Goal: Task Accomplishment & Management: Manage account settings

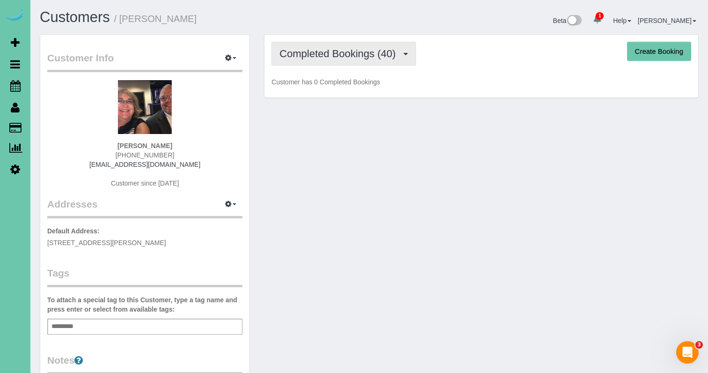
click at [308, 56] on span "Completed Bookings (40)" at bounding box center [339, 54] width 121 height 12
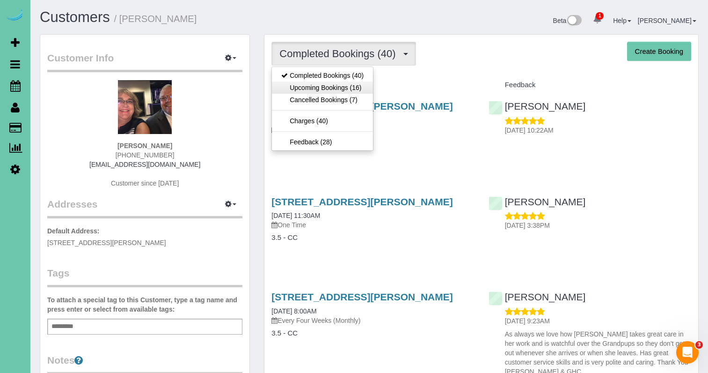
click at [344, 89] on link "Upcoming Bookings (16)" at bounding box center [322, 87] width 101 height 12
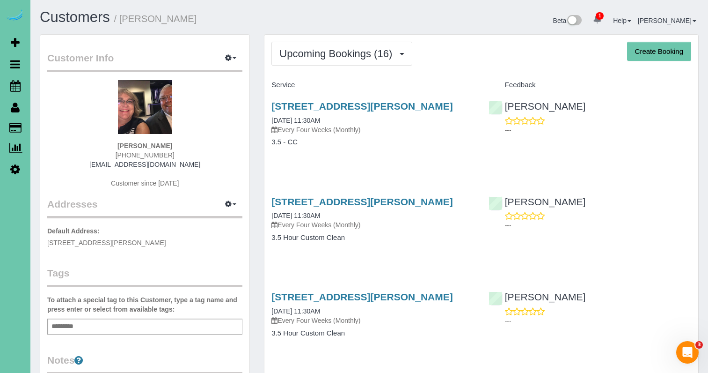
click at [351, 209] on div "16637 Holmes Street, Omaha, NE 68135 10/09/2025 11:30AM Every Four Weeks (Month…" at bounding box center [372, 213] width 203 height 34
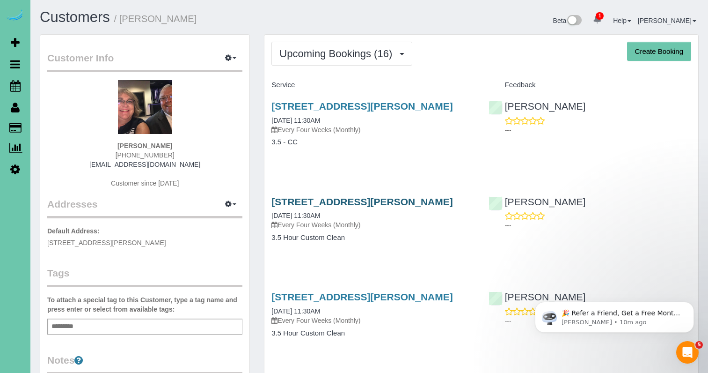
click at [353, 201] on link "16637 Holmes Street, Omaha, NE 68135" at bounding box center [361, 201] width 181 height 11
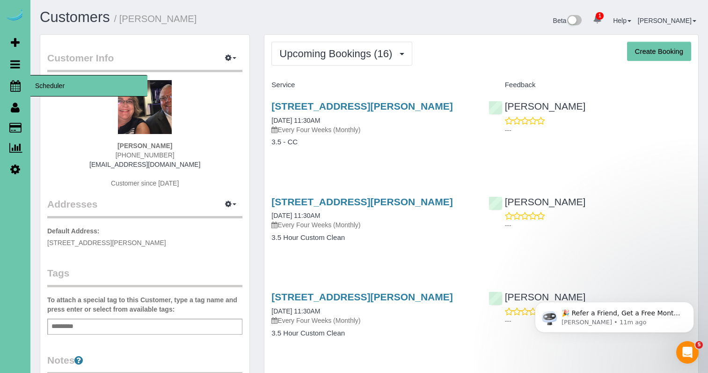
click at [16, 84] on icon at bounding box center [15, 85] width 10 height 11
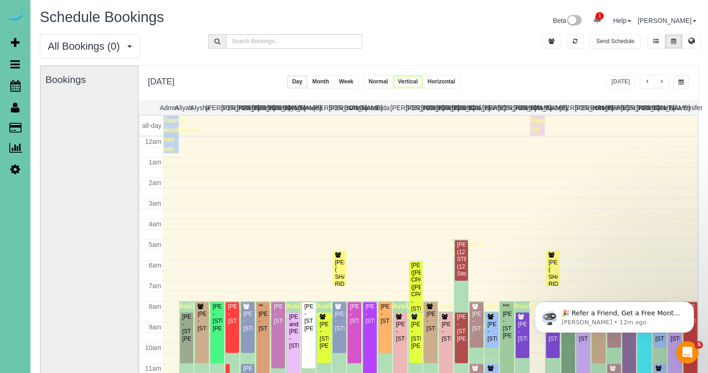
scroll to position [124, 0]
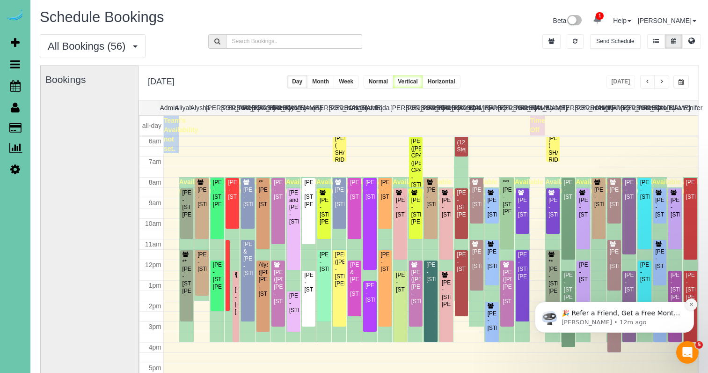
click at [691, 303] on icon "Dismiss notification" at bounding box center [691, 303] width 5 height 5
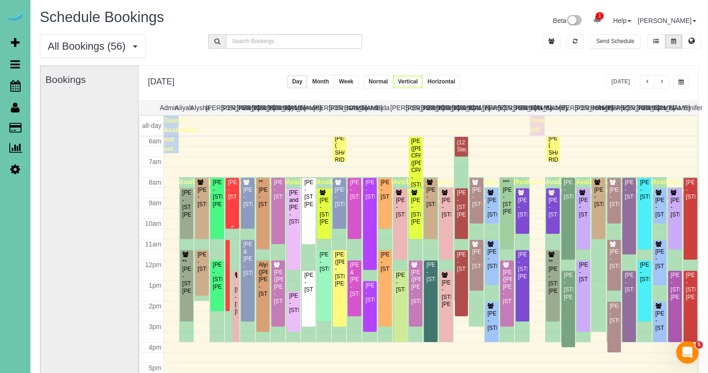
click at [234, 197] on div "Connie Kovash - 13110 Sterling Ridge Dr #240, Omaha, NE 68144" at bounding box center [232, 190] width 10 height 22
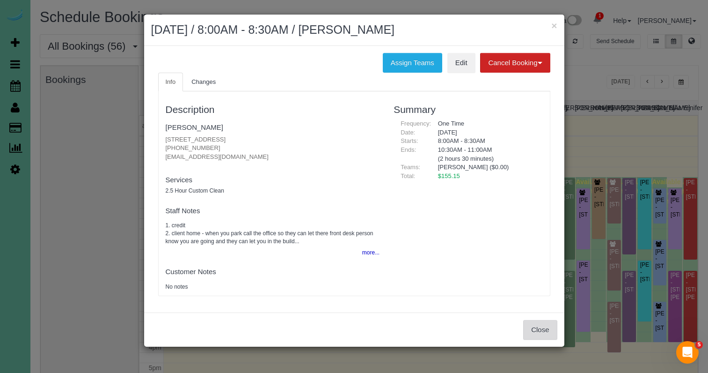
click at [538, 324] on button "Close" at bounding box center [540, 330] width 34 height 20
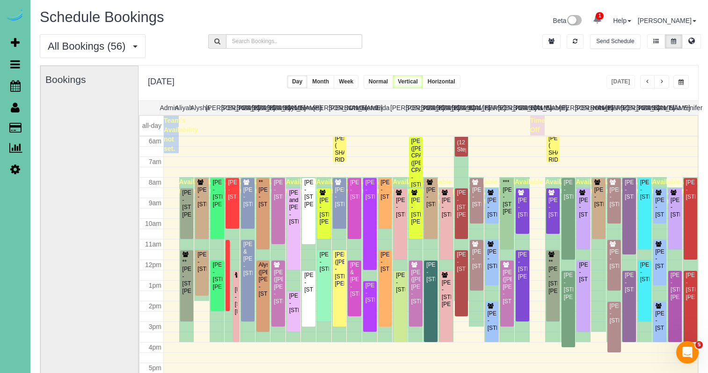
click at [663, 84] on span "button" at bounding box center [661, 82] width 5 height 6
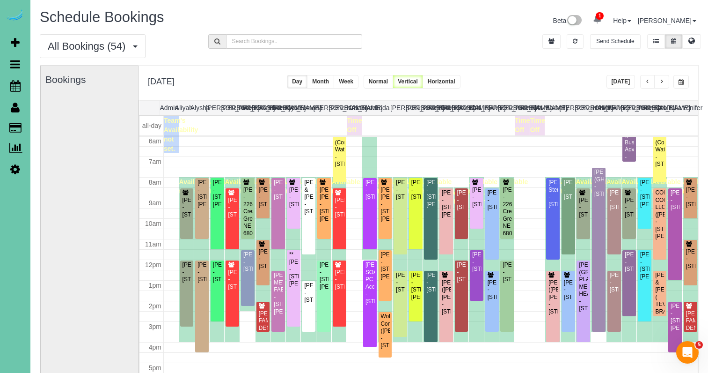
click at [650, 83] on span "button" at bounding box center [647, 82] width 5 height 6
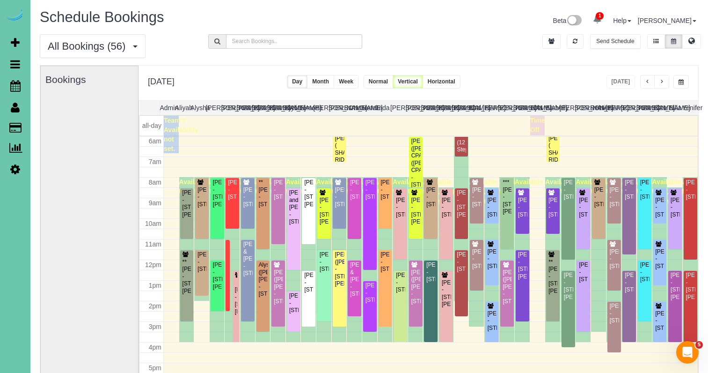
click at [659, 84] on button "button" at bounding box center [661, 82] width 15 height 14
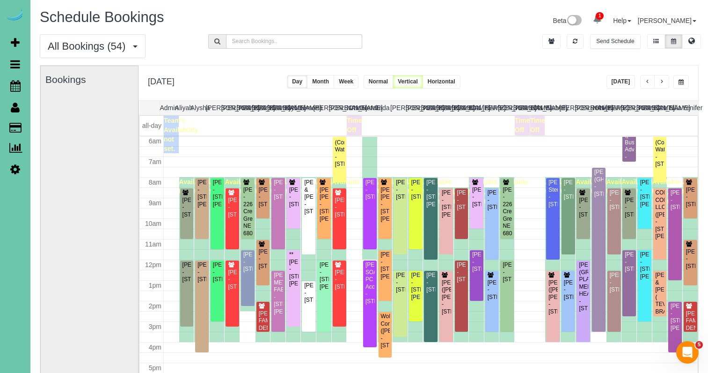
click at [682, 80] on span "button" at bounding box center [681, 82] width 5 height 6
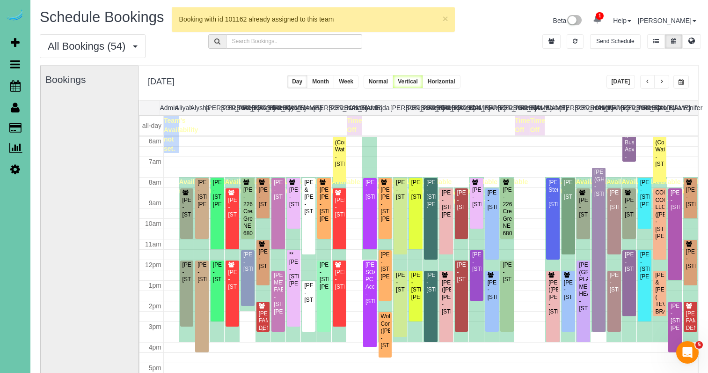
click at [260, 319] on div "MILLARD FAMILY DENTAL (MILLARD FAMILY DENTAL) - 14133 Q Street, Omaha, NE 68137" at bounding box center [263, 339] width 10 height 58
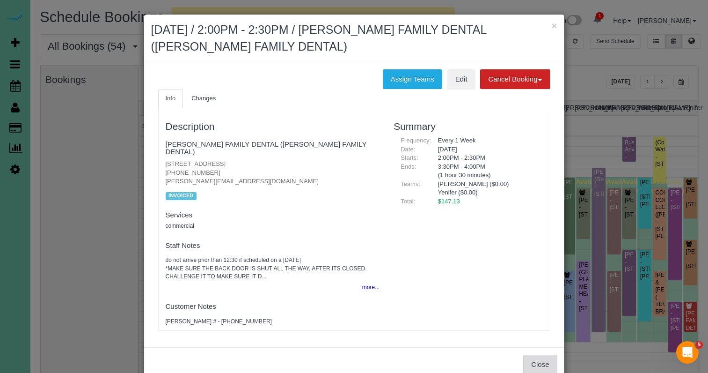
click at [548, 354] on button "Close" at bounding box center [540, 364] width 34 height 20
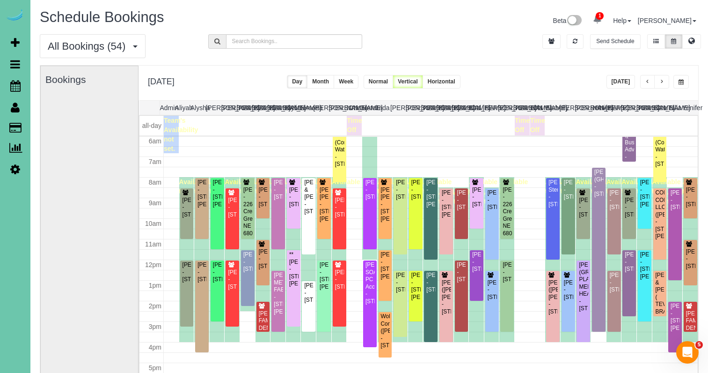
drag, startPoint x: 691, startPoint y: 79, endPoint x: 676, endPoint y: 81, distance: 15.2
click at [690, 79] on div "**********" at bounding box center [419, 83] width 560 height 35
click at [676, 81] on button "button" at bounding box center [680, 82] width 15 height 14
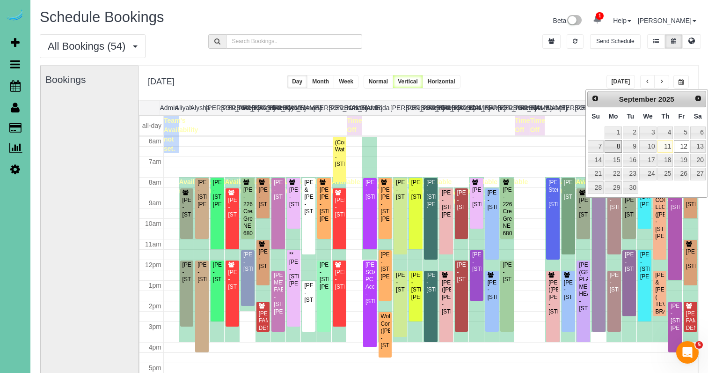
click at [612, 151] on link "8" at bounding box center [613, 146] width 17 height 13
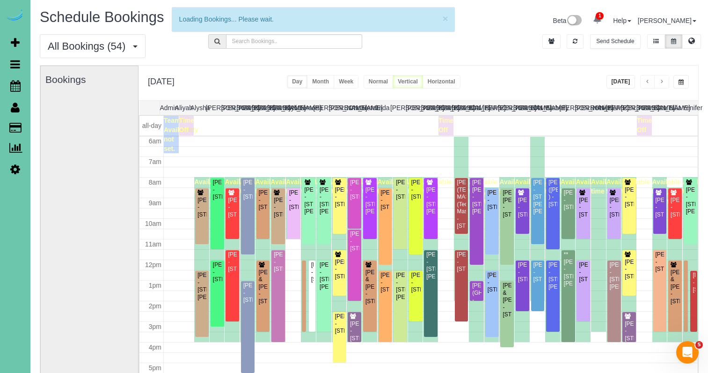
click at [680, 82] on span "button" at bounding box center [681, 82] width 5 height 6
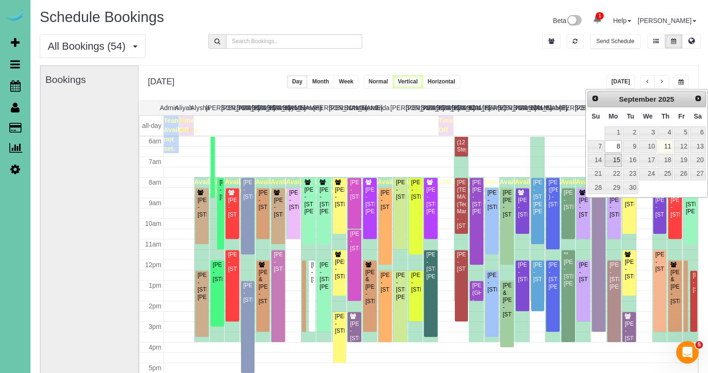
click at [615, 162] on link "15" at bounding box center [613, 160] width 17 height 13
type input "**********"
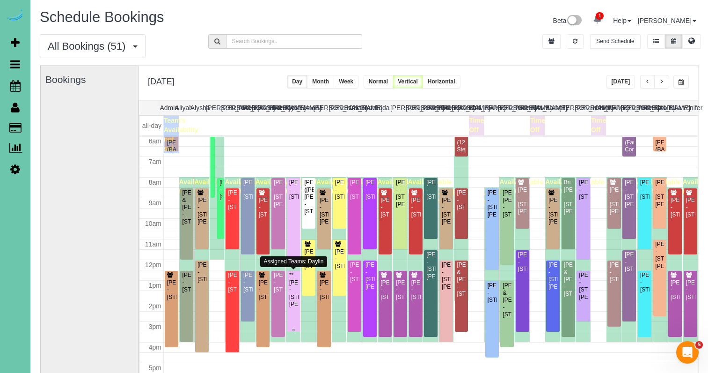
click at [293, 298] on div "**Alex Plambeck - 10629 Spaulding Circle, Omaha, NE 68134" at bounding box center [294, 289] width 10 height 36
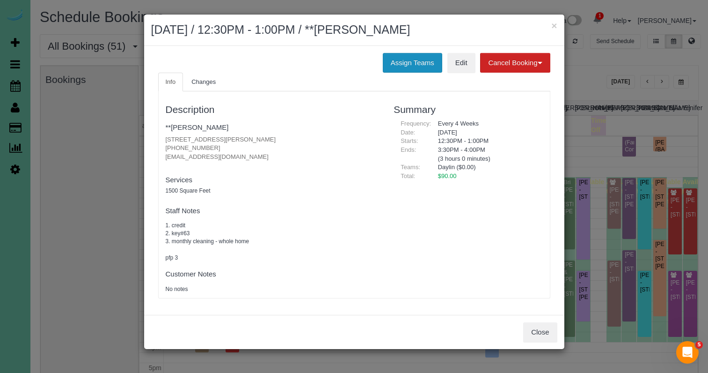
click at [405, 57] on button "Assign Teams" at bounding box center [412, 63] width 59 height 20
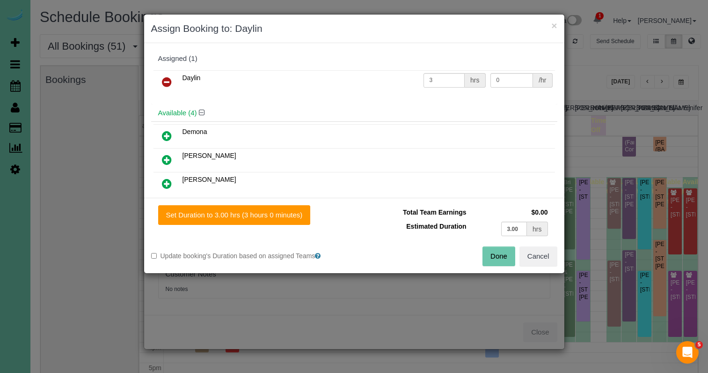
drag, startPoint x: 166, startPoint y: 80, endPoint x: 420, endPoint y: 232, distance: 295.8
click at [166, 80] on icon at bounding box center [167, 81] width 10 height 11
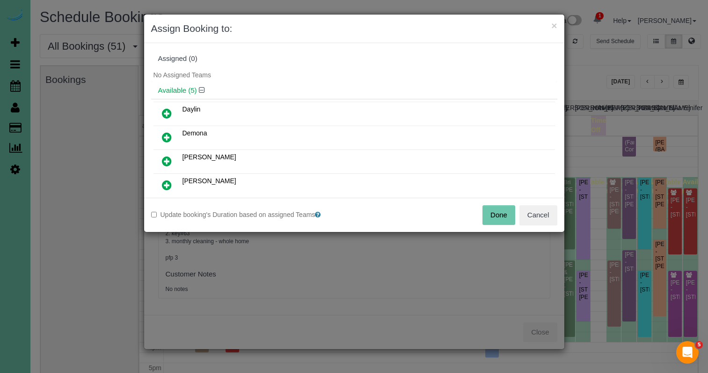
click at [496, 219] on button "Done" at bounding box center [499, 215] width 33 height 20
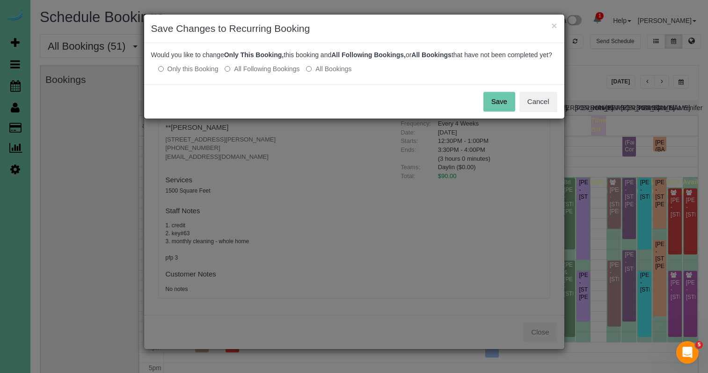
click at [496, 105] on button "Save" at bounding box center [499, 102] width 32 height 20
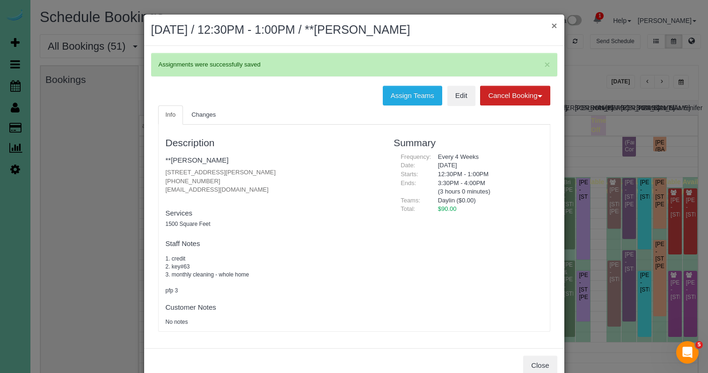
click at [552, 27] on button "×" at bounding box center [554, 26] width 6 height 10
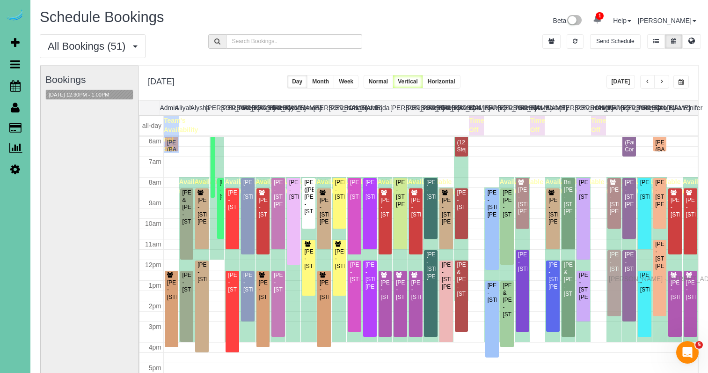
drag, startPoint x: 614, startPoint y: 289, endPoint x: 611, endPoint y: 277, distance: 12.0
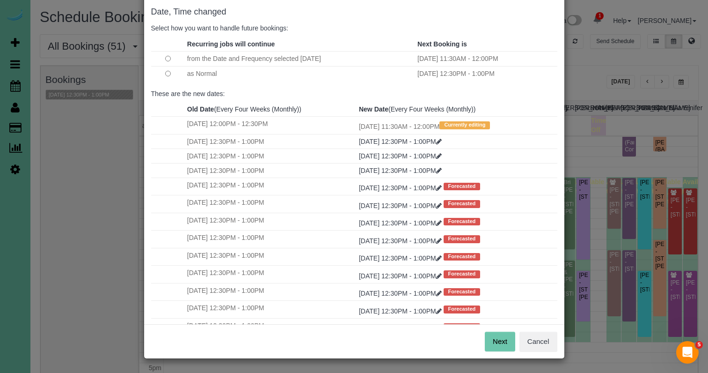
scroll to position [46, 0]
drag, startPoint x: 508, startPoint y: 344, endPoint x: 502, endPoint y: 343, distance: 6.2
click at [506, 344] on button "Next" at bounding box center [500, 342] width 30 height 20
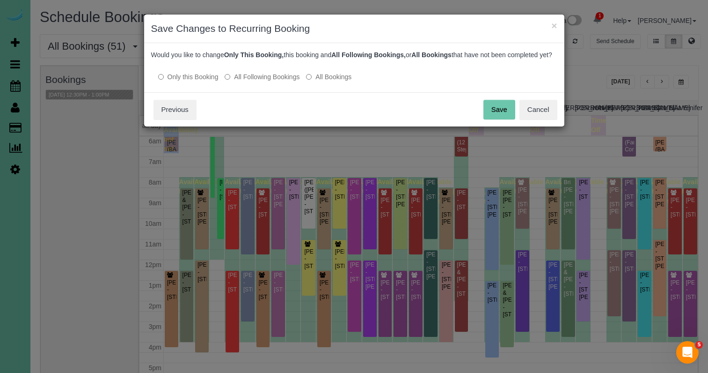
click at [494, 119] on button "Save" at bounding box center [499, 110] width 32 height 20
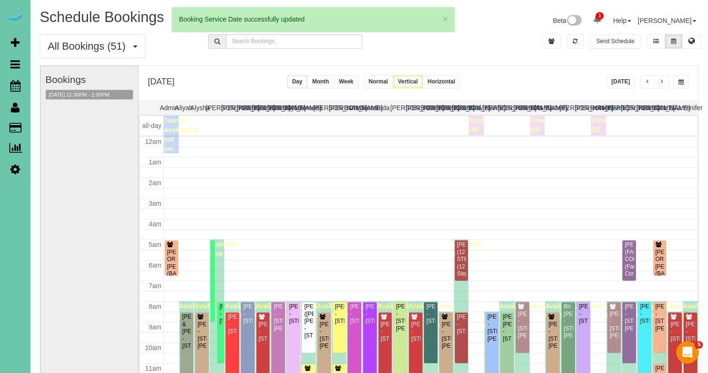
scroll to position [124, 0]
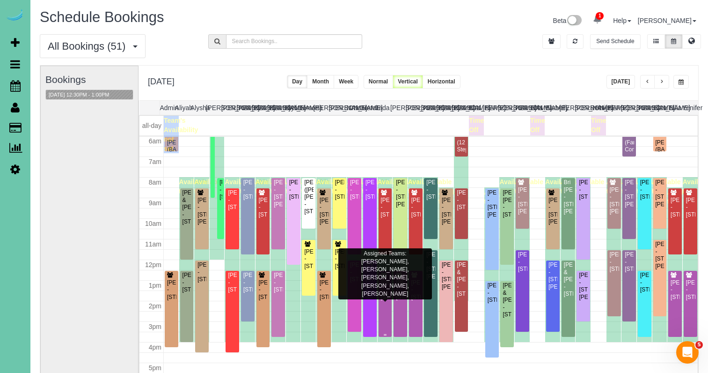
click at [386, 287] on div "Lou Lukas - 11348 Pine Street, Omaha, NE 68144" at bounding box center [385, 290] width 10 height 22
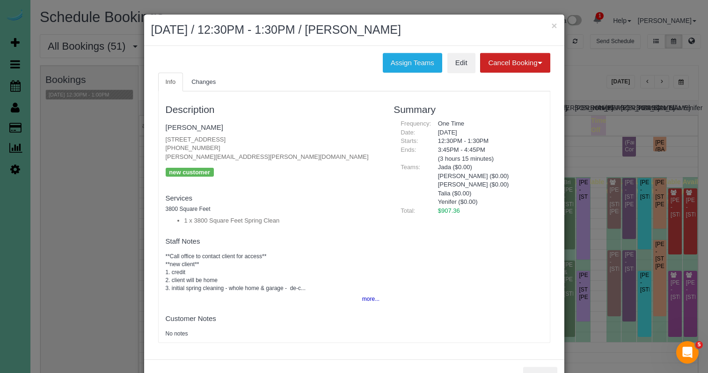
click at [554, 25] on button "×" at bounding box center [554, 26] width 6 height 10
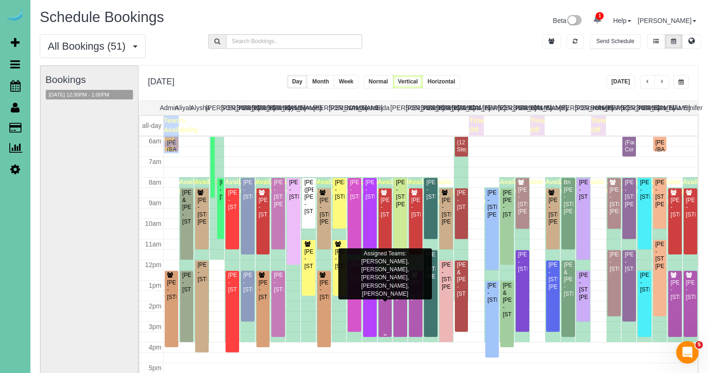
click at [387, 290] on div "Lou Lukas - 11348 Pine Street, Omaha, NE 68144" at bounding box center [385, 290] width 10 height 22
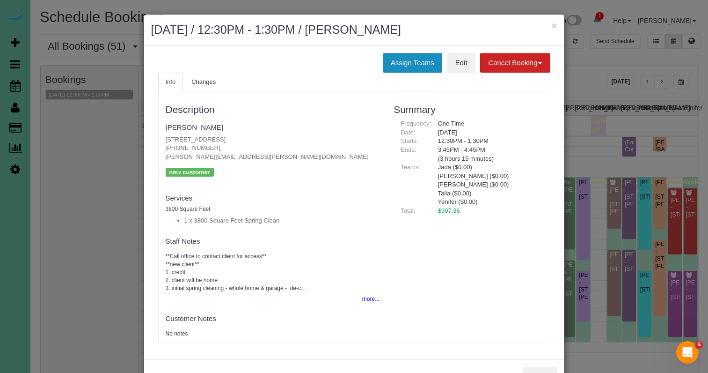
click at [392, 61] on button "Assign Teams" at bounding box center [412, 63] width 59 height 20
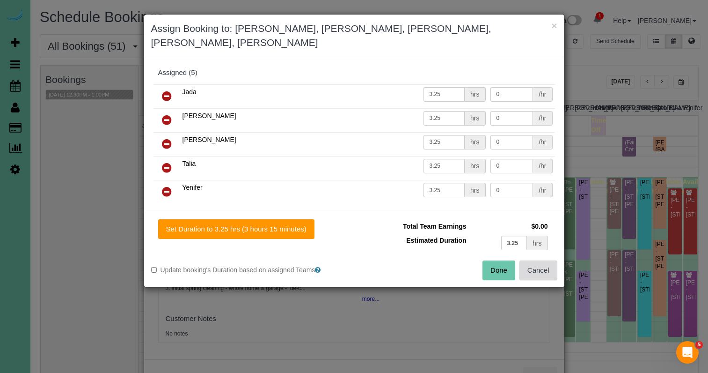
click at [529, 260] on button "Cancel" at bounding box center [538, 270] width 38 height 20
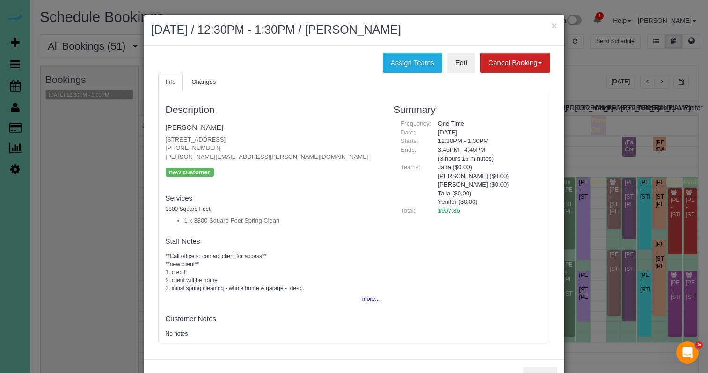
click at [554, 25] on button "×" at bounding box center [554, 26] width 6 height 10
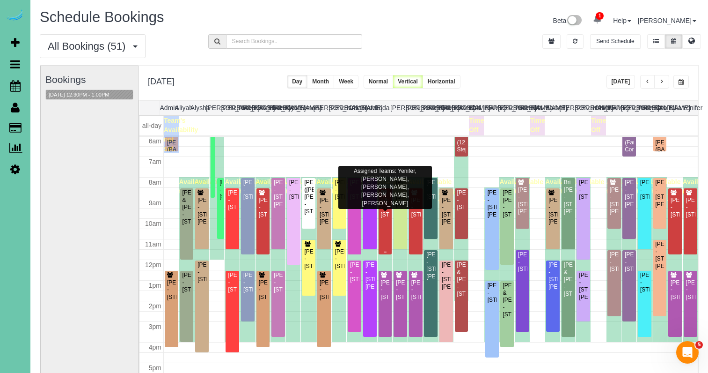
click at [383, 218] on div "Matt Churchill - 1909 S 214th St, Elkhorn, NE 68022" at bounding box center [385, 208] width 10 height 22
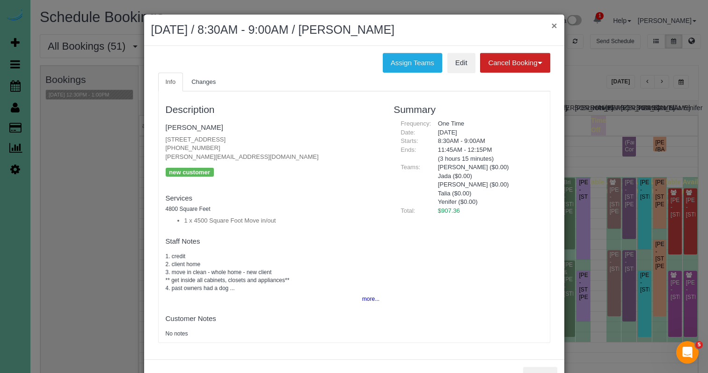
click at [553, 22] on button "×" at bounding box center [554, 26] width 6 height 10
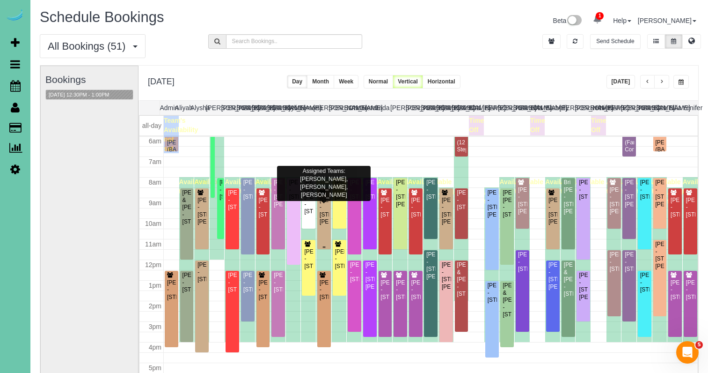
click at [324, 224] on div "Maggie Colwell - 15706 Emiline St, Omaha, NE 68136" at bounding box center [324, 211] width 10 height 29
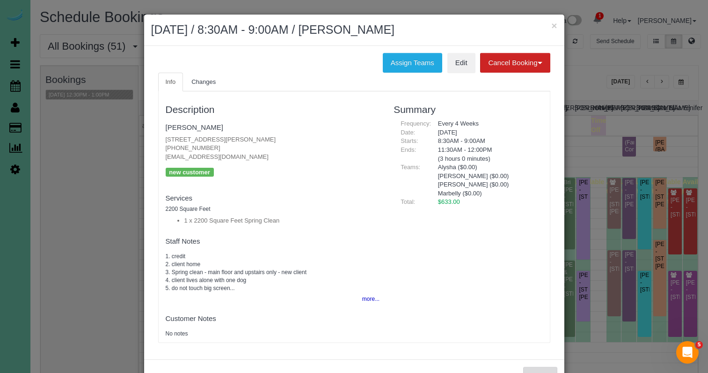
click at [544, 367] on button "Close" at bounding box center [540, 376] width 34 height 20
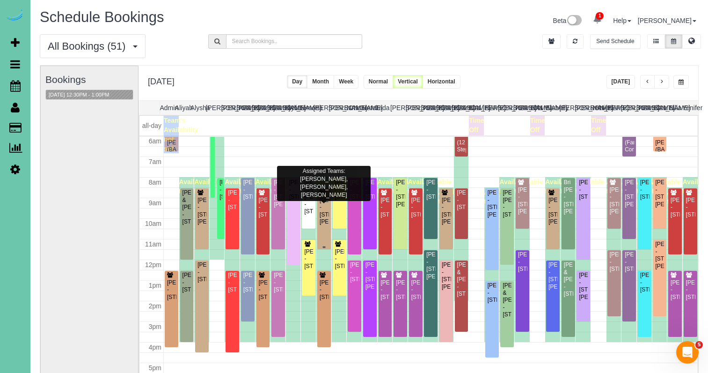
click at [325, 225] on div "Maggie Colwell - 15706 Emiline St, Omaha, NE 68136" at bounding box center [324, 211] width 10 height 29
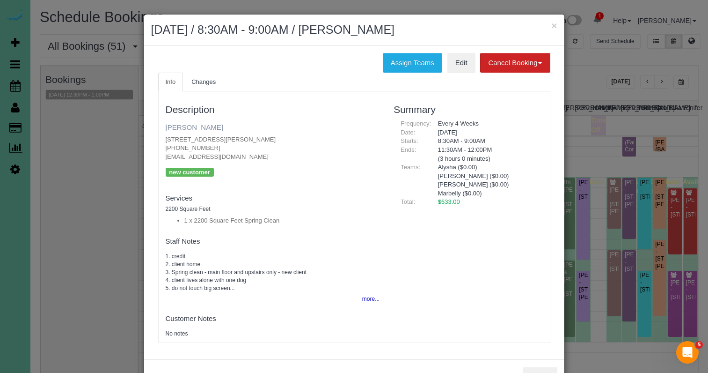
click at [202, 124] on link "Maggie Colwell" at bounding box center [195, 127] width 58 height 8
click at [551, 27] on button "×" at bounding box center [554, 26] width 6 height 10
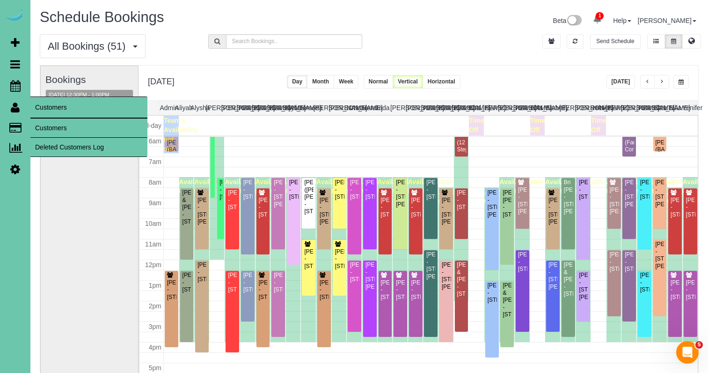
click at [48, 127] on link "Customers" at bounding box center [88, 127] width 117 height 19
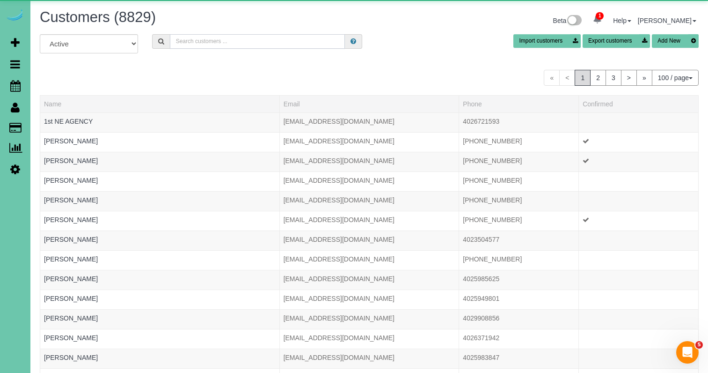
click at [207, 42] on input "text" at bounding box center [257, 41] width 175 height 15
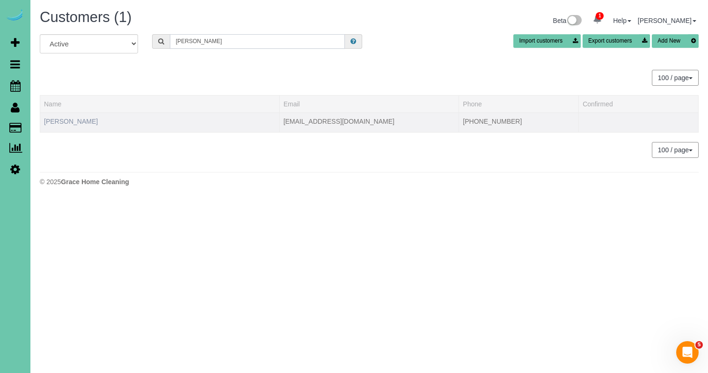
type input "svob"
click at [66, 121] on link "Theresa Svoboda" at bounding box center [71, 120] width 54 height 7
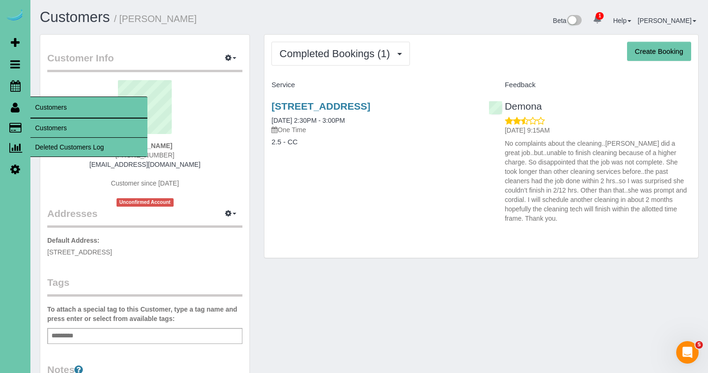
click at [43, 127] on link "Customers" at bounding box center [88, 127] width 117 height 19
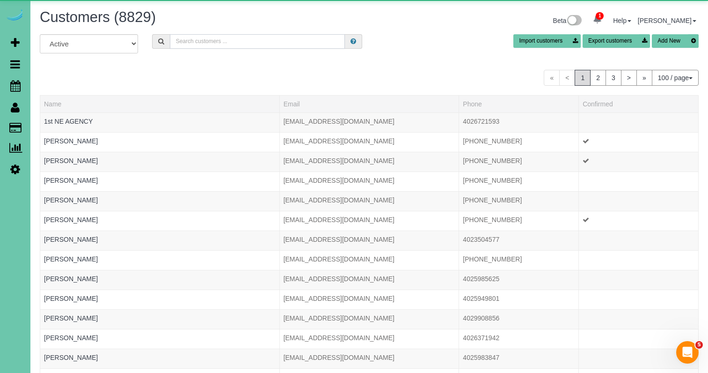
click at [250, 43] on input "text" at bounding box center [257, 41] width 175 height 15
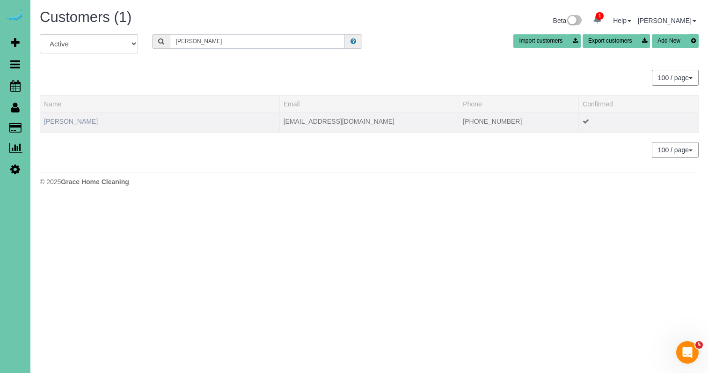
type input "Carly p"
click at [73, 122] on link "Carly Pentzien" at bounding box center [71, 120] width 54 height 7
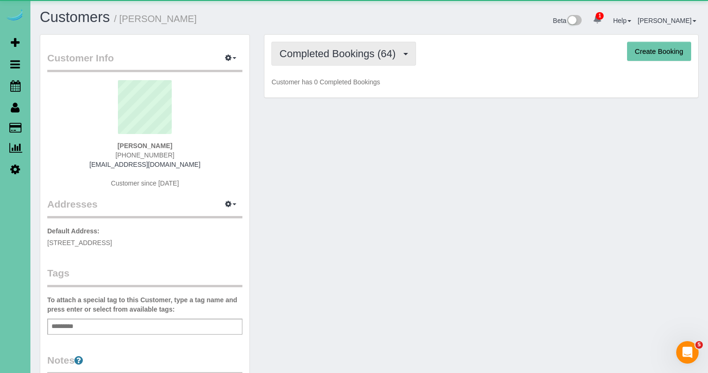
click at [294, 60] on button "Completed Bookings (64)" at bounding box center [343, 54] width 144 height 24
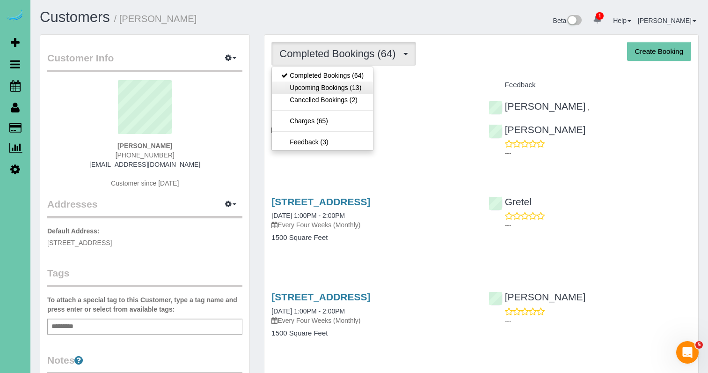
click at [329, 89] on link "Upcoming Bookings (13)" at bounding box center [322, 87] width 101 height 12
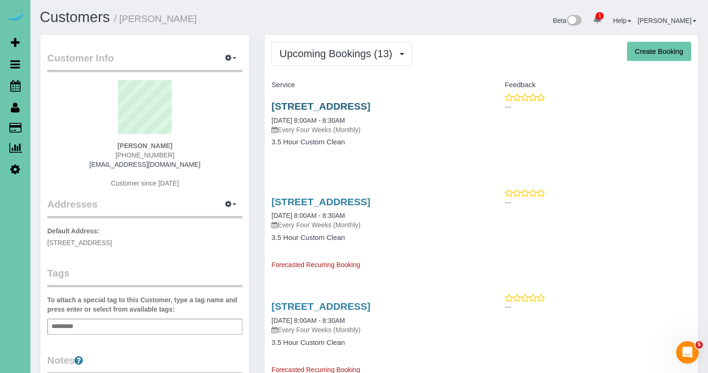
click at [323, 108] on link "3615 S 102nd Street, Omaha, NE 68124" at bounding box center [320, 106] width 99 height 11
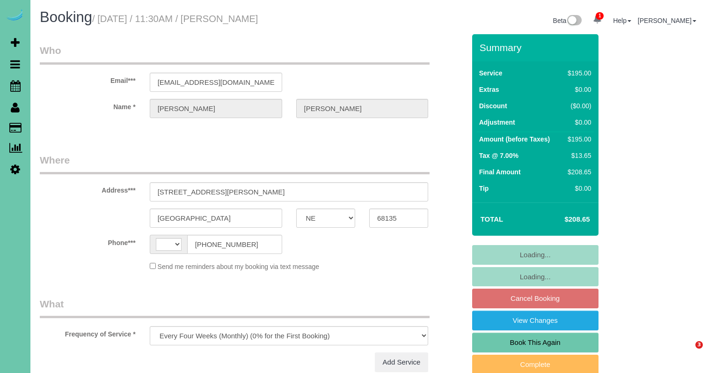
select select "NE"
select select "string:[GEOGRAPHIC_DATA]"
select select "object:702"
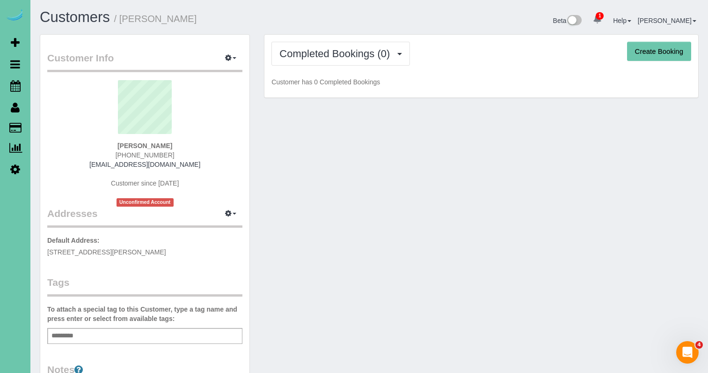
drag, startPoint x: 340, startPoint y: 55, endPoint x: 336, endPoint y: 67, distance: 12.6
click at [340, 55] on span "Completed Bookings (0)" at bounding box center [336, 54] width 115 height 12
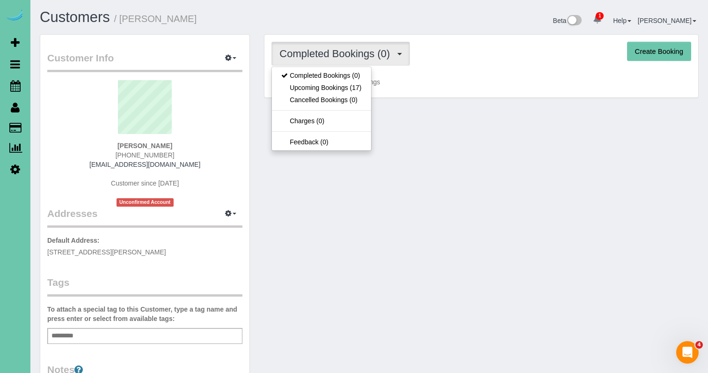
drag, startPoint x: 344, startPoint y: 93, endPoint x: 343, endPoint y: 85, distance: 8.5
click at [344, 83] on ul "Completed Bookings (0) Upcoming Bookings (17) Cancelled Bookings (0) Charges (0…" at bounding box center [321, 108] width 100 height 84
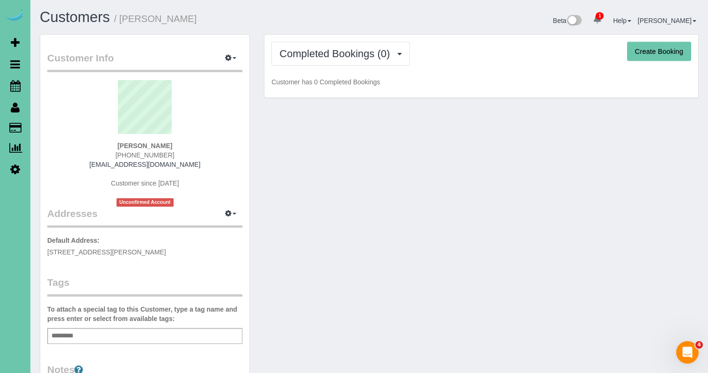
click at [343, 87] on div "Completed Bookings (0) Completed Bookings (0) Upcoming Bookings (17) Cancelled …" at bounding box center [481, 66] width 434 height 63
drag, startPoint x: 13, startPoint y: 81, endPoint x: 29, endPoint y: 81, distance: 15.9
click at [13, 81] on icon at bounding box center [15, 85] width 10 height 11
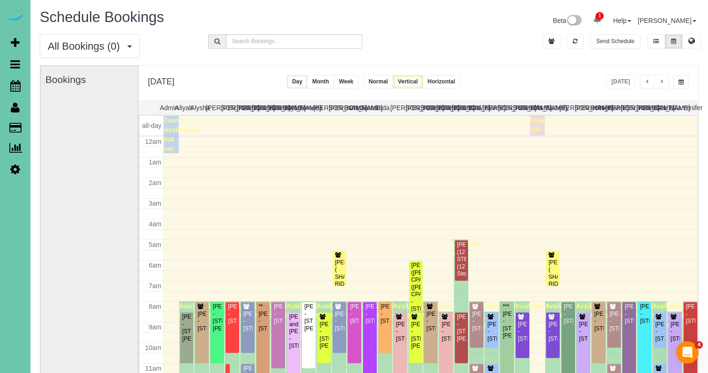
scroll to position [124, 0]
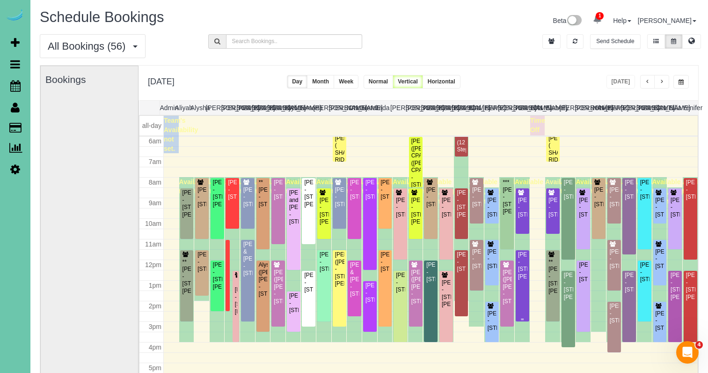
click at [520, 269] on div "Cindy Rupp - 16637 Holmes Street, Omaha, NE 68135" at bounding box center [523, 265] width 10 height 29
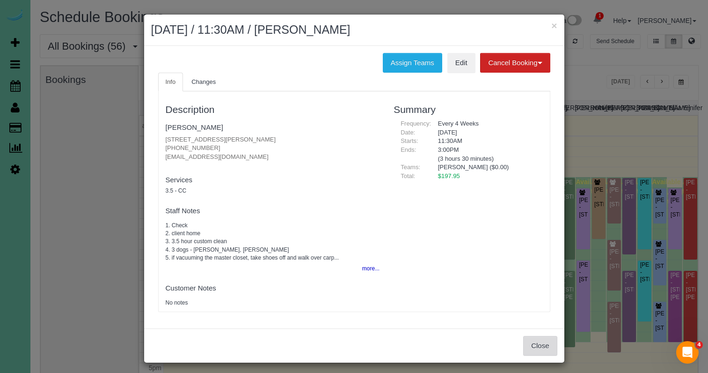
click at [539, 341] on button "Close" at bounding box center [540, 346] width 34 height 20
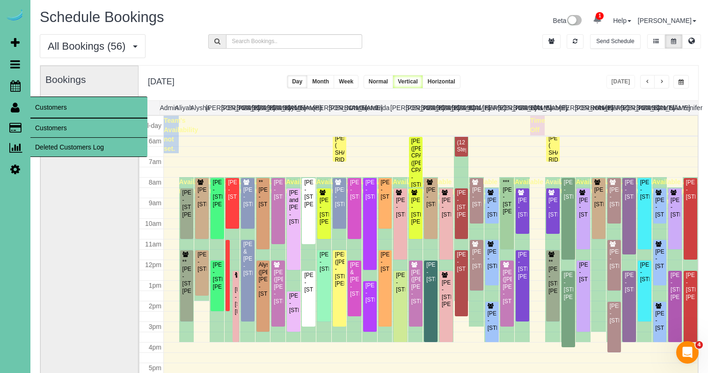
click at [47, 122] on link "Customers" at bounding box center [88, 127] width 117 height 19
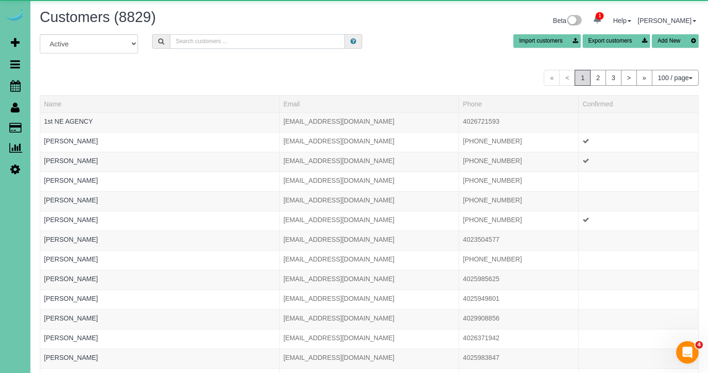
click at [232, 42] on input "text" at bounding box center [257, 41] width 175 height 15
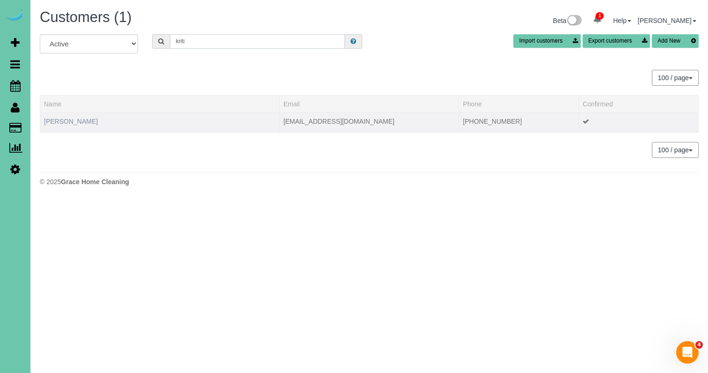
type input "kriti"
click at [70, 122] on link "Kriti Gautama" at bounding box center [71, 120] width 54 height 7
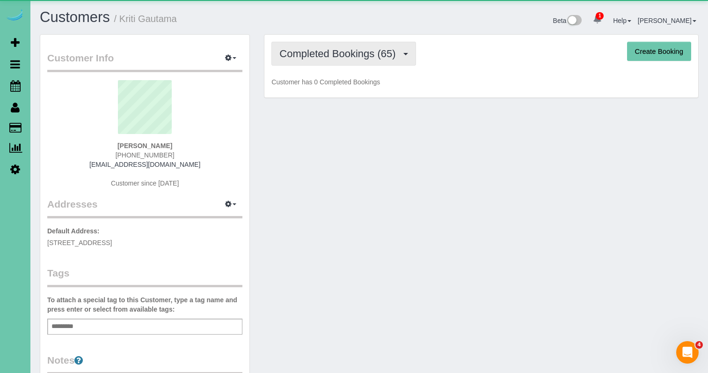
click at [374, 54] on span "Completed Bookings (65)" at bounding box center [339, 54] width 121 height 12
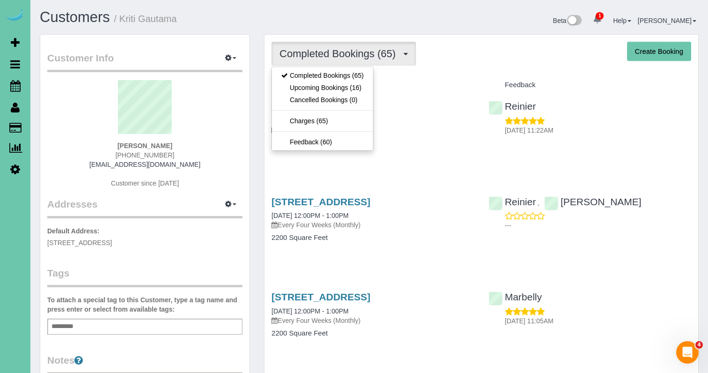
click at [355, 89] on link "Upcoming Bookings (16)" at bounding box center [322, 87] width 101 height 12
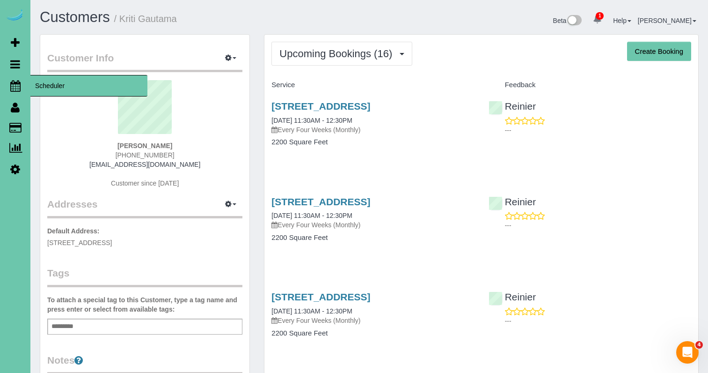
click at [10, 89] on icon at bounding box center [15, 85] width 10 height 11
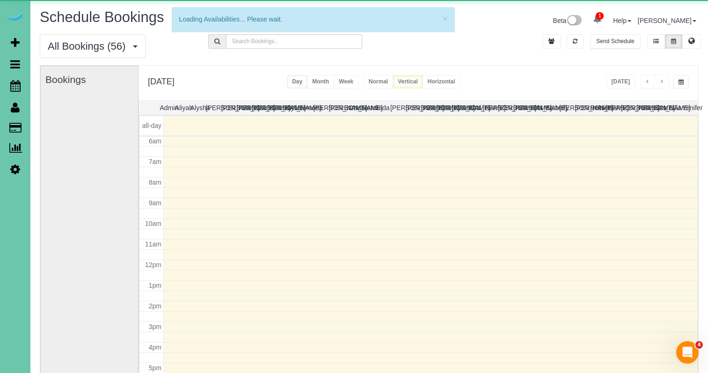
click at [680, 83] on span "button" at bounding box center [681, 82] width 5 height 6
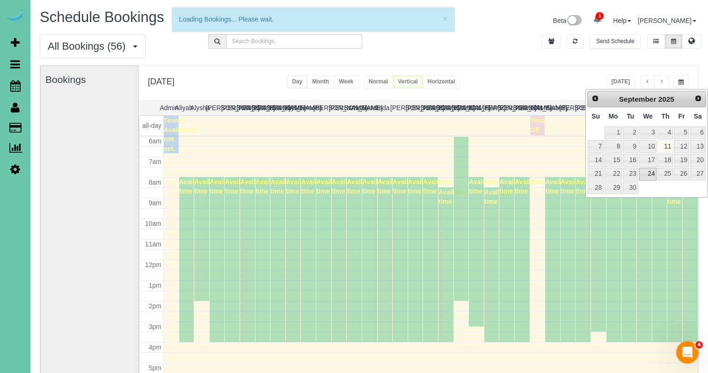
scroll to position [124, 0]
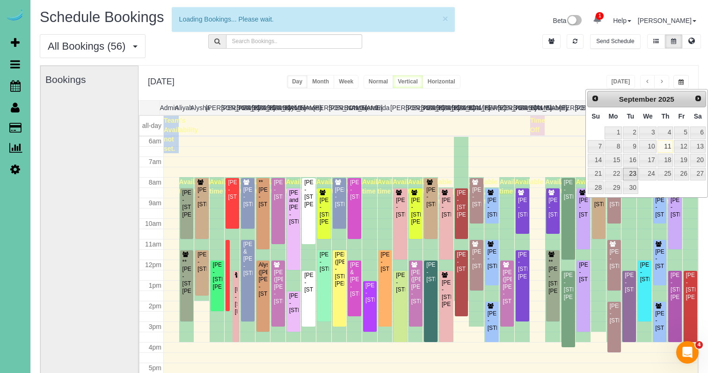
click at [633, 175] on link "23" at bounding box center [630, 174] width 15 height 13
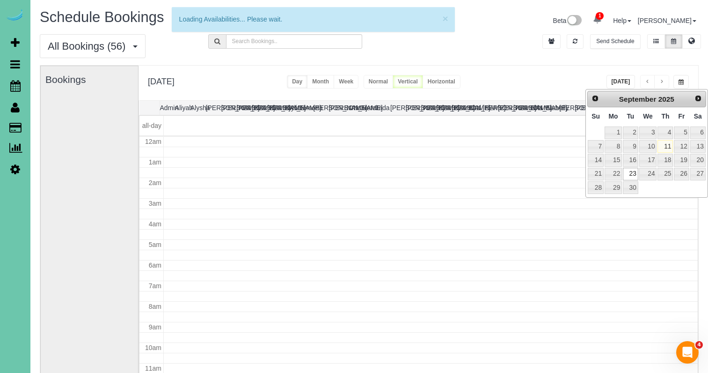
type input "**********"
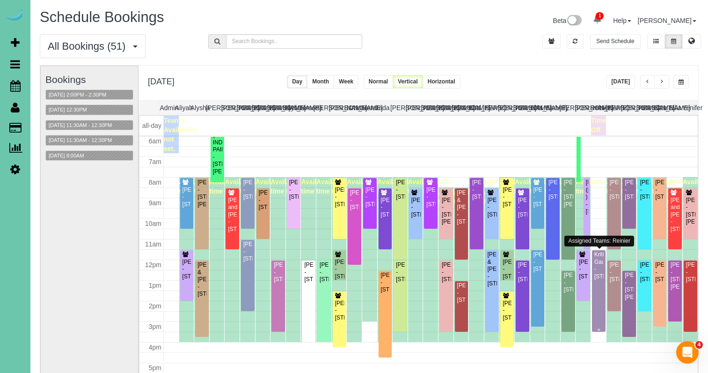
click at [600, 280] on div "Kriti Gautama - 5820 S 157th Street, Omaha, NE 68135" at bounding box center [599, 265] width 10 height 29
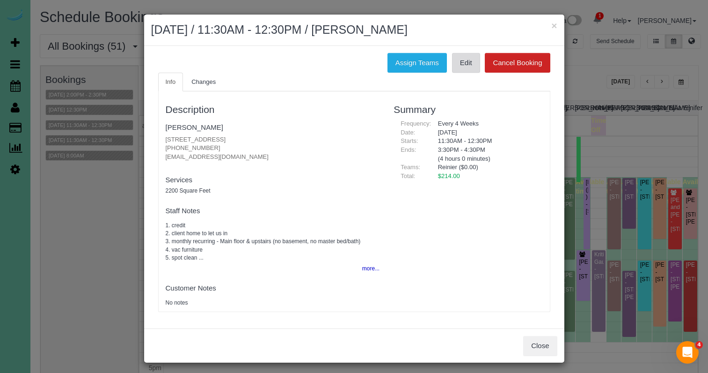
click at [466, 63] on link "Edit" at bounding box center [466, 63] width 28 height 20
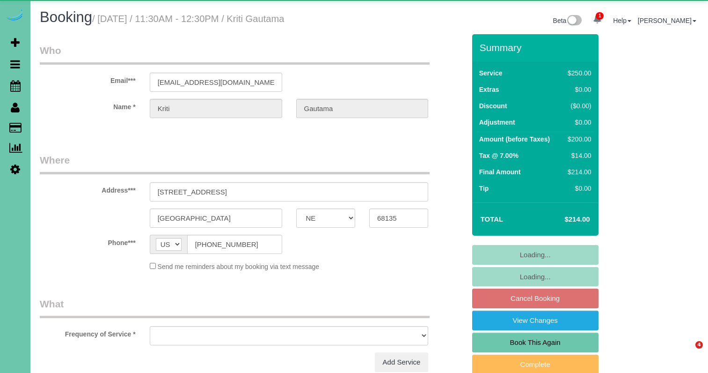
select select "NE"
select select "object:659"
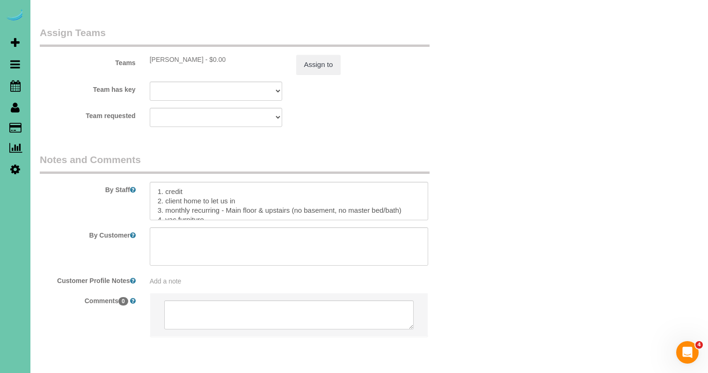
scroll to position [1050, 0]
drag, startPoint x: 410, startPoint y: 177, endPoint x: 229, endPoint y: 176, distance: 180.7
click at [229, 182] on textarea at bounding box center [289, 201] width 279 height 38
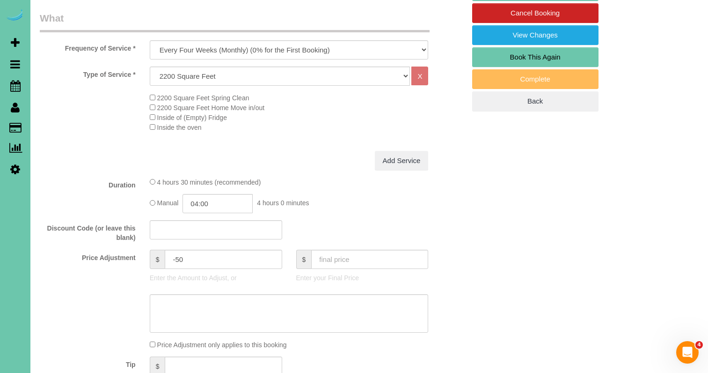
scroll to position [297, 0]
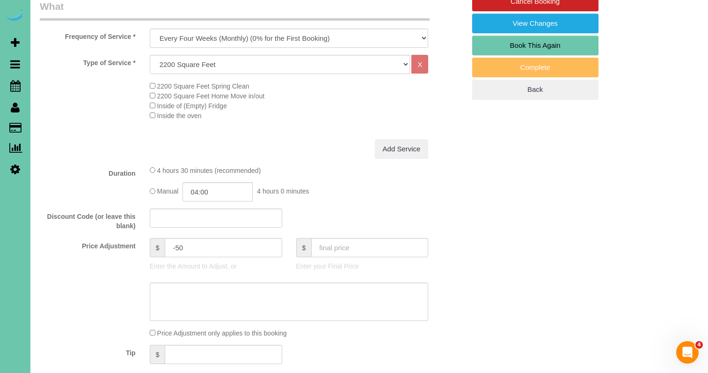
type textarea "1. credit 2. client home to let us in 3. monthly recurring - WHOLE HOME TODAY -…"
click at [195, 302] on textarea at bounding box center [289, 301] width 279 height 38
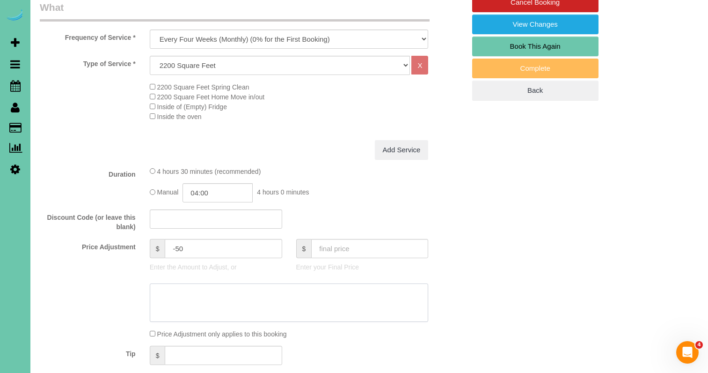
click at [180, 293] on textarea at bounding box center [289, 302] width 279 height 38
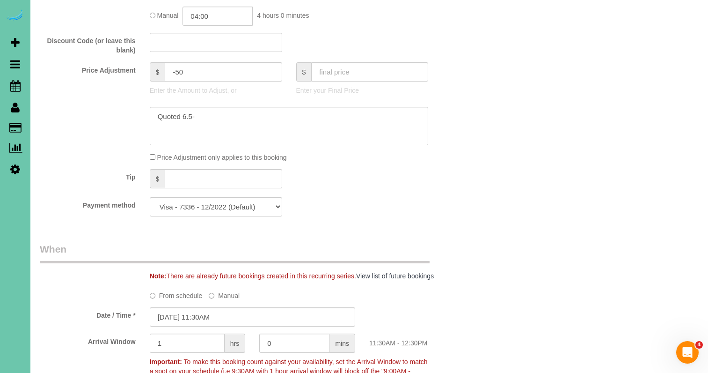
scroll to position [461, 0]
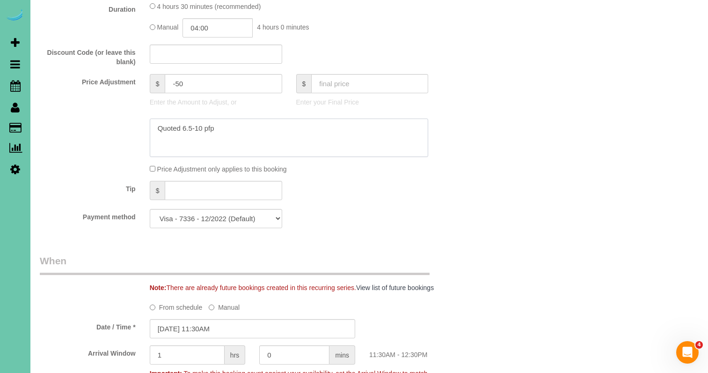
type textarea "Quoted 6.5-10 pfp"
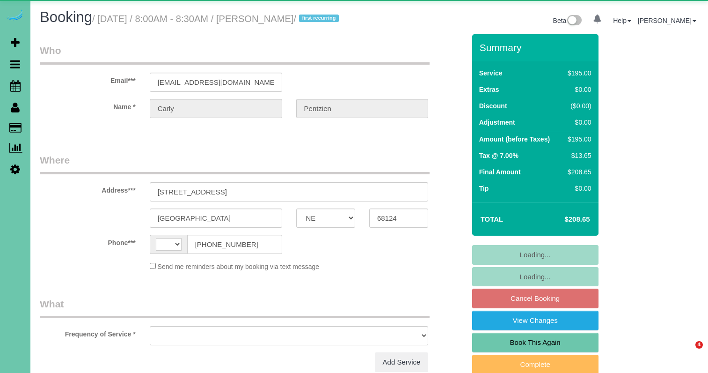
select select "NE"
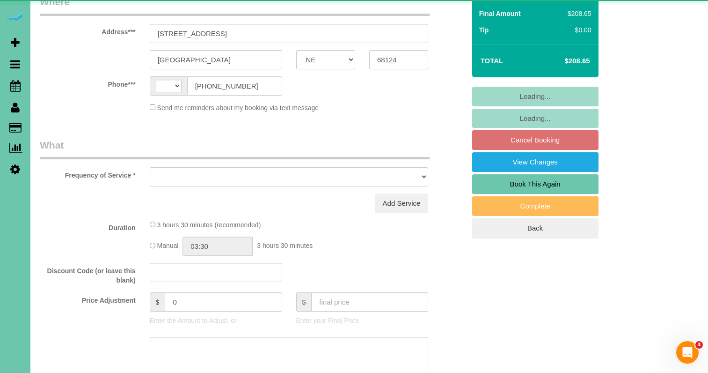
select select "string:US"
select select "object:624"
select select "string:fspay-4215466c-c861-499e-8b38-c893b2a35833"
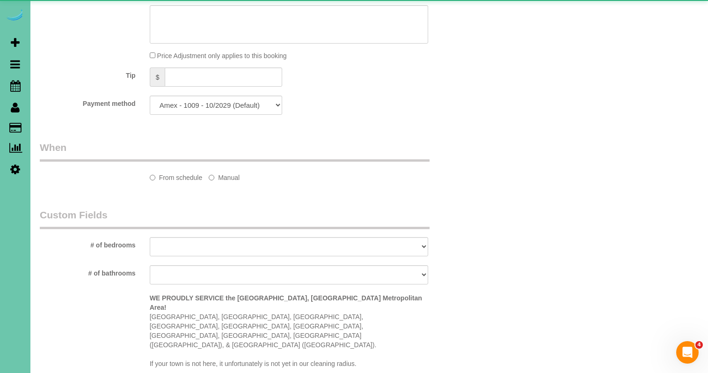
select select "object:878"
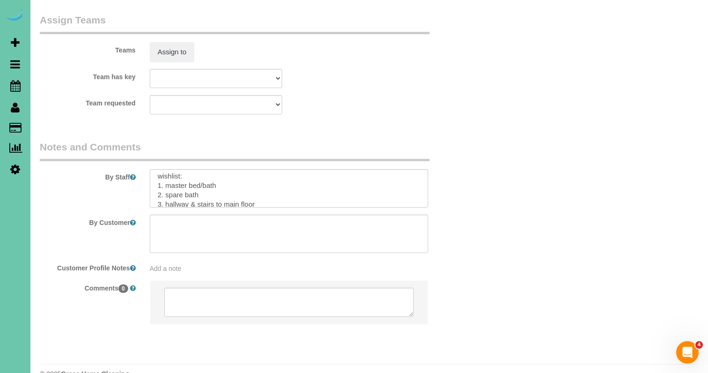
scroll to position [53, 0]
click at [259, 179] on textarea at bounding box center [289, 188] width 279 height 38
click at [223, 184] on textarea at bounding box center [289, 188] width 279 height 38
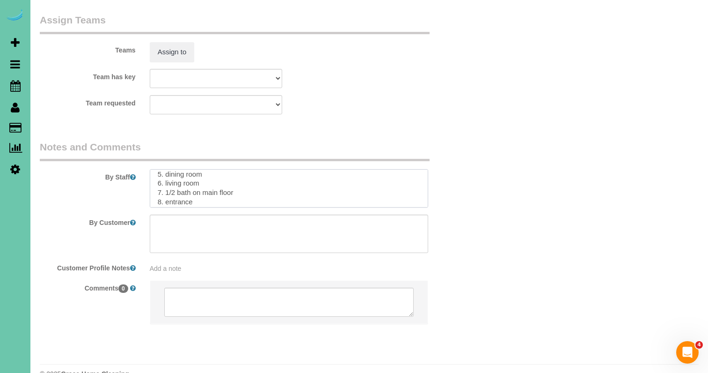
click at [164, 186] on textarea at bounding box center [289, 188] width 279 height 38
drag, startPoint x: 167, startPoint y: 180, endPoint x: 173, endPoint y: 179, distance: 6.1
click at [167, 180] on textarea at bounding box center [289, 188] width 279 height 38
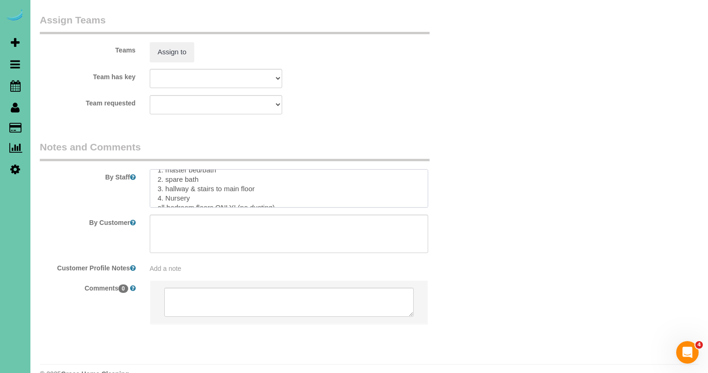
click at [156, 184] on textarea at bounding box center [289, 188] width 279 height 38
drag, startPoint x: 173, startPoint y: 184, endPoint x: 178, endPoint y: 184, distance: 5.2
click at [172, 184] on textarea at bounding box center [289, 188] width 279 height 38
click at [220, 185] on textarea at bounding box center [289, 188] width 279 height 38
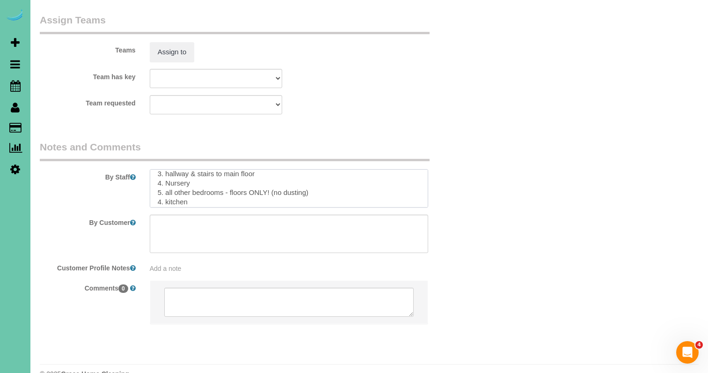
drag, startPoint x: 160, startPoint y: 177, endPoint x: 209, endPoint y: 182, distance: 48.9
click at [160, 177] on textarea at bounding box center [289, 188] width 279 height 38
click at [161, 175] on textarea at bounding box center [289, 188] width 279 height 38
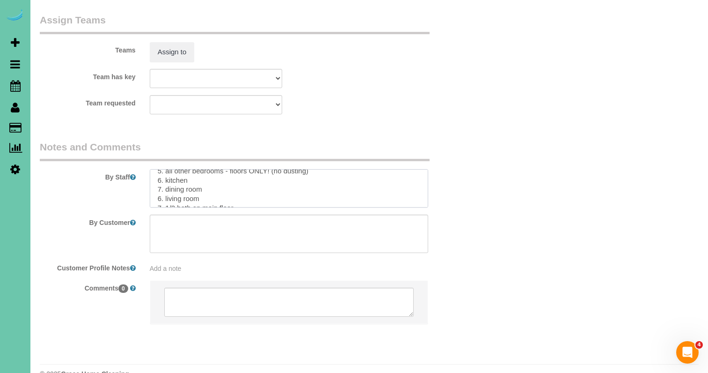
drag, startPoint x: 160, startPoint y: 174, endPoint x: 225, endPoint y: 179, distance: 65.8
click at [160, 174] on textarea at bounding box center [289, 188] width 279 height 38
click at [157, 183] on textarea at bounding box center [289, 188] width 279 height 38
click at [159, 177] on textarea at bounding box center [289, 188] width 279 height 38
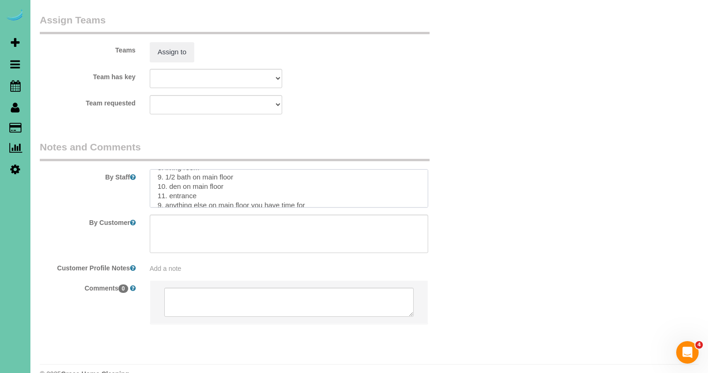
scroll to position [132, 0]
click at [161, 179] on textarea at bounding box center [289, 188] width 279 height 38
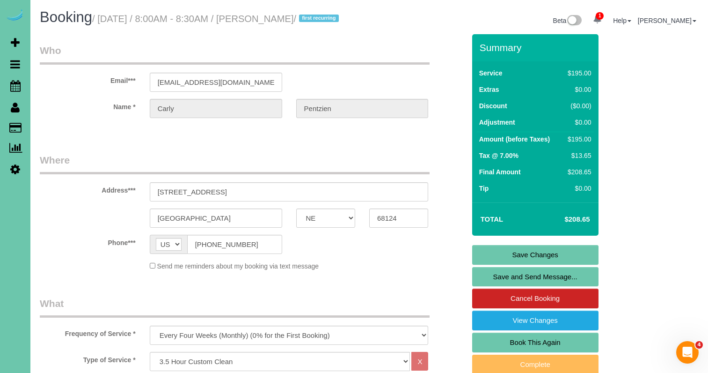
scroll to position [0, 0]
type textarea "**new house today** 1. credit 2. access: (sending when they close) 3. 3.5 hour …"
drag, startPoint x: 234, startPoint y: 202, endPoint x: 137, endPoint y: 197, distance: 98.0
drag, startPoint x: 299, startPoint y: 203, endPoint x: 271, endPoint y: 205, distance: 28.6
click at [294, 201] on input "3615 S 102nd Street" at bounding box center [289, 191] width 279 height 19
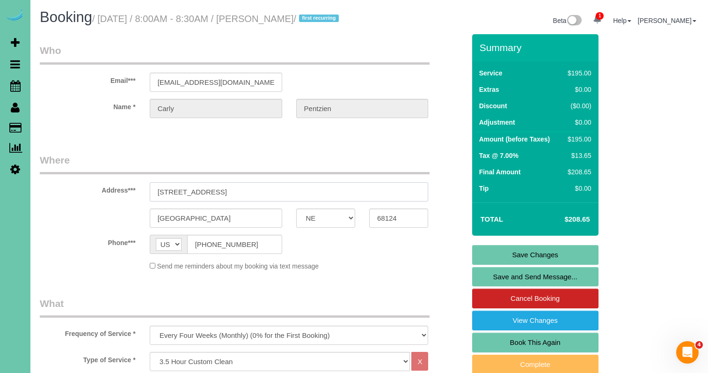
drag, startPoint x: 167, startPoint y: 199, endPoint x: 154, endPoint y: 199, distance: 13.6
click at [155, 199] on input "3615 S 102nd Street" at bounding box center [289, 191] width 279 height 19
click at [92, 212] on sui-booking-address "Address*** 3615 S 102nd Street Omaha AK AL AR AZ CA CO CT DC DE FL GA HI IA ID …" at bounding box center [252, 190] width 425 height 74
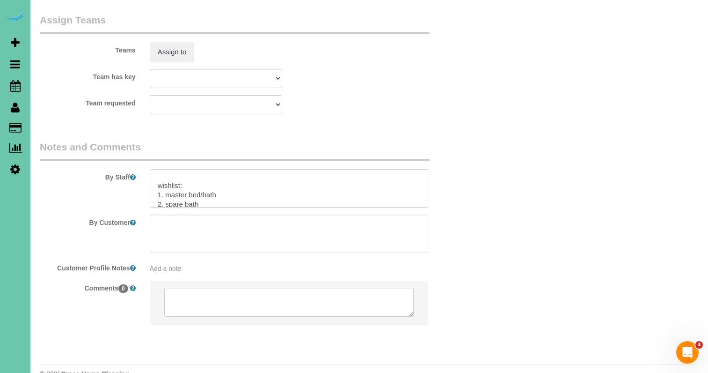
scroll to position [31, 0]
drag, startPoint x: 286, startPoint y: 179, endPoint x: 147, endPoint y: 179, distance: 139.0
click at [147, 179] on div at bounding box center [289, 188] width 293 height 38
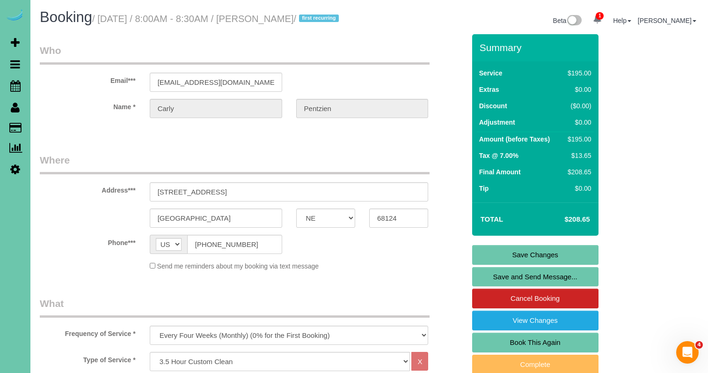
scroll to position [0, 0]
click at [484, 264] on link "Save Changes" at bounding box center [535, 255] width 126 height 20
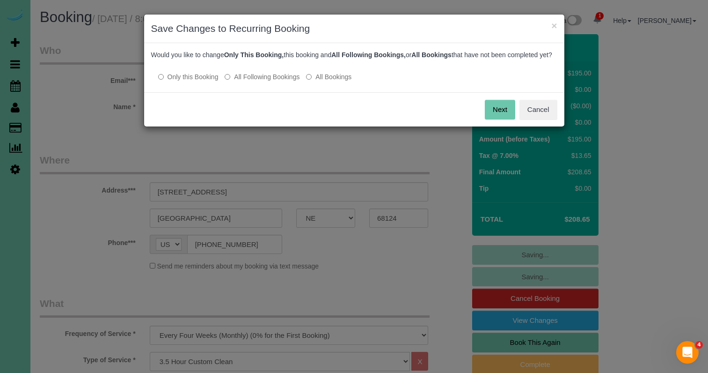
click at [266, 81] on label "All Following Bookings" at bounding box center [262, 76] width 75 height 9
click at [509, 119] on button "Save" at bounding box center [499, 110] width 32 height 20
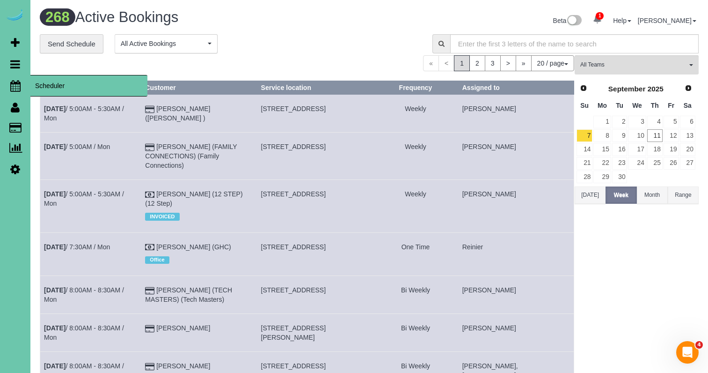
drag, startPoint x: 12, startPoint y: 89, endPoint x: 51, endPoint y: 90, distance: 39.3
click at [12, 89] on icon at bounding box center [15, 85] width 10 height 11
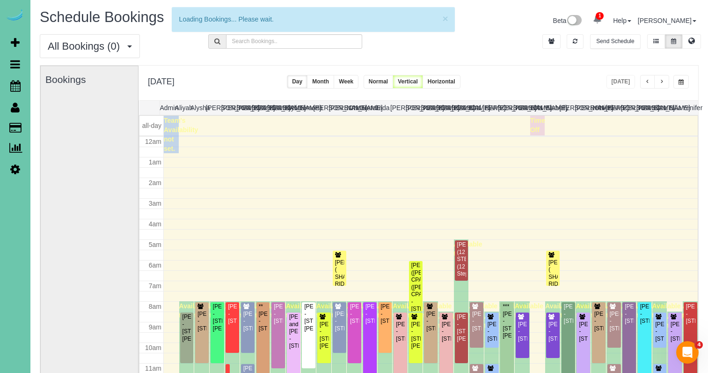
scroll to position [124, 0]
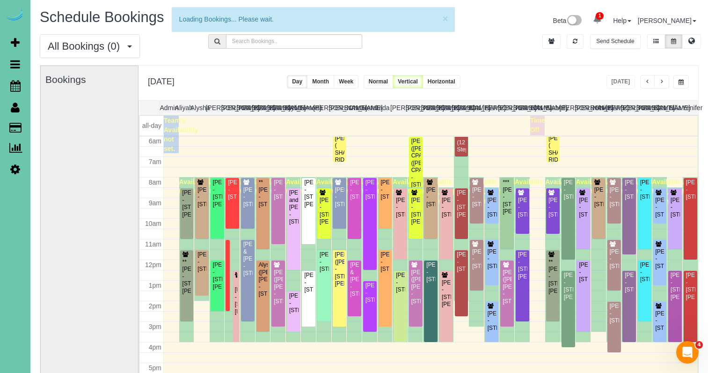
click at [677, 80] on button "button" at bounding box center [680, 82] width 15 height 14
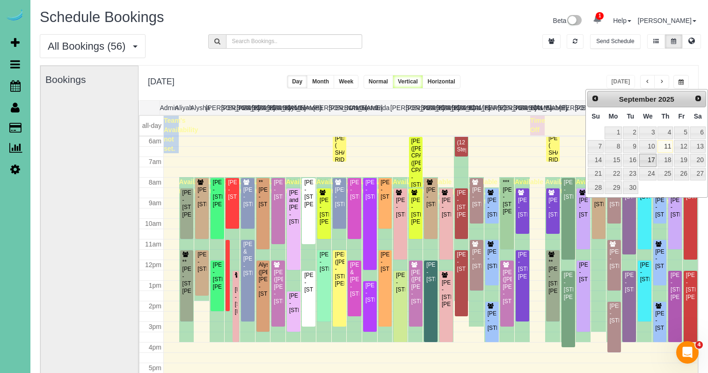
click at [647, 158] on link "17" at bounding box center [648, 160] width 18 height 13
type input "**********"
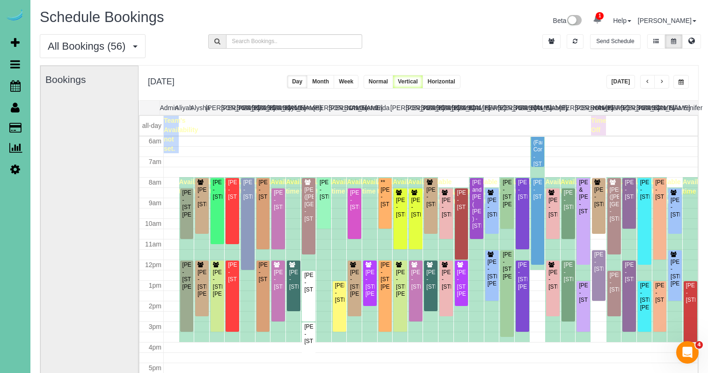
click at [661, 80] on span "button" at bounding box center [661, 82] width 5 height 6
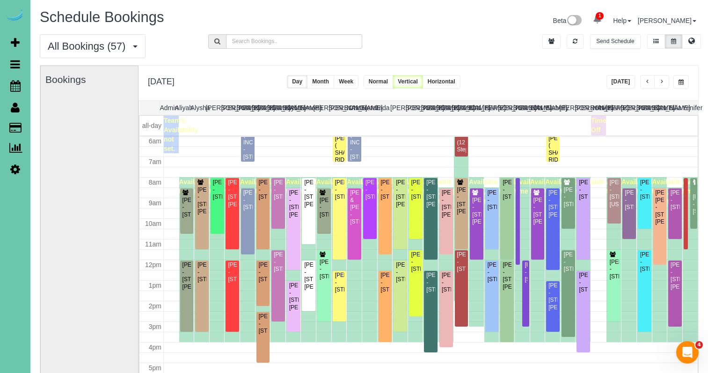
click at [661, 80] on span "button" at bounding box center [661, 82] width 5 height 6
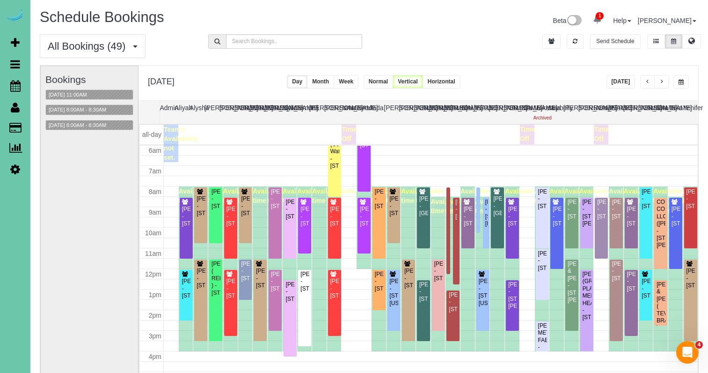
click at [646, 80] on span "button" at bounding box center [647, 82] width 5 height 6
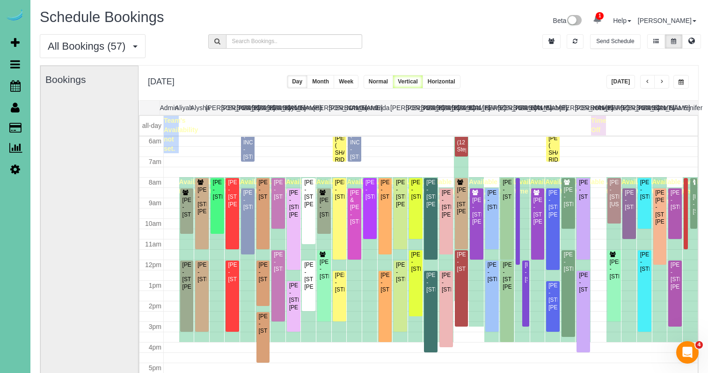
drag, startPoint x: 379, startPoint y: 84, endPoint x: 428, endPoint y: 75, distance: 49.4
click at [358, 84] on button "Week" at bounding box center [346, 82] width 25 height 14
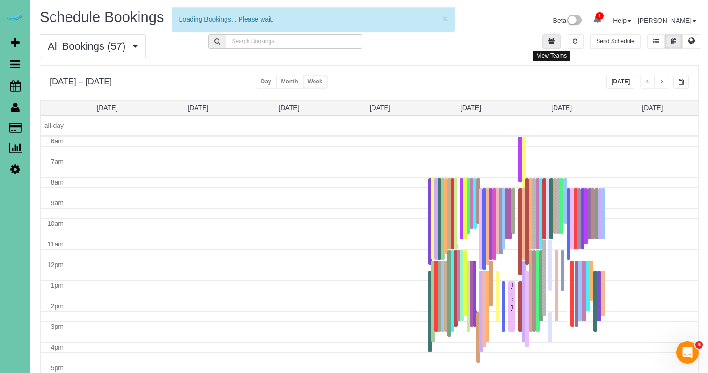
click at [554, 39] on icon "button" at bounding box center [552, 41] width 6 height 6
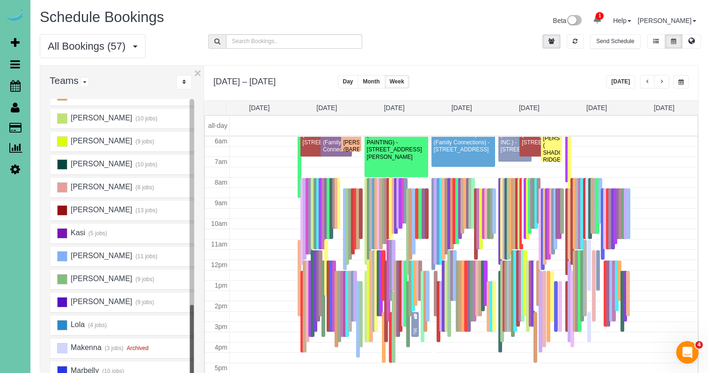
scroll to position [337, 0]
click at [64, 302] on ins at bounding box center [62, 301] width 10 height 10
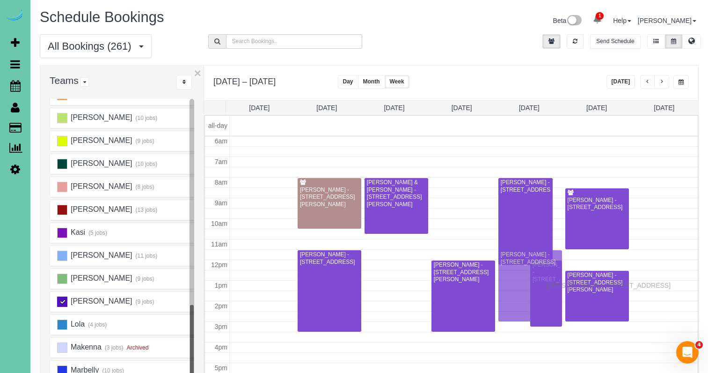
drag, startPoint x: 456, startPoint y: 208, endPoint x: 549, endPoint y: 284, distance: 119.1
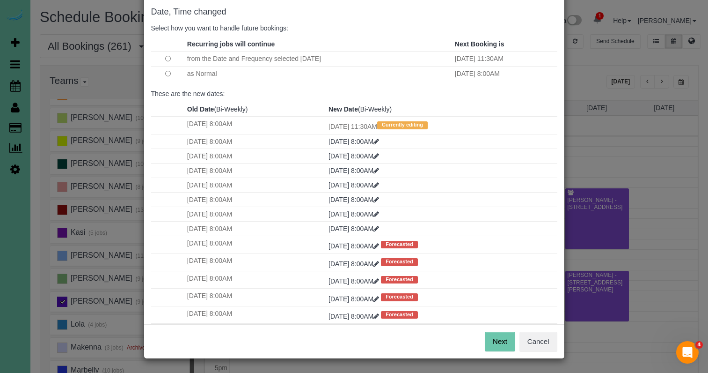
scroll to position [46, 0]
drag, startPoint x: 498, startPoint y: 341, endPoint x: 469, endPoint y: 319, distance: 37.1
click at [498, 341] on button "Next" at bounding box center [500, 342] width 30 height 20
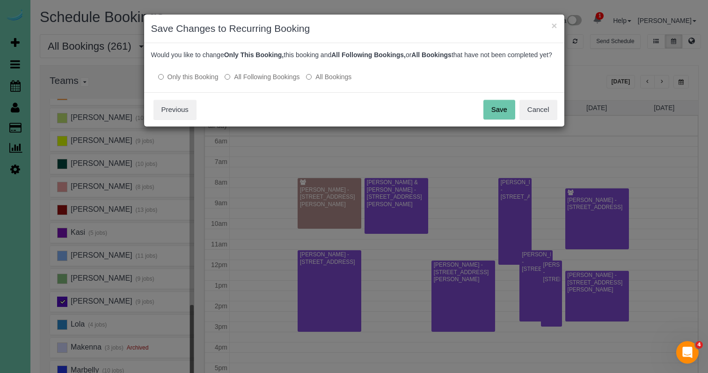
drag, startPoint x: 498, startPoint y: 117, endPoint x: 489, endPoint y: 119, distance: 9.2
click at [497, 117] on button "Save" at bounding box center [499, 110] width 32 height 20
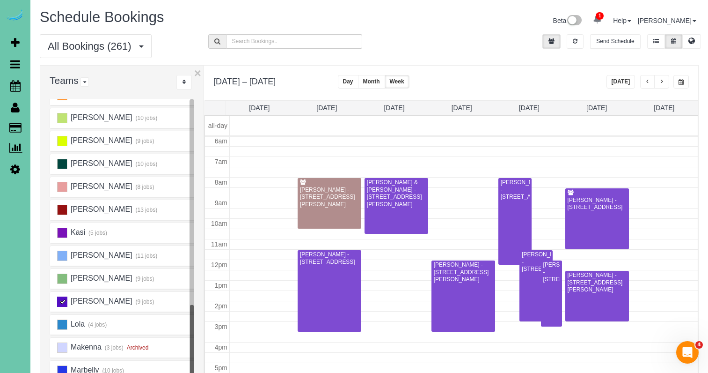
click at [63, 302] on ins at bounding box center [62, 301] width 10 height 10
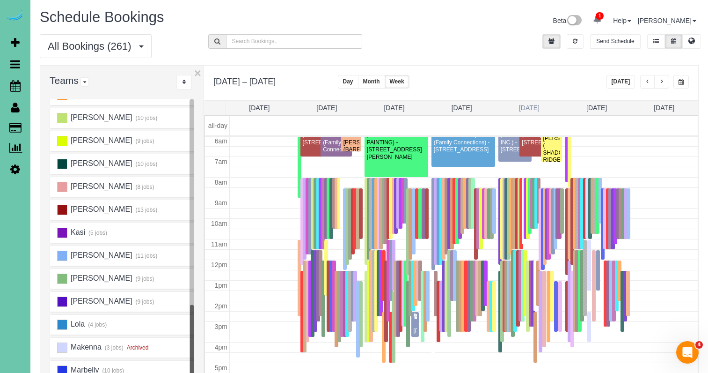
scroll to position [124, 0]
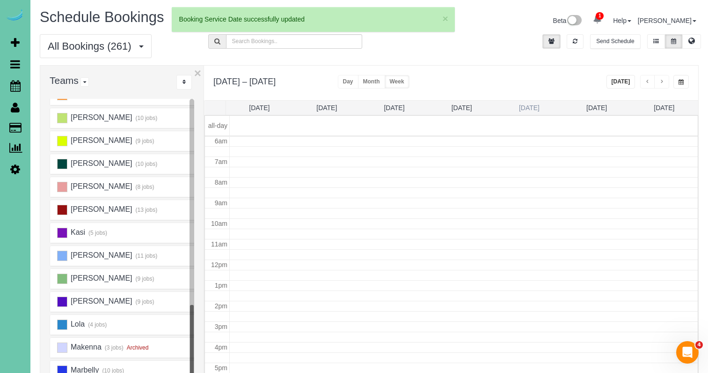
click at [536, 106] on link "Thu 9/18" at bounding box center [529, 107] width 21 height 7
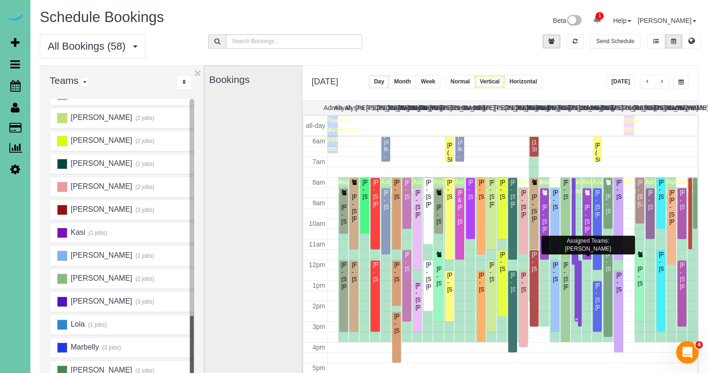
click at [577, 256] on div at bounding box center [577, 285] width 4 height 71
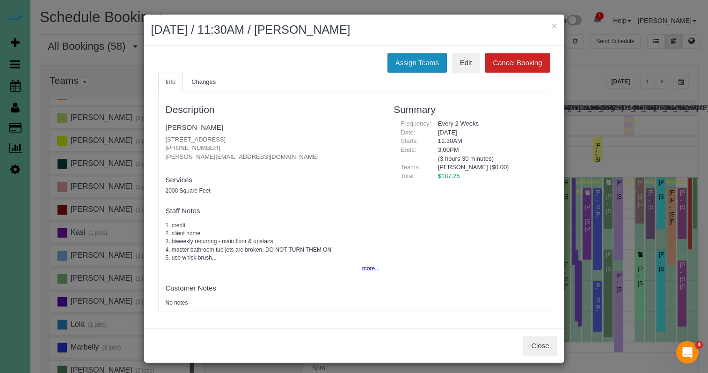
click at [402, 57] on button "Assign Teams" at bounding box center [417, 63] width 59 height 20
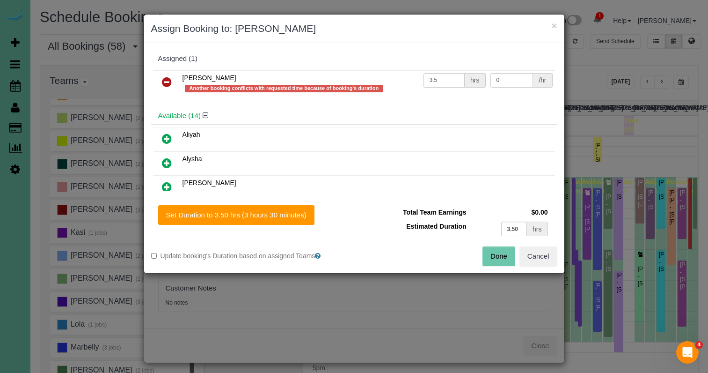
drag, startPoint x: 168, startPoint y: 81, endPoint x: 166, endPoint y: 90, distance: 9.1
click at [168, 81] on icon at bounding box center [167, 81] width 10 height 11
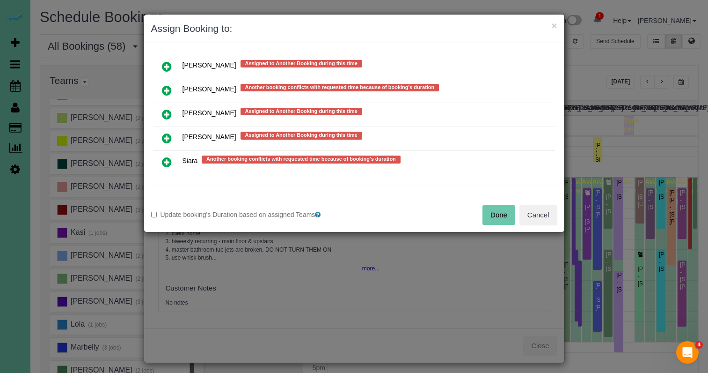
click at [168, 157] on icon at bounding box center [167, 161] width 10 height 11
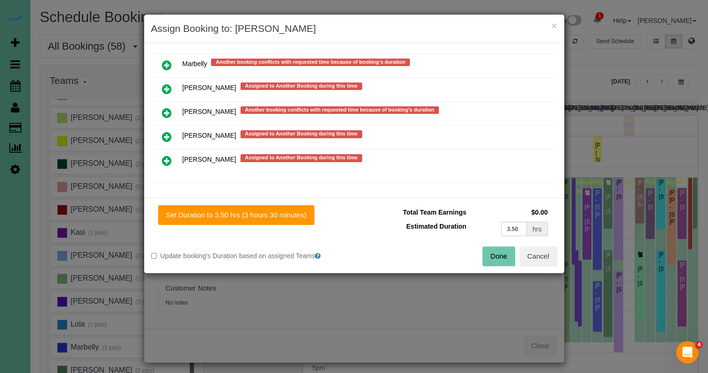
scroll to position [821, 0]
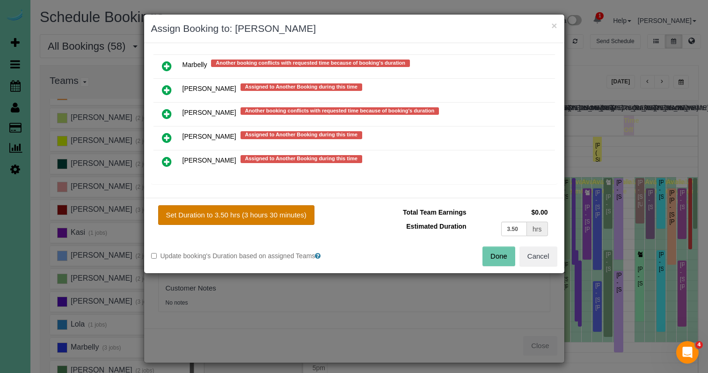
drag, startPoint x: 252, startPoint y: 216, endPoint x: 261, endPoint y: 217, distance: 9.4
click at [252, 216] on button "Set Duration to 3.50 hrs (3 hours 30 minutes)" at bounding box center [236, 215] width 156 height 20
type input "3.50"
click at [488, 256] on button "Done" at bounding box center [499, 256] width 33 height 20
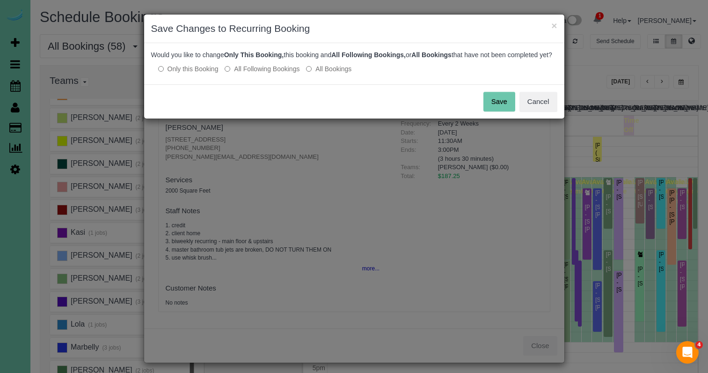
drag, startPoint x: 501, startPoint y: 108, endPoint x: 533, endPoint y: 69, distance: 49.9
click at [501, 108] on button "Save" at bounding box center [499, 102] width 32 height 20
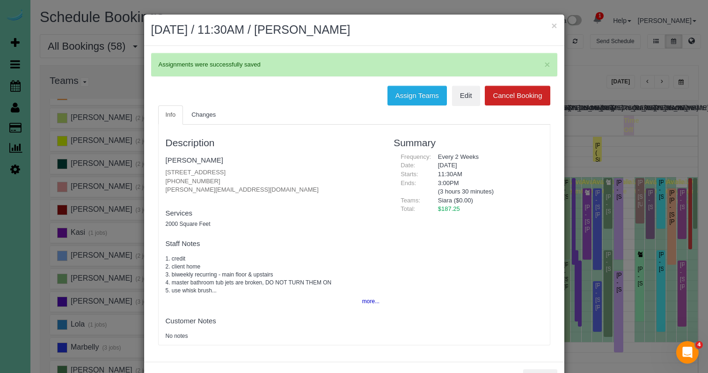
scroll to position [0, 0]
click at [554, 24] on button "×" at bounding box center [554, 26] width 6 height 10
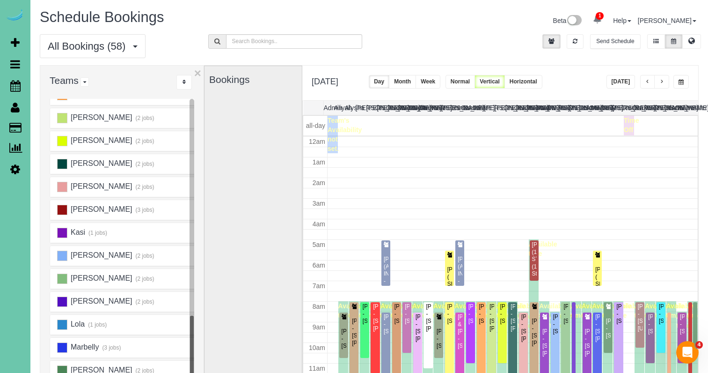
scroll to position [124, 0]
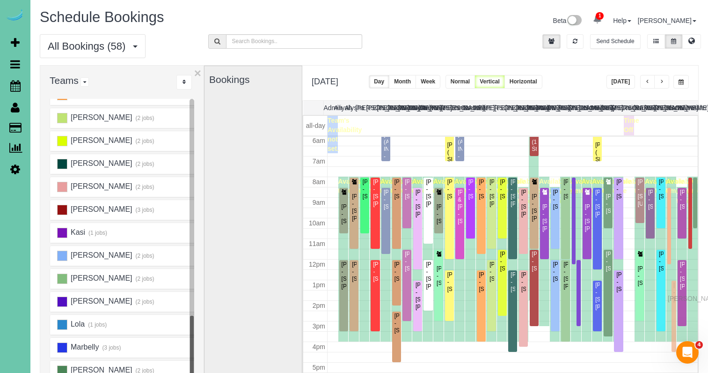
drag, startPoint x: 674, startPoint y: 272, endPoint x: 670, endPoint y: 297, distance: 25.1
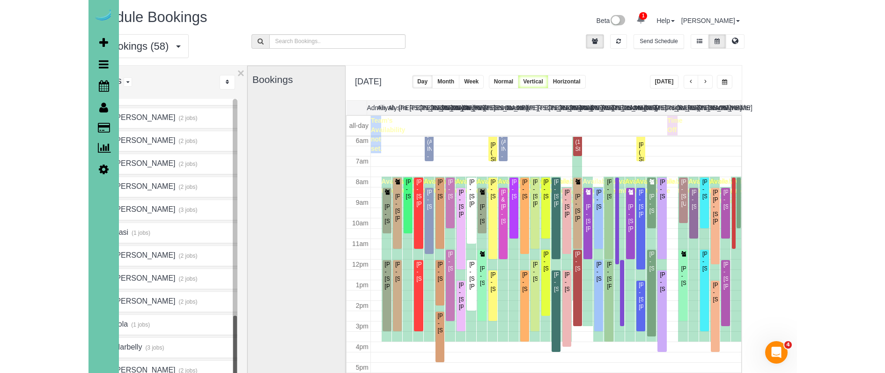
scroll to position [0, 5]
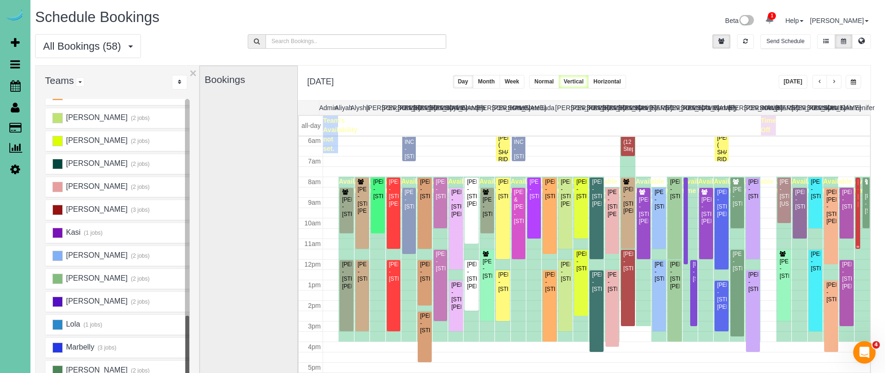
click at [708, 207] on div "Dana Russell - 18711 Hansen Street, Omaha, NE 68130" at bounding box center [857, 192] width 1 height 29
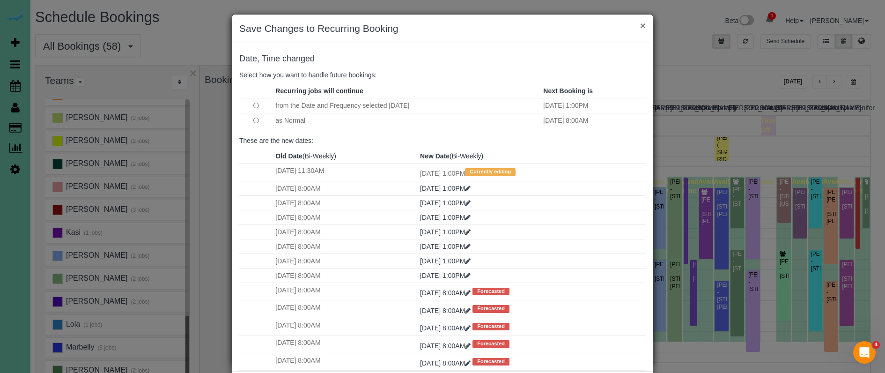
click at [641, 26] on button "×" at bounding box center [643, 26] width 6 height 10
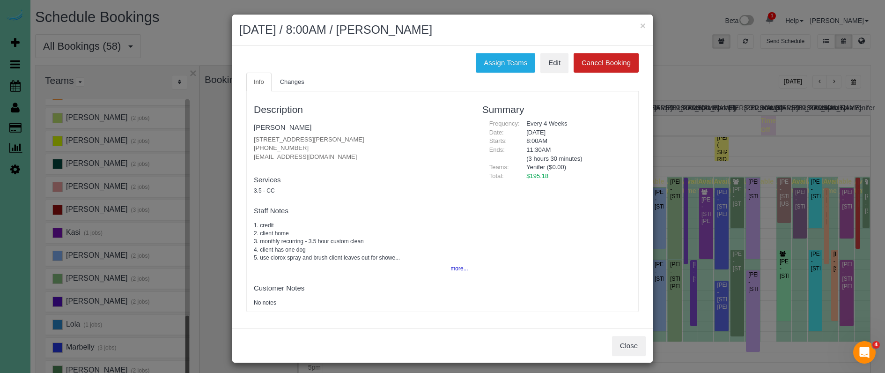
drag, startPoint x: 644, startPoint y: 25, endPoint x: 650, endPoint y: 28, distance: 6.1
click at [644, 25] on button "×" at bounding box center [643, 26] width 6 height 10
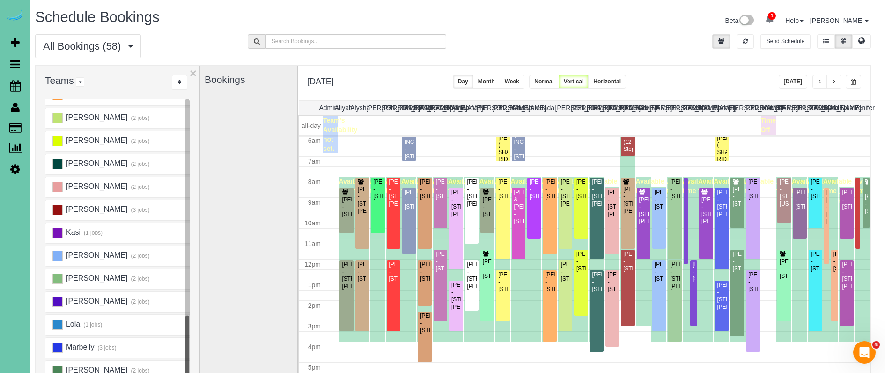
click at [708, 207] on div "Dana Russell - 18711 Hansen Street, Omaha, NE 68130" at bounding box center [857, 192] width 1 height 29
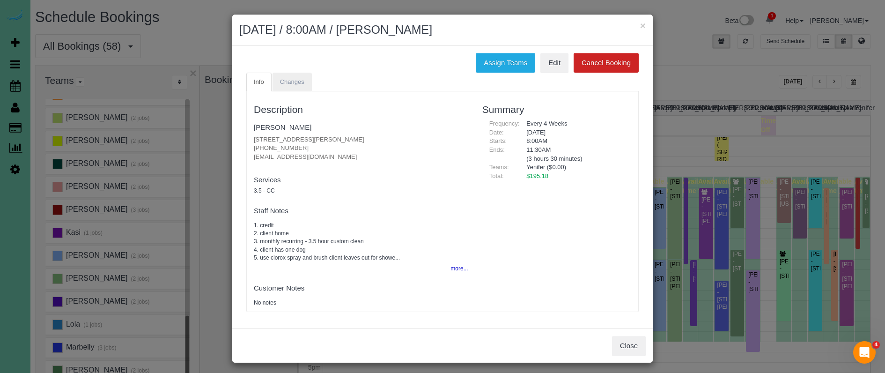
click at [293, 86] on link "Changes" at bounding box center [291, 82] width 39 height 19
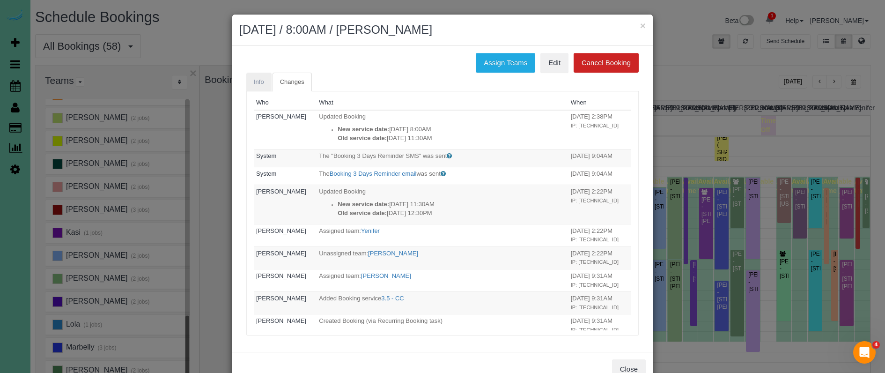
click at [262, 79] on span "Info" at bounding box center [259, 81] width 10 height 7
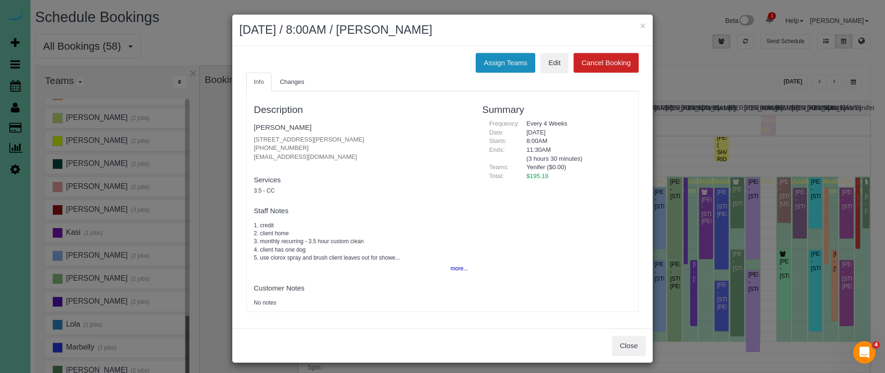
click at [495, 59] on button "Assign Teams" at bounding box center [504, 63] width 59 height 20
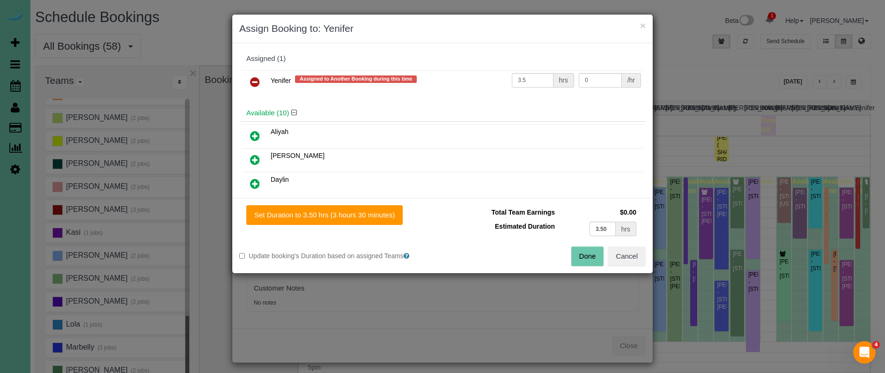
drag, startPoint x: 253, startPoint y: 81, endPoint x: 253, endPoint y: 87, distance: 5.6
click at [252, 81] on icon at bounding box center [255, 81] width 10 height 11
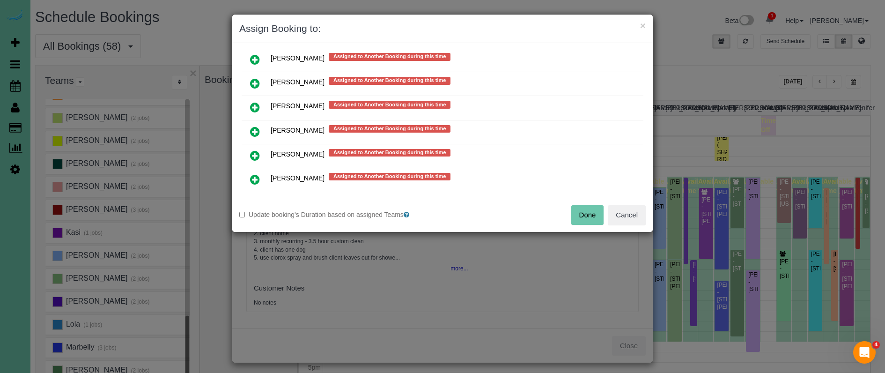
click at [253, 139] on td at bounding box center [254, 132] width 27 height 24
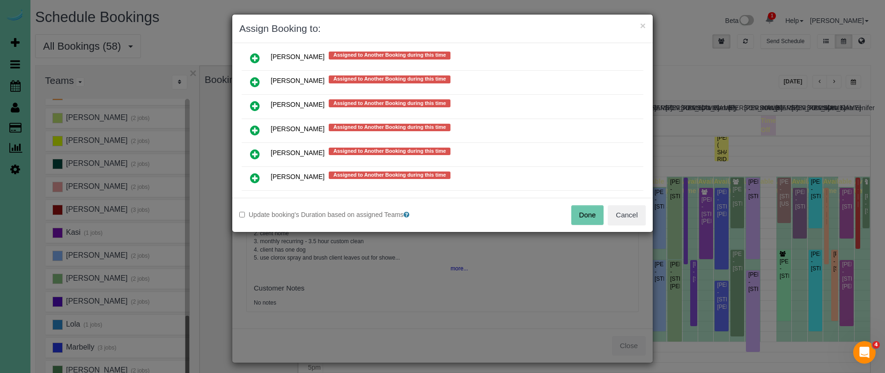
scroll to position [734, 0]
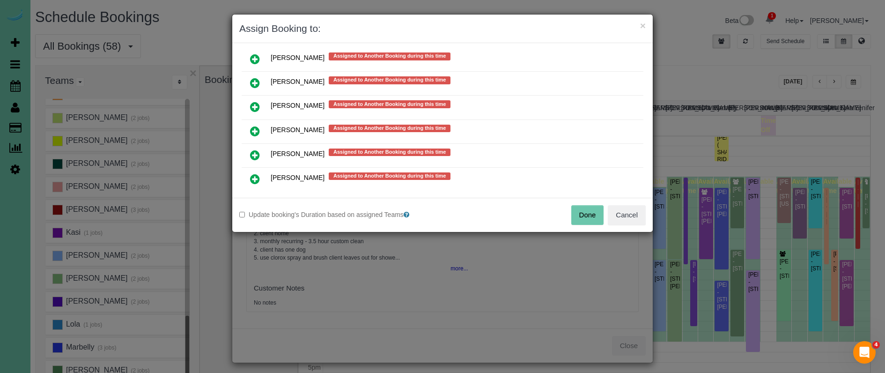
click at [255, 131] on icon at bounding box center [255, 130] width 10 height 11
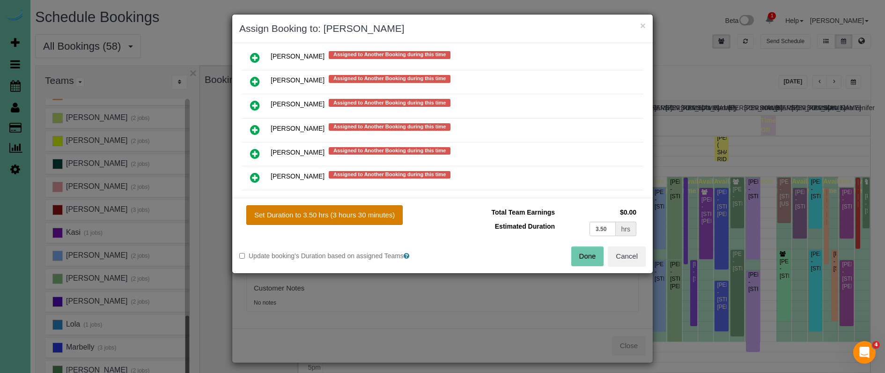
drag, startPoint x: 319, startPoint y: 210, endPoint x: 337, endPoint y: 212, distance: 18.3
click at [319, 210] on button "Set Duration to 3.50 hrs (3 hours 30 minutes)" at bounding box center [324, 215] width 156 height 20
type input "3.50"
click at [592, 253] on button "Done" at bounding box center [587, 256] width 33 height 20
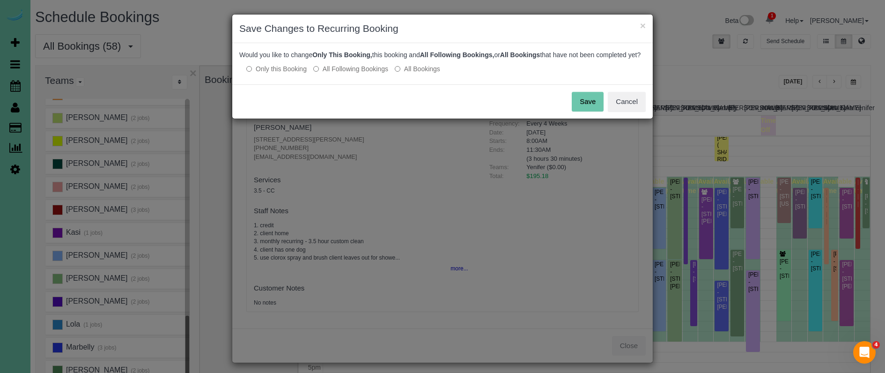
click at [580, 109] on button "Save" at bounding box center [587, 102] width 32 height 20
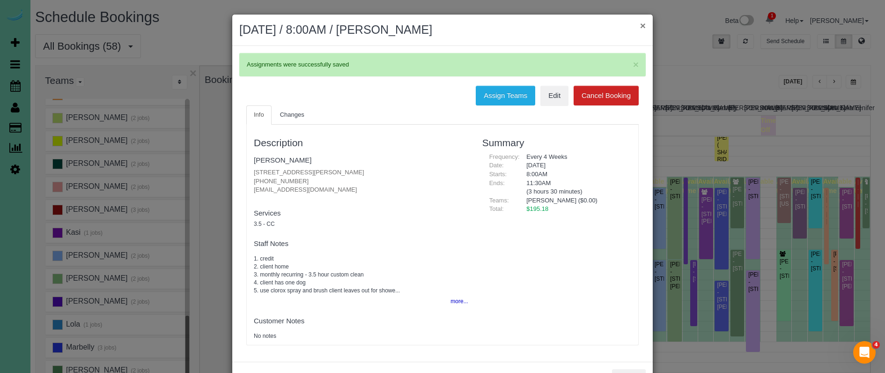
click at [641, 25] on button "×" at bounding box center [643, 26] width 6 height 10
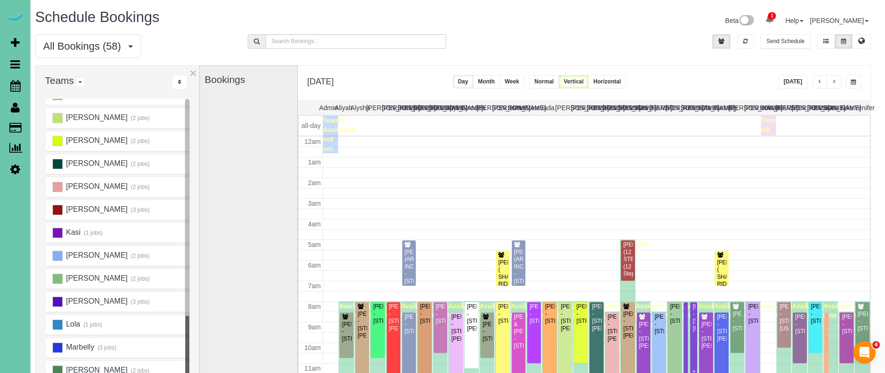
scroll to position [124, 0]
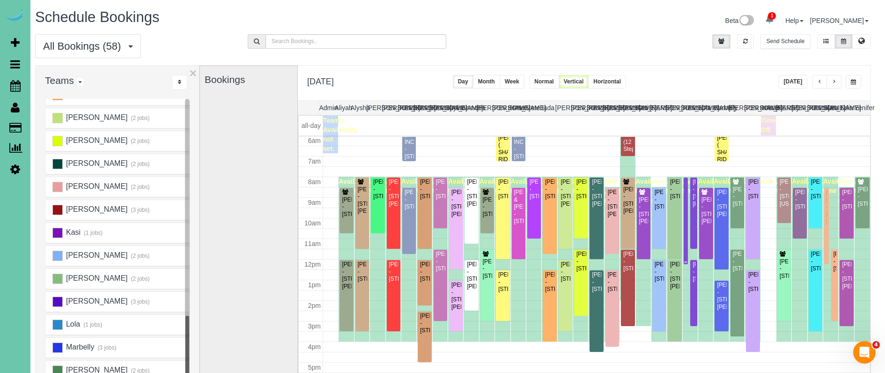
click at [686, 253] on div at bounding box center [685, 220] width 5 height 87
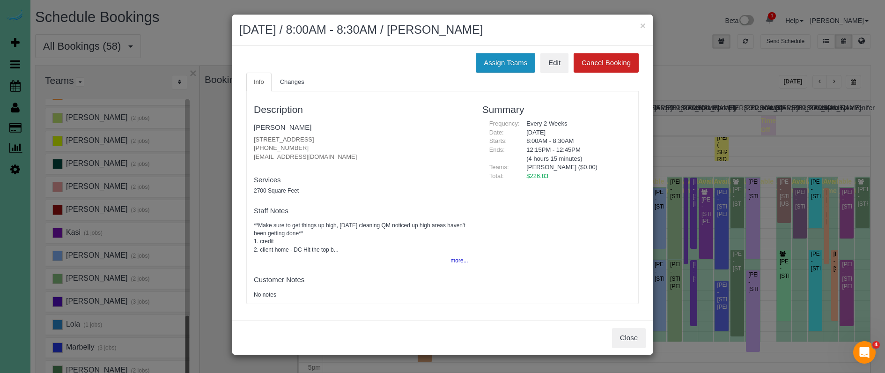
click at [496, 62] on button "Assign Teams" at bounding box center [504, 63] width 59 height 20
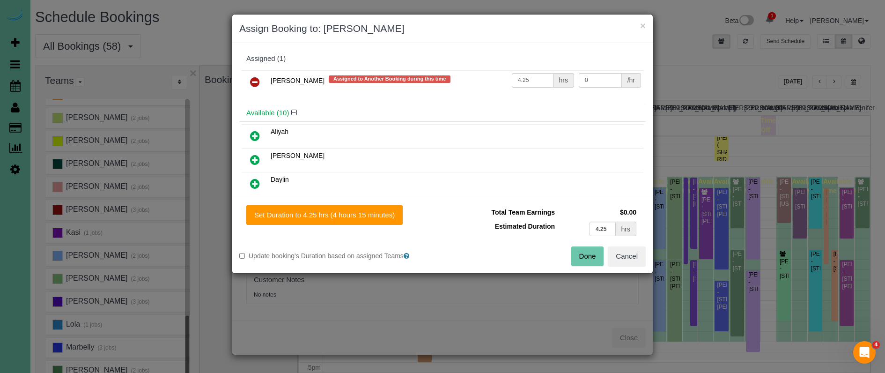
click at [252, 82] on icon at bounding box center [255, 81] width 10 height 11
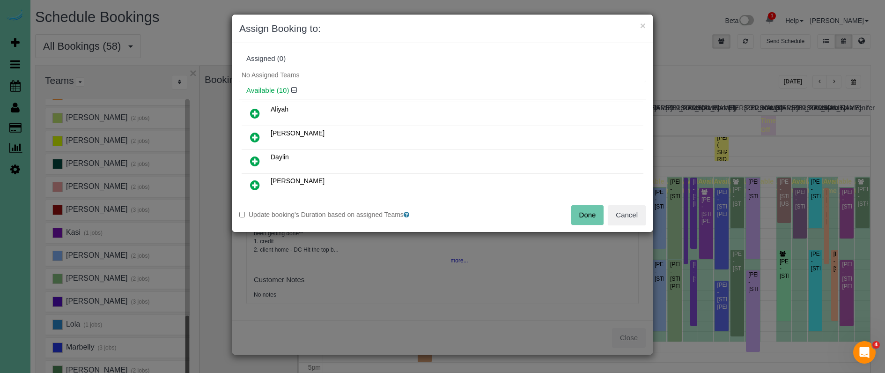
click at [585, 218] on button "Done" at bounding box center [587, 215] width 33 height 20
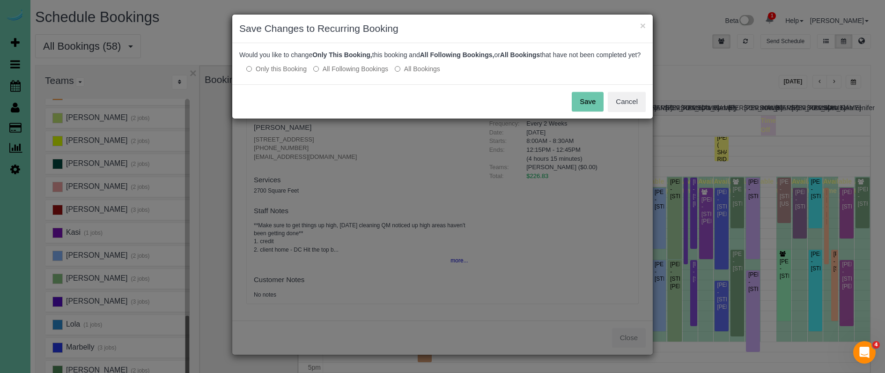
click at [333, 73] on label "All Following Bookings" at bounding box center [350, 68] width 75 height 9
click at [591, 106] on button "Save" at bounding box center [587, 102] width 32 height 20
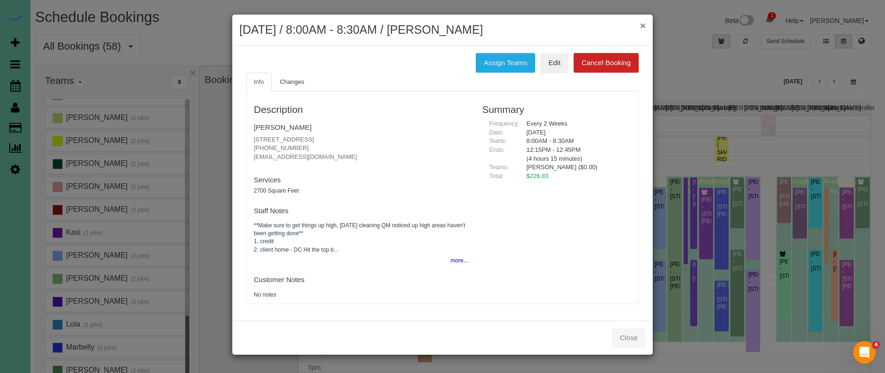
click at [641, 24] on button "×" at bounding box center [643, 26] width 6 height 10
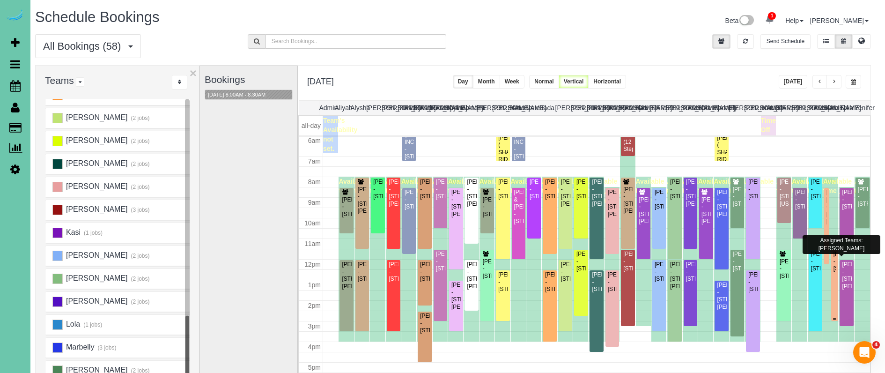
click at [708, 272] on div "Anna Adams - 16806 M Circle, Omaha, NE 68135" at bounding box center [834, 261] width 3 height 22
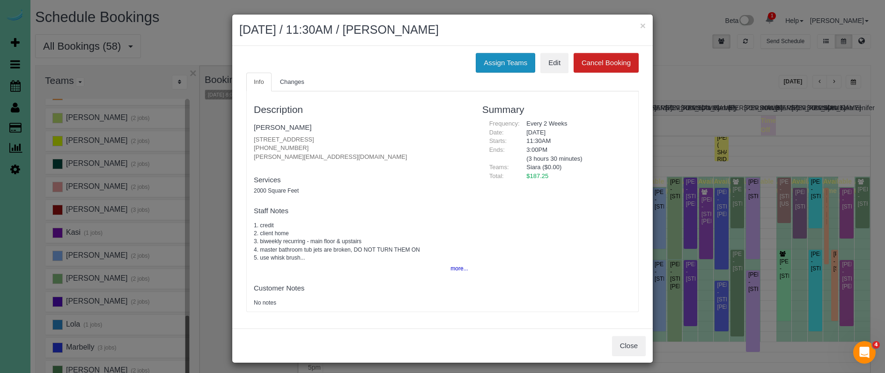
click at [499, 67] on button "Assign Teams" at bounding box center [504, 63] width 59 height 20
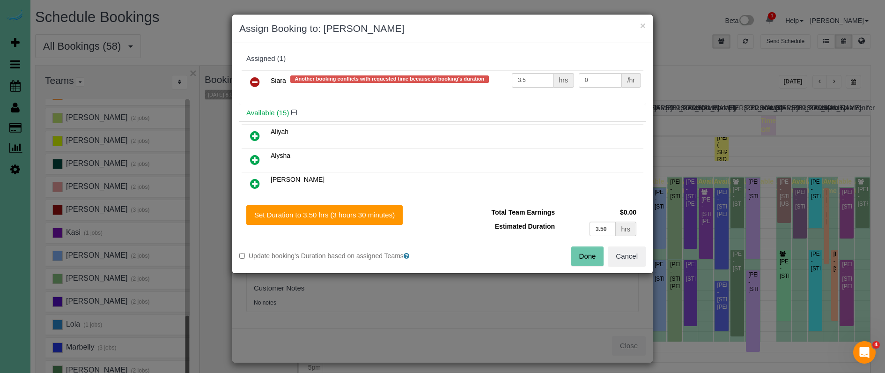
click at [254, 80] on icon at bounding box center [255, 81] width 10 height 11
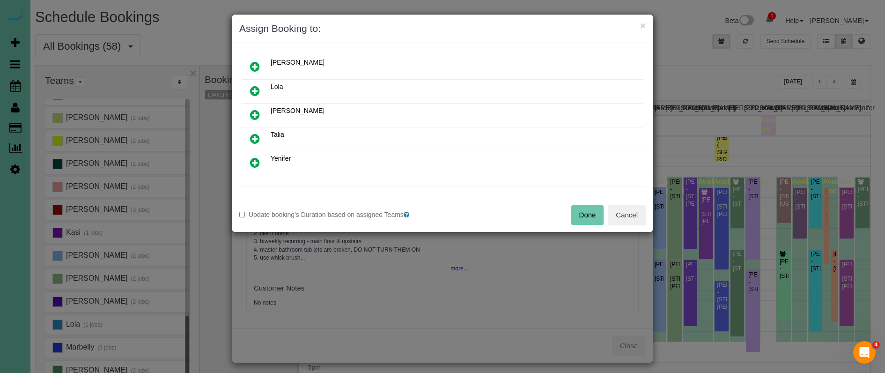
scroll to position [341, 0]
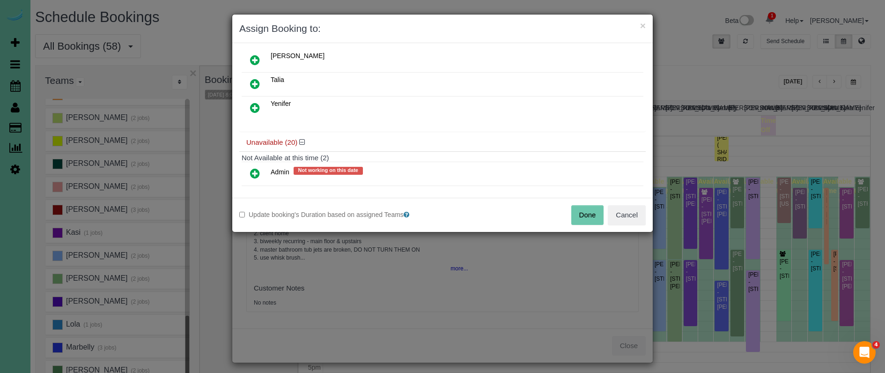
click at [255, 103] on icon at bounding box center [255, 107] width 10 height 11
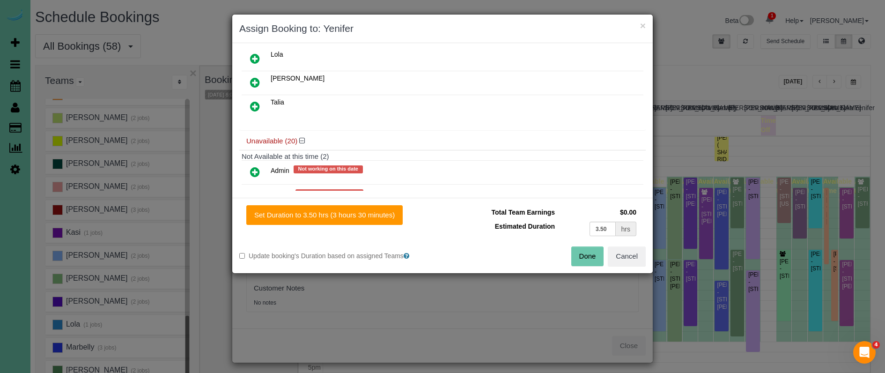
drag, startPoint x: 307, startPoint y: 217, endPoint x: 430, endPoint y: 216, distance: 122.2
click at [310, 216] on button "Set Duration to 3.50 hrs (3 hours 30 minutes)" at bounding box center [324, 215] width 156 height 20
type input "3.50"
click at [580, 250] on button "Done" at bounding box center [587, 256] width 33 height 20
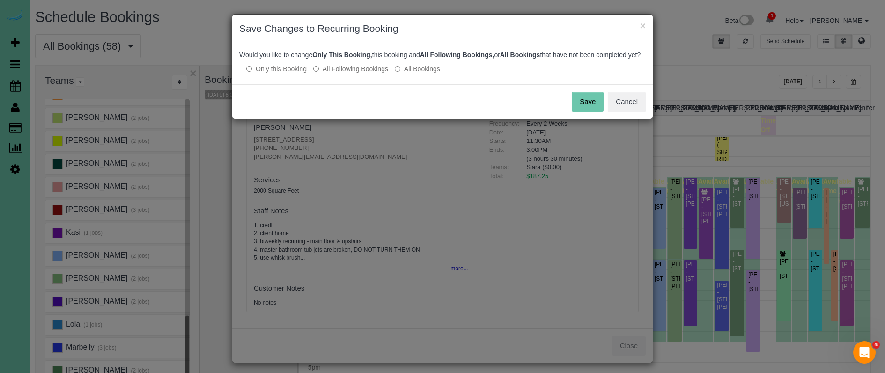
drag, startPoint x: 589, startPoint y: 113, endPoint x: 597, endPoint y: 95, distance: 20.1
click at [589, 111] on button "Save" at bounding box center [587, 102] width 32 height 20
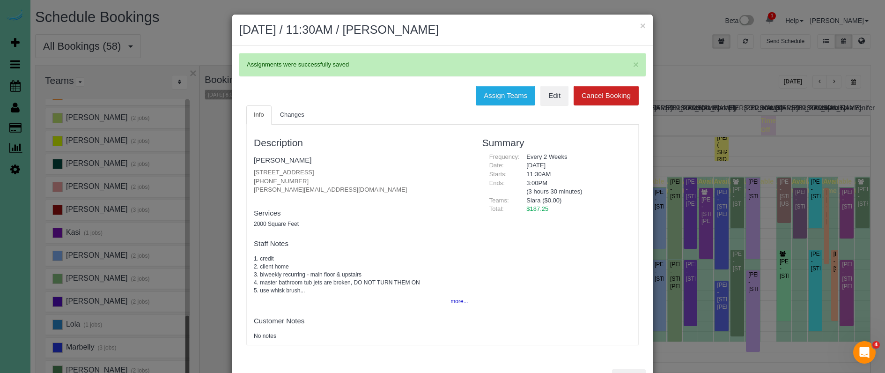
click at [644, 24] on button "×" at bounding box center [643, 26] width 6 height 10
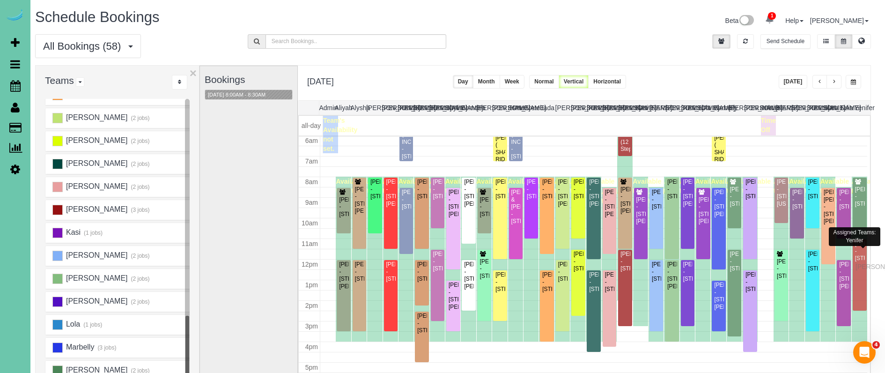
scroll to position [124, 4]
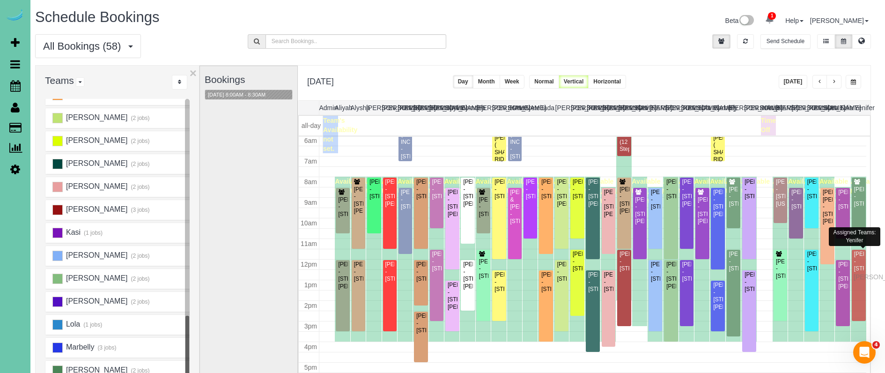
drag, startPoint x: 861, startPoint y: 277, endPoint x: 855, endPoint y: 275, distance: 5.9
click at [708, 271] on div "Anna Adams - 16806 M Circle, Omaha, NE 68135" at bounding box center [858, 261] width 10 height 22
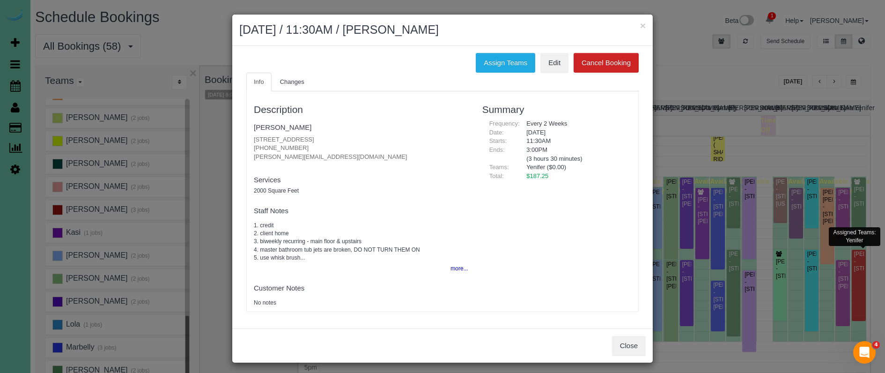
click at [627, 338] on button "Close" at bounding box center [629, 346] width 34 height 20
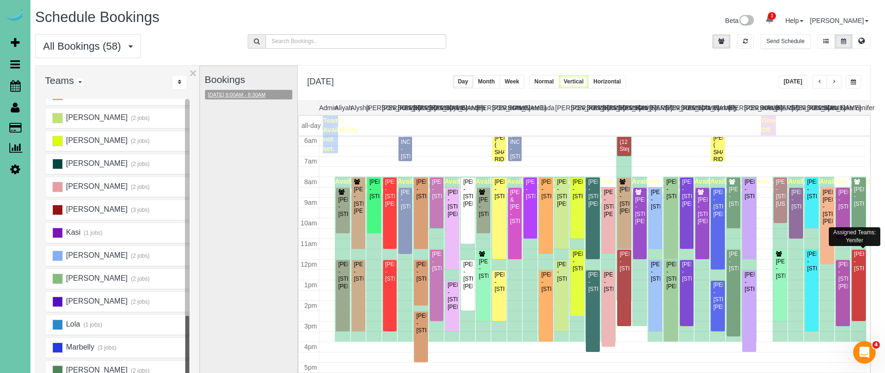
click at [243, 93] on button "09/18/2025 8:00AM - 8:30AM" at bounding box center [236, 95] width 63 height 10
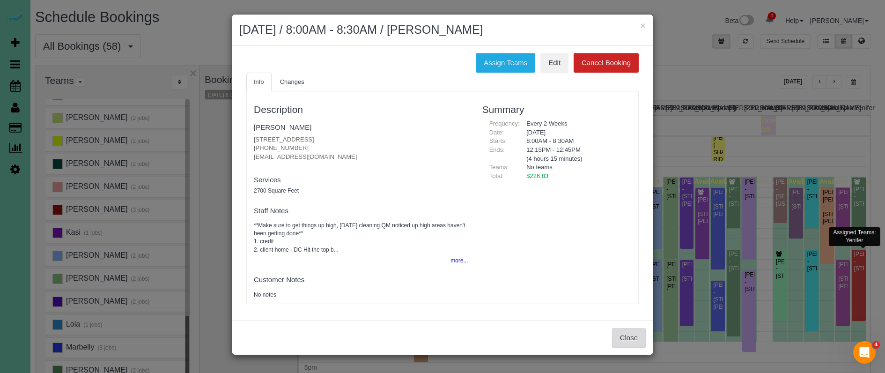
click at [620, 330] on button "Close" at bounding box center [629, 338] width 34 height 20
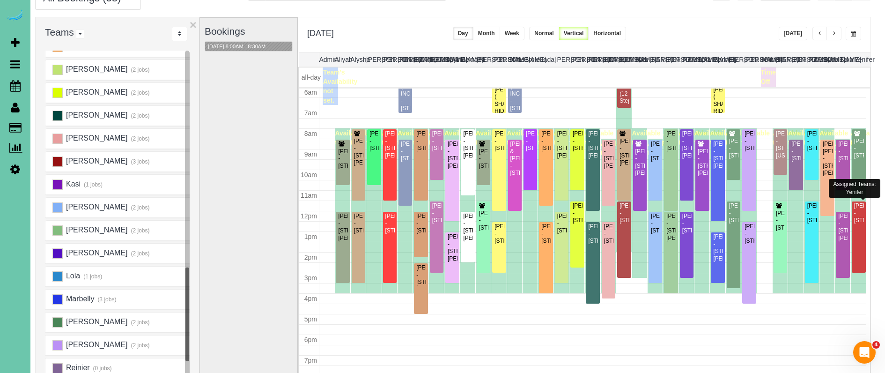
scroll to position [46, 5]
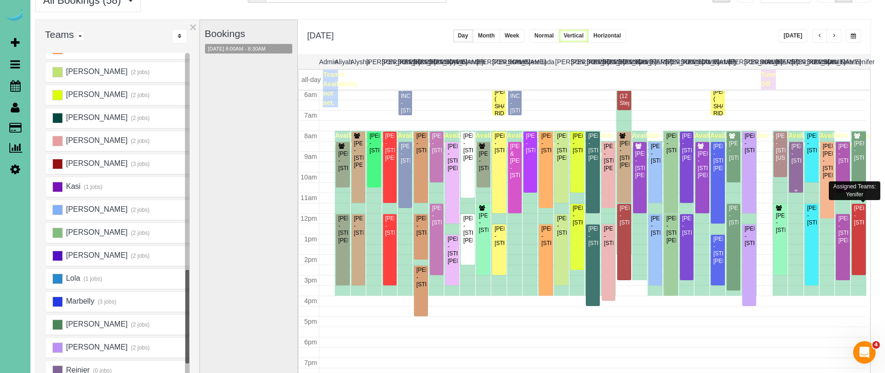
click at [708, 161] on div "Sara Whetstone - 14807 Queens Drive, Omaha, NE 68116" at bounding box center [795, 154] width 10 height 22
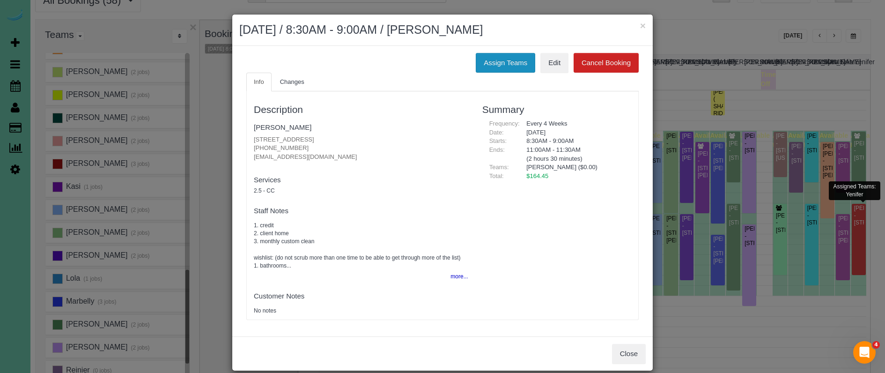
click at [499, 53] on button "Assign Teams" at bounding box center [504, 63] width 59 height 20
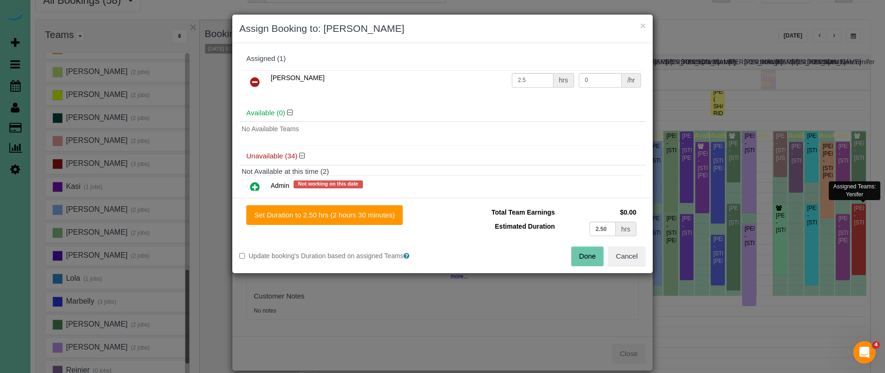
click at [251, 78] on icon at bounding box center [255, 81] width 10 height 11
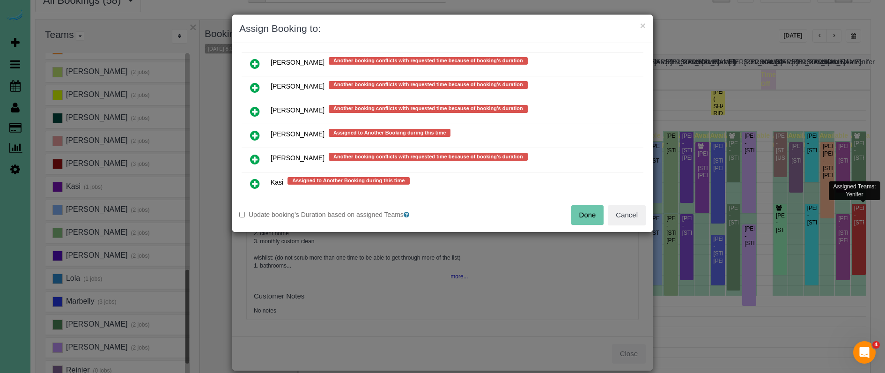
scroll to position [514, 0]
click at [255, 155] on icon at bounding box center [255, 158] width 10 height 11
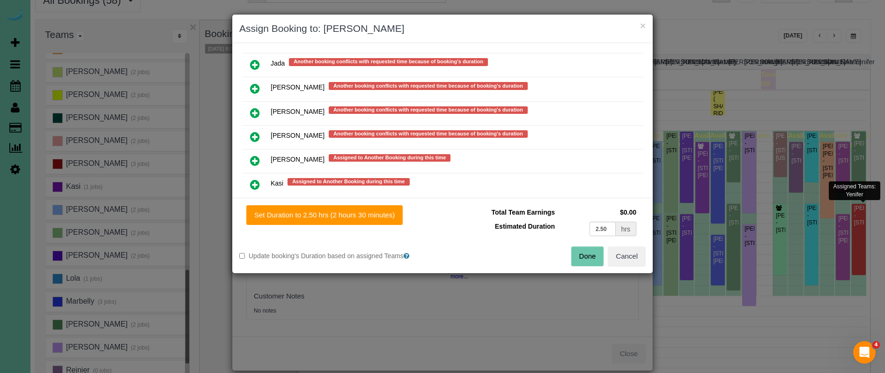
drag, startPoint x: 331, startPoint y: 216, endPoint x: 398, endPoint y: 229, distance: 68.1
click at [331, 216] on button "Set Duration to 2.50 hrs (2 hours 30 minutes)" at bounding box center [324, 215] width 156 height 20
type input "2.50"
click at [582, 259] on button "Done" at bounding box center [587, 256] width 33 height 20
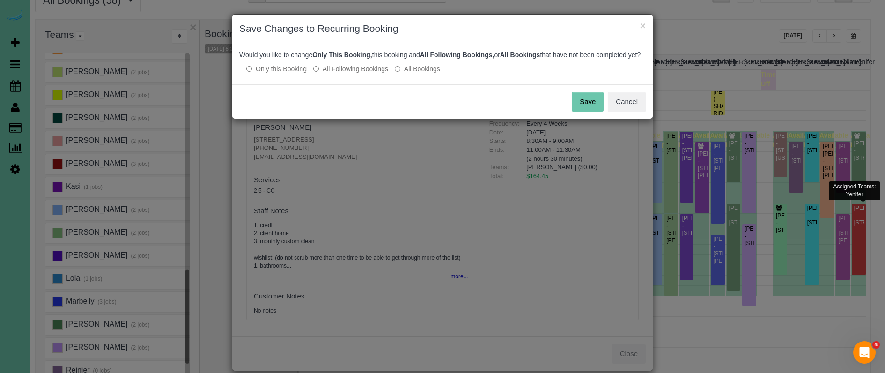
drag, startPoint x: 336, startPoint y: 76, endPoint x: 368, endPoint y: 79, distance: 31.4
click at [336, 73] on label "All Following Bookings" at bounding box center [350, 68] width 75 height 9
click at [583, 111] on button "Save" at bounding box center [587, 102] width 32 height 20
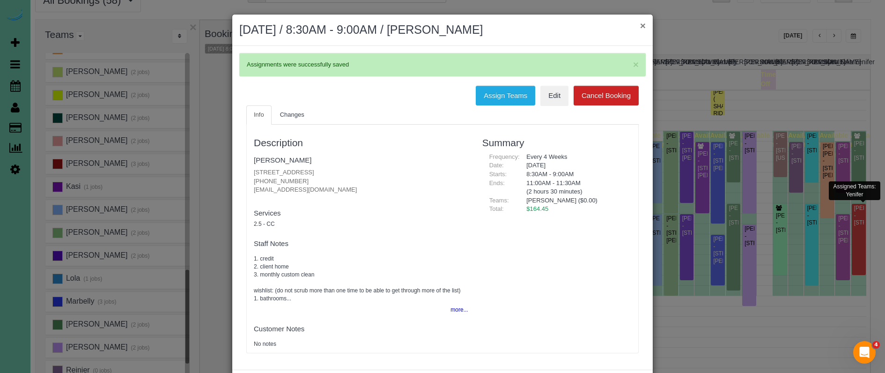
click at [643, 25] on button "×" at bounding box center [643, 26] width 6 height 10
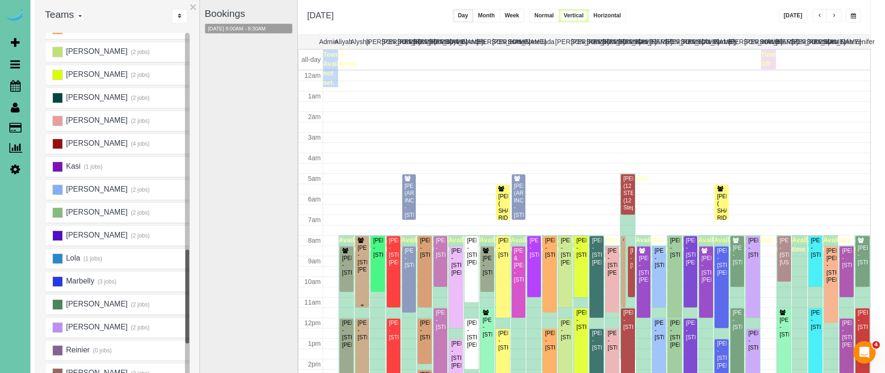
scroll to position [124, 0]
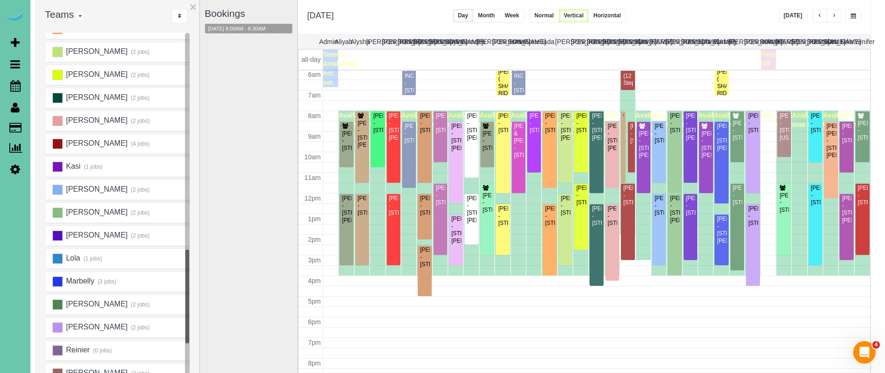
click at [708, 14] on span "button" at bounding box center [852, 16] width 5 height 6
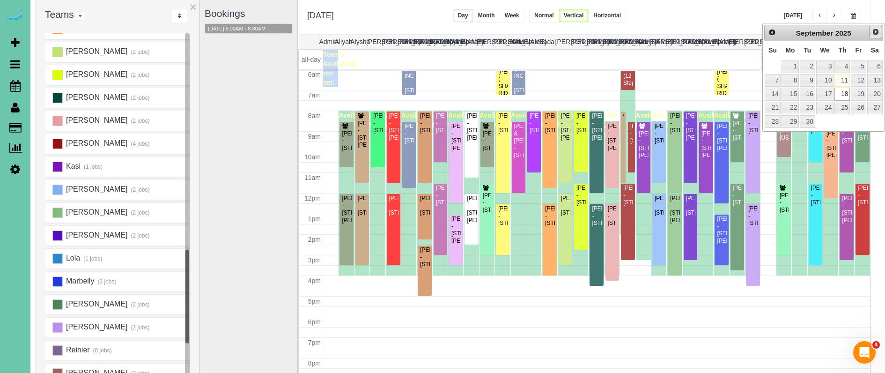
click at [708, 30] on span "Next" at bounding box center [874, 31] width 7 height 7
click at [708, 66] on link "2" at bounding box center [841, 66] width 15 height 13
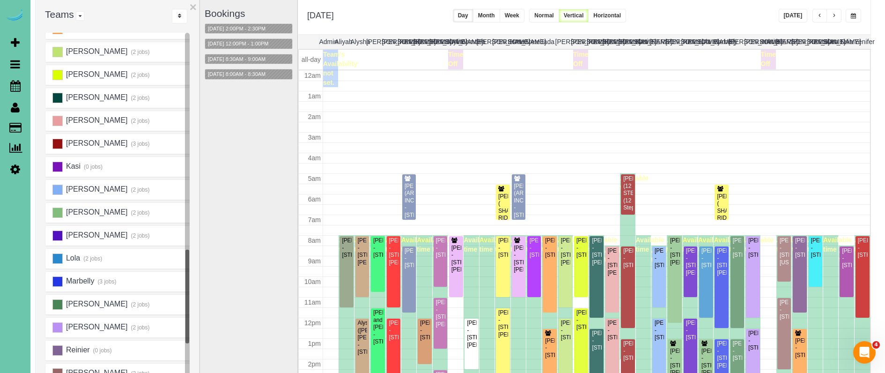
scroll to position [124, 0]
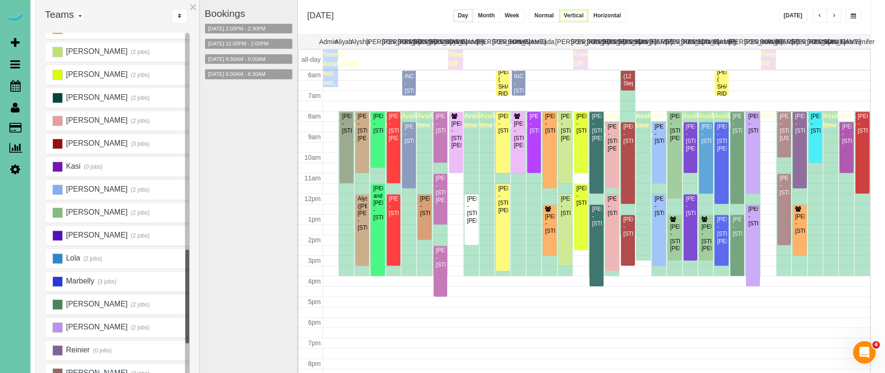
click at [708, 15] on span "button" at bounding box center [852, 16] width 5 height 6
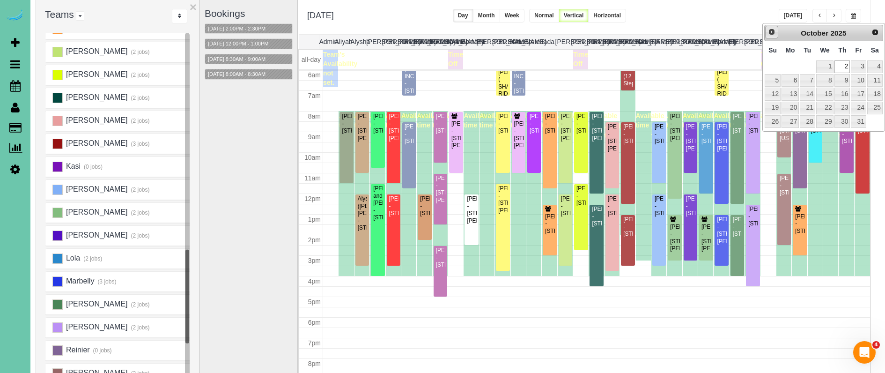
click at [708, 33] on span "Prev" at bounding box center [771, 31] width 7 height 7
click at [708, 94] on link "18" at bounding box center [841, 94] width 15 height 13
type input "**********"
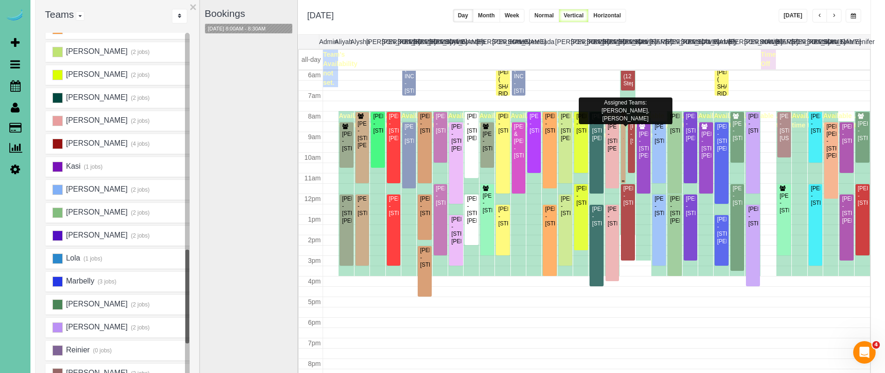
click at [623, 119] on div "Courtney Russell - 13520 Boyd St, Omaha, NE 68164" at bounding box center [622, 135] width 1 height 44
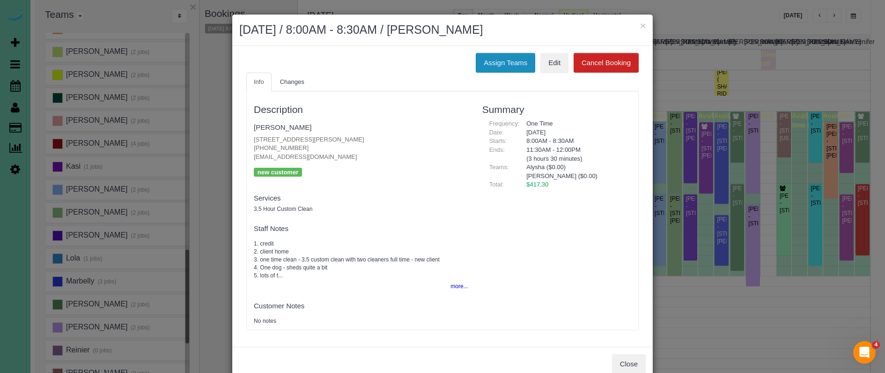
click at [498, 63] on button "Assign Teams" at bounding box center [504, 63] width 59 height 20
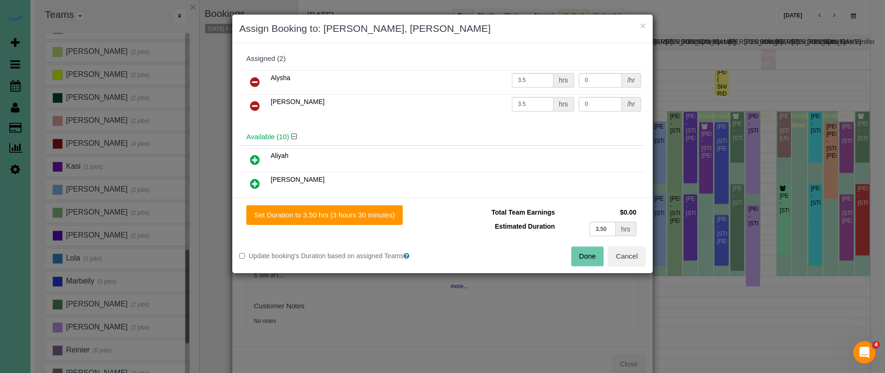
click at [632, 254] on button "Cancel" at bounding box center [626, 256] width 38 height 20
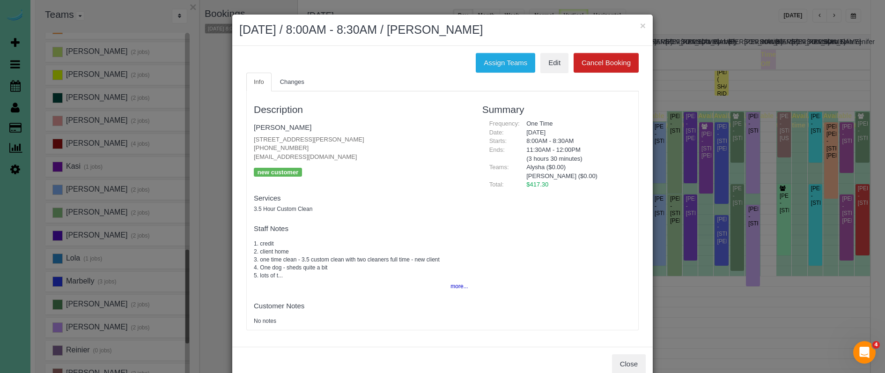
drag, startPoint x: 631, startPoint y: 358, endPoint x: 628, endPoint y: 353, distance: 6.1
click at [630, 358] on button "Close" at bounding box center [629, 364] width 34 height 20
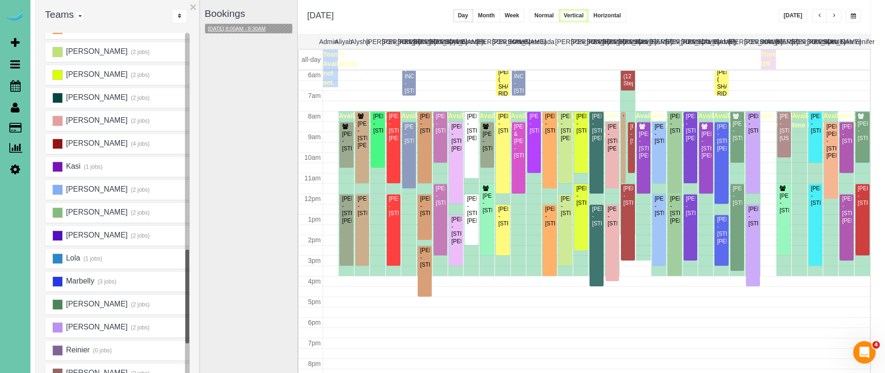
click at [238, 25] on button "09/18/2025 8:00AM - 8:30AM" at bounding box center [236, 29] width 63 height 10
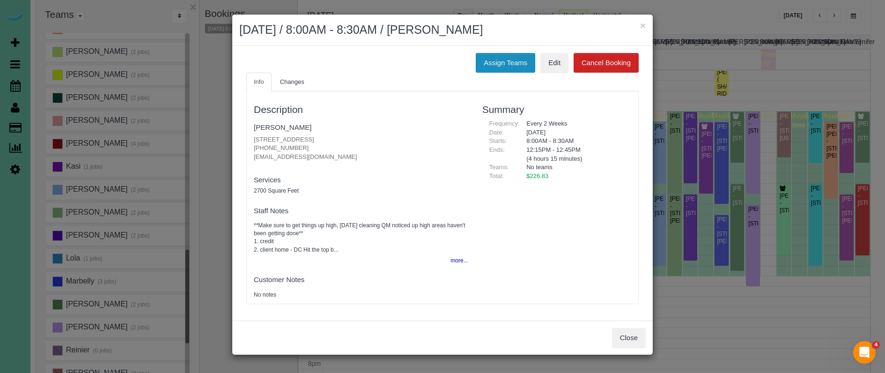
click at [498, 65] on button "Assign Teams" at bounding box center [504, 63] width 59 height 20
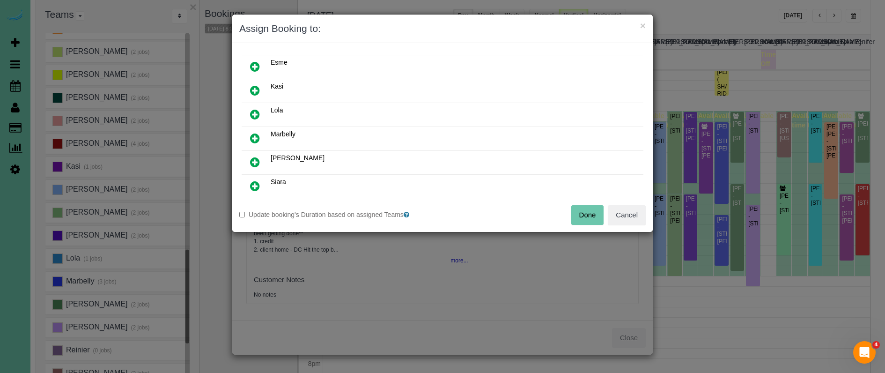
scroll to position [144, 0]
click at [251, 158] on icon at bounding box center [255, 160] width 10 height 11
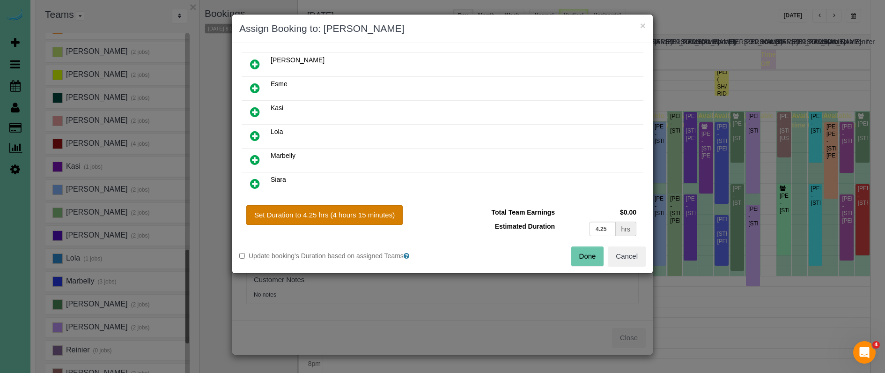
click at [319, 215] on button "Set Duration to 4.25 hrs (4 hours 15 minutes)" at bounding box center [324, 215] width 156 height 20
type input "4.25"
drag, startPoint x: 588, startPoint y: 256, endPoint x: 580, endPoint y: 251, distance: 9.5
click at [588, 256] on button "Done" at bounding box center [587, 256] width 33 height 20
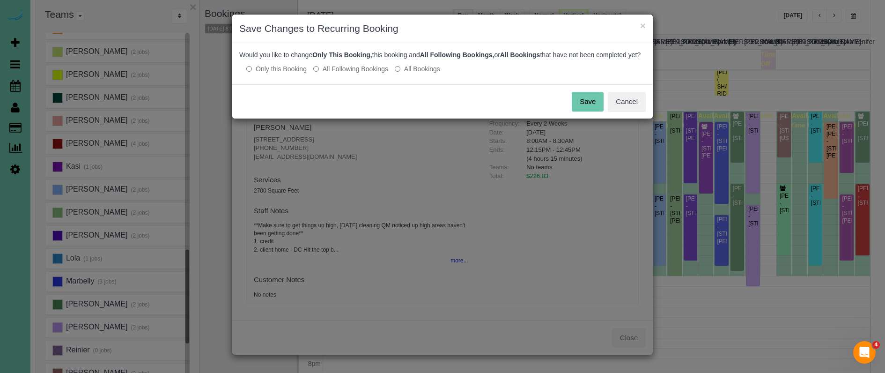
drag, startPoint x: 346, startPoint y: 79, endPoint x: 389, endPoint y: 79, distance: 43.5
click at [346, 73] on label "All Following Bookings" at bounding box center [350, 68] width 75 height 9
click at [591, 111] on button "Save" at bounding box center [587, 102] width 32 height 20
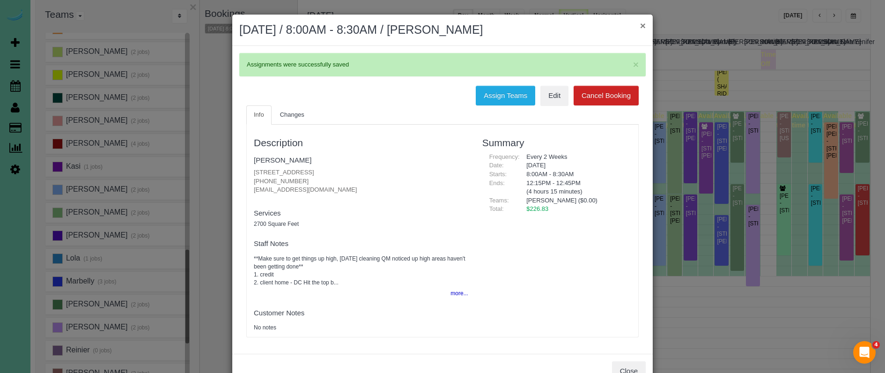
click at [643, 23] on button "×" at bounding box center [643, 26] width 6 height 10
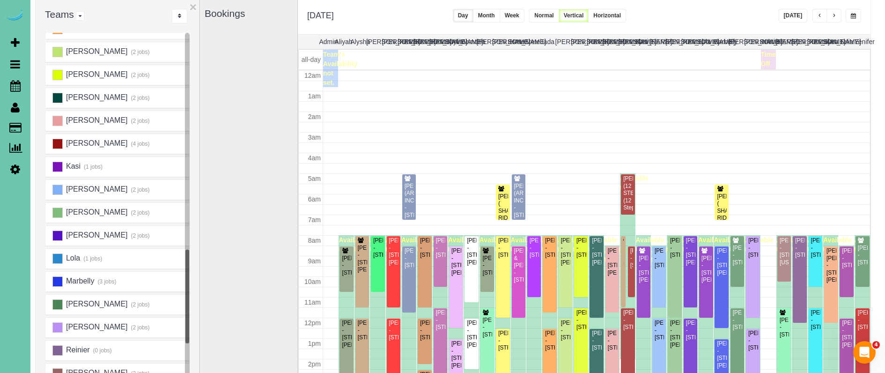
scroll to position [124, 0]
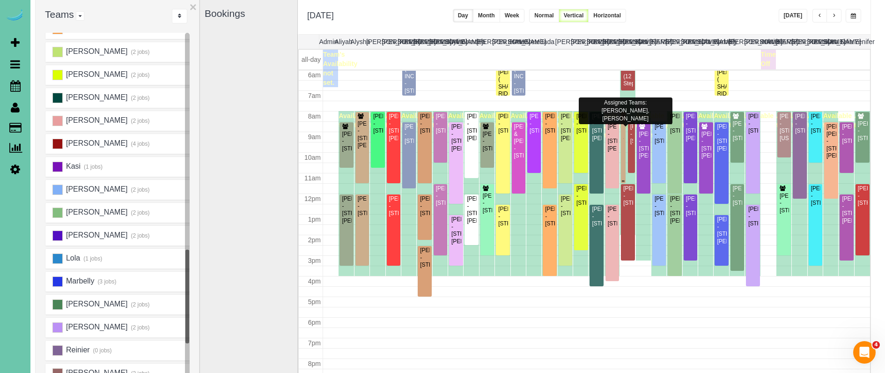
click at [624, 134] on div at bounding box center [623, 147] width 5 height 71
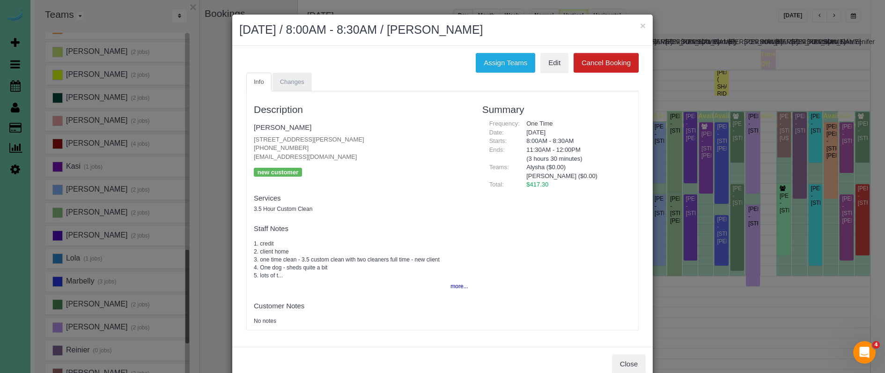
click at [293, 86] on link "Changes" at bounding box center [291, 82] width 39 height 19
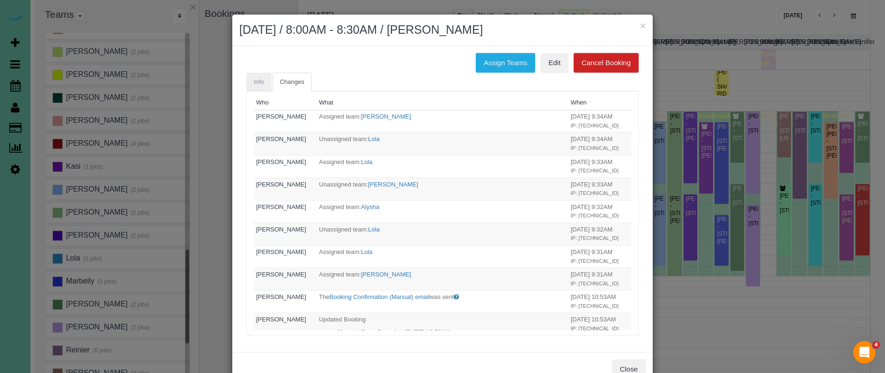
scroll to position [0, 0]
click at [263, 85] on link "Info" at bounding box center [258, 82] width 25 height 19
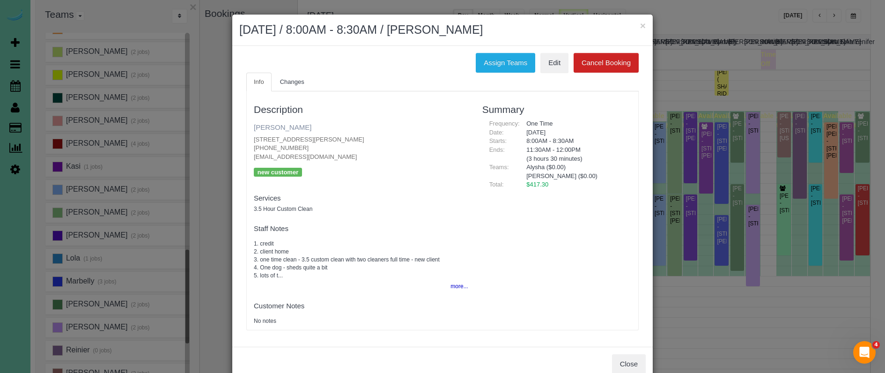
click at [289, 126] on link "Courtney Russell" at bounding box center [283, 127] width 58 height 8
click at [641, 25] on button "×" at bounding box center [643, 26] width 6 height 10
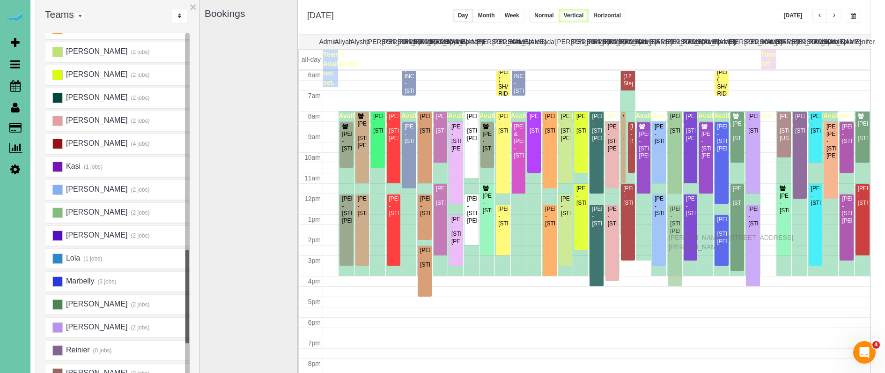
drag, startPoint x: 671, startPoint y: 229, endPoint x: 671, endPoint y: 236, distance: 6.6
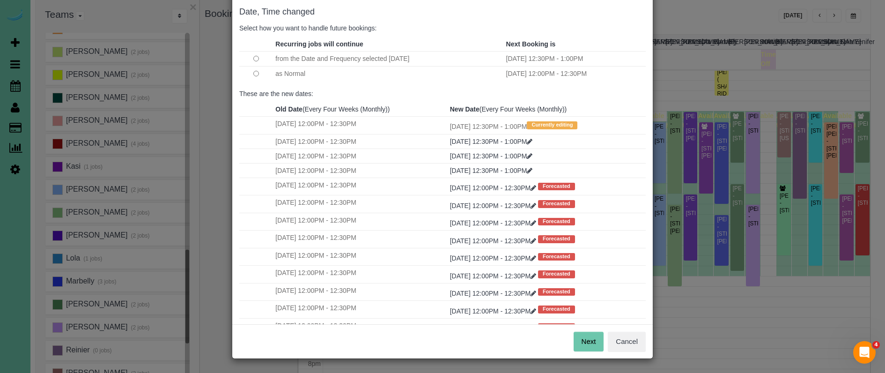
scroll to position [46, 0]
drag, startPoint x: 585, startPoint y: 338, endPoint x: 579, endPoint y: 334, distance: 7.8
click at [585, 338] on button "Next" at bounding box center [588, 342] width 30 height 20
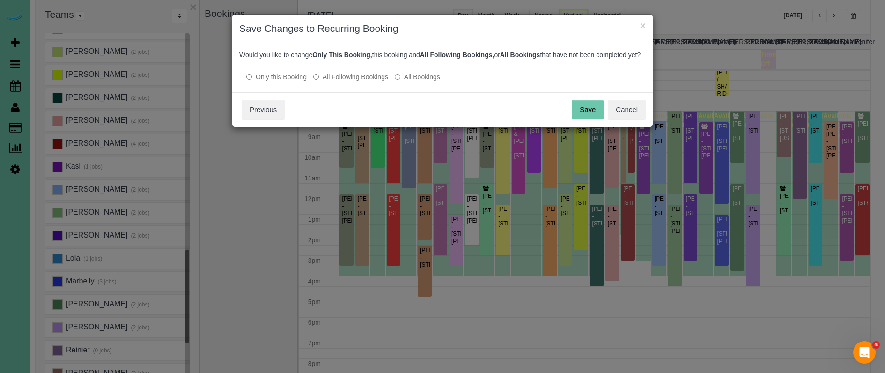
scroll to position [0, 0]
click at [342, 81] on label "All Following Bookings" at bounding box center [350, 76] width 75 height 9
click at [585, 118] on button "Save" at bounding box center [587, 110] width 32 height 20
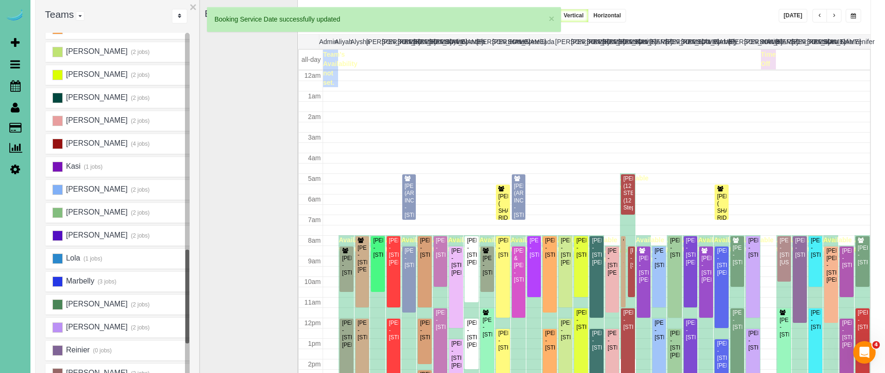
scroll to position [124, 0]
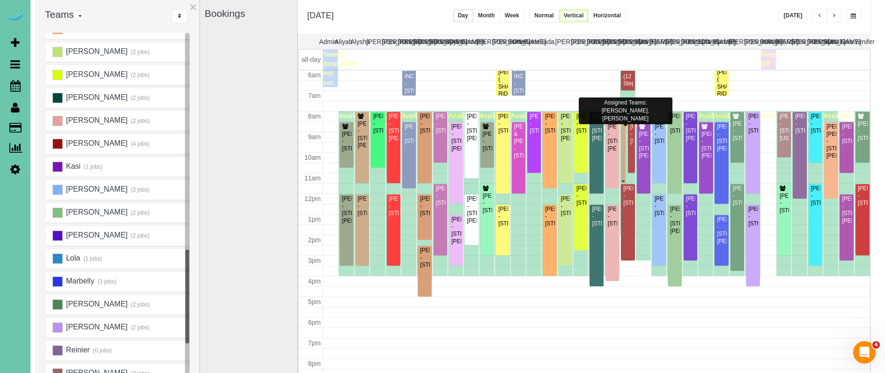
click at [623, 115] on icon at bounding box center [625, 117] width 7 height 6
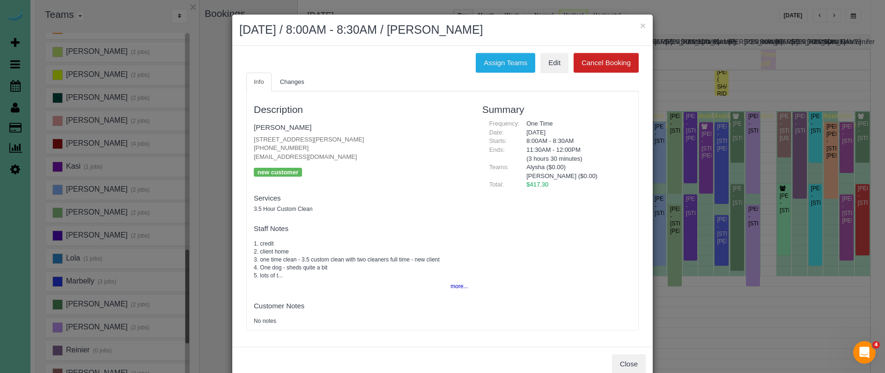
drag, startPoint x: 299, startPoint y: 146, endPoint x: 251, endPoint y: 146, distance: 48.2
click at [252, 145] on div "Description Courtney Russell 13520 Boyd St, Omaha, NE 68164 (402) 350-3995 crus…" at bounding box center [361, 210] width 228 height 229
copy p "(402) 350-3995"
click at [501, 64] on button "Assign Teams" at bounding box center [504, 63] width 59 height 20
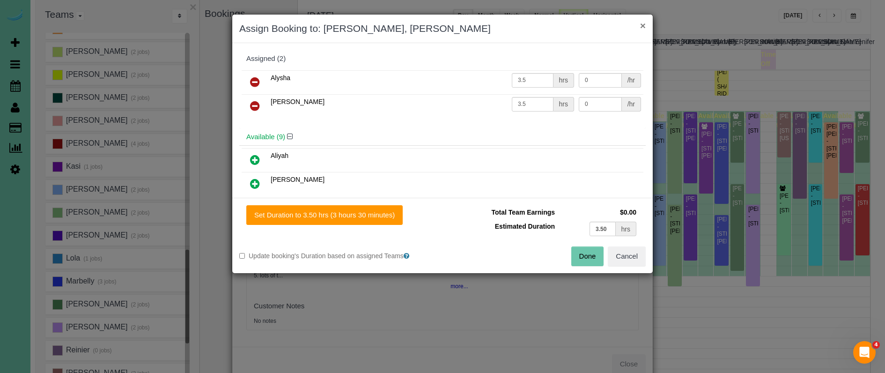
click at [640, 24] on button "×" at bounding box center [643, 26] width 6 height 10
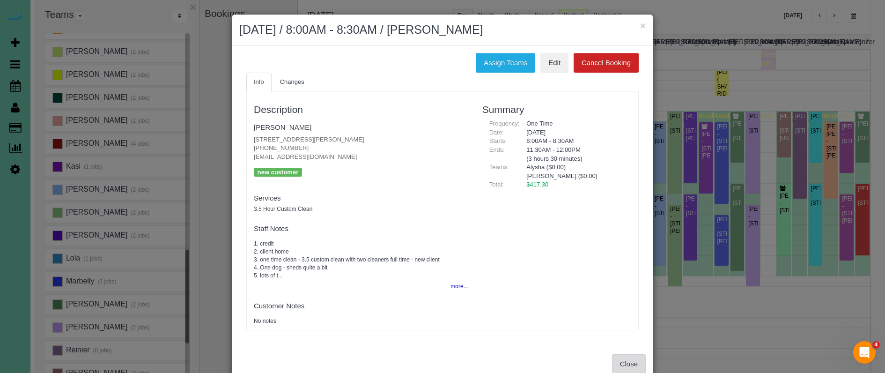
click at [624, 356] on button "Close" at bounding box center [629, 364] width 34 height 20
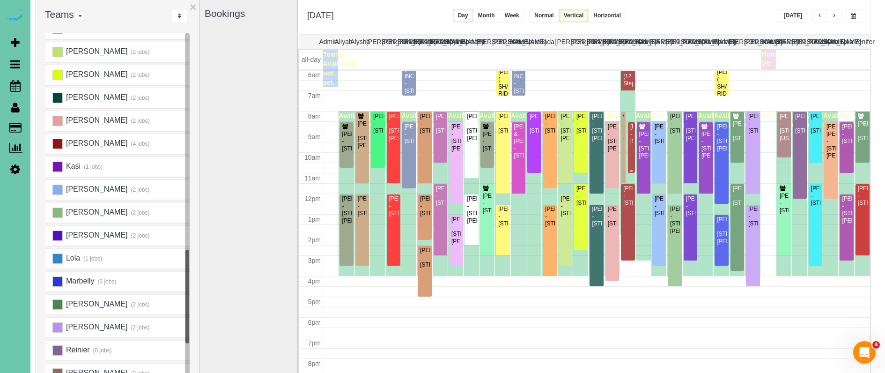
click at [631, 140] on div "Sara Whetstone - 14807 Queens Drive, Omaha, NE 68116" at bounding box center [630, 134] width 3 height 22
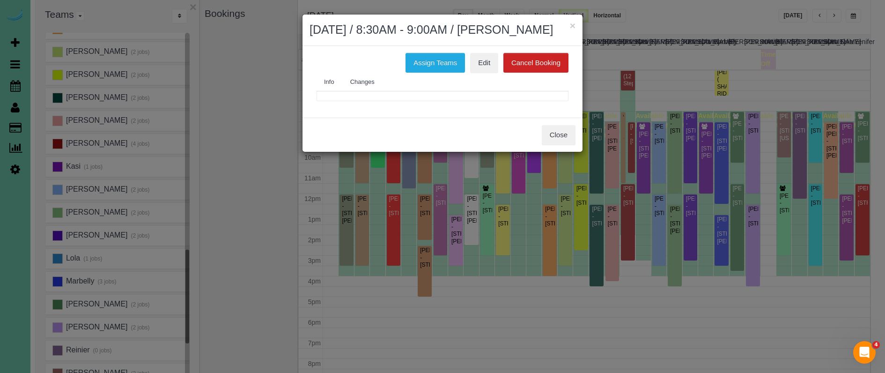
click at [631, 140] on body "× September 18, 2025 / 8:30AM - 9:00AM / Sara Whetstone Assign Teams Edit Cance…" at bounding box center [437, 120] width 885 height 373
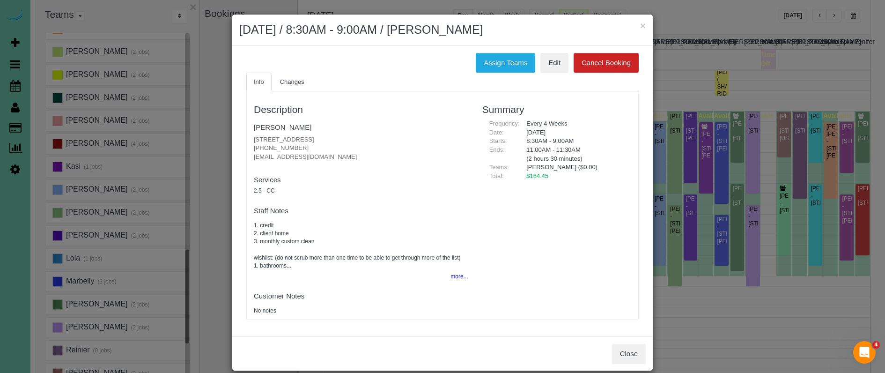
copy p "(269) 419-8623"
drag, startPoint x: 306, startPoint y: 147, endPoint x: 249, endPoint y: 144, distance: 56.7
click at [249, 144] on div "Description Sara Whetstone 14807 Queens Drive, Omaha, NE 68116 (269) 419-8623 s…" at bounding box center [361, 205] width 228 height 219
drag, startPoint x: 633, startPoint y: 351, endPoint x: 647, endPoint y: 305, distance: 47.8
click at [633, 351] on button "Close" at bounding box center [629, 354] width 34 height 20
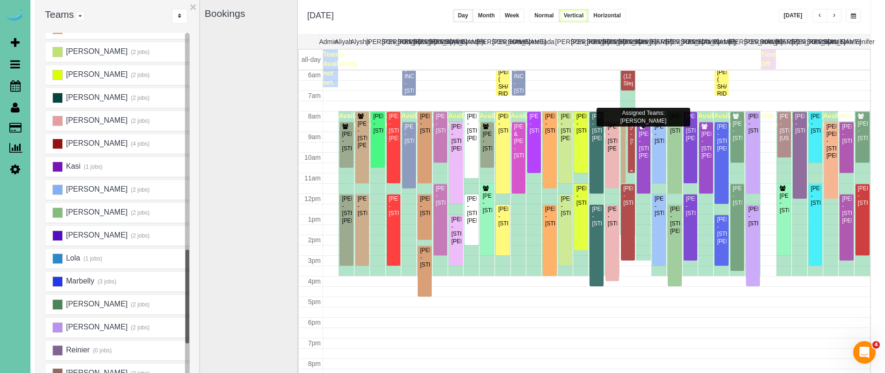
click at [631, 141] on div "Sara Whetstone - 14807 Queens Drive, Omaha, NE 68116" at bounding box center [630, 134] width 3 height 22
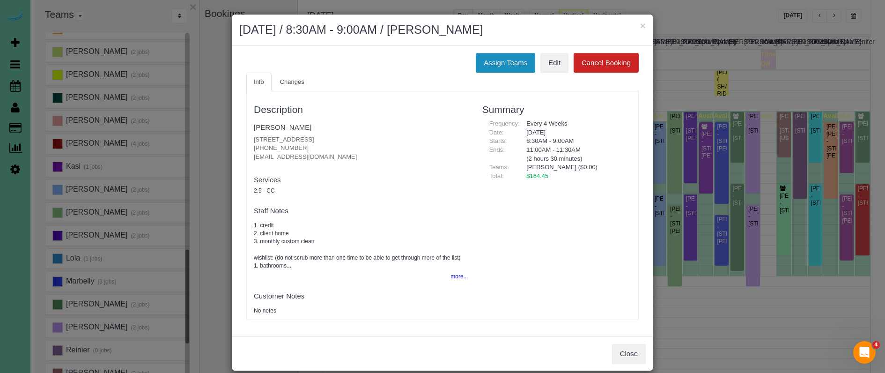
click at [497, 61] on button "Assign Teams" at bounding box center [504, 63] width 59 height 20
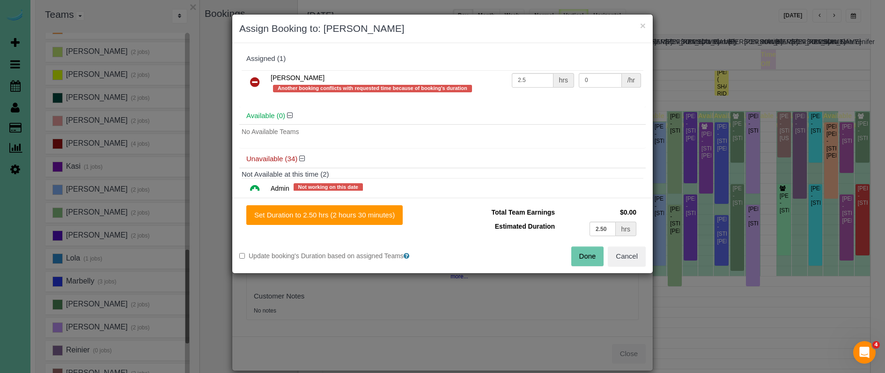
click at [255, 83] on icon at bounding box center [255, 81] width 10 height 11
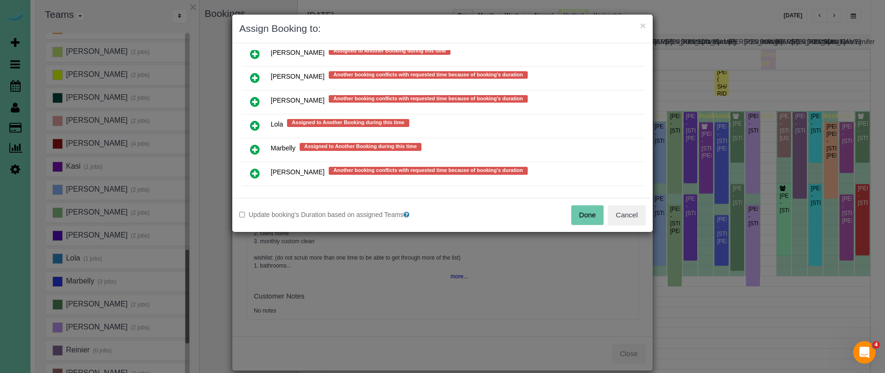
scroll to position [653, 0]
click at [254, 119] on icon at bounding box center [255, 124] width 10 height 11
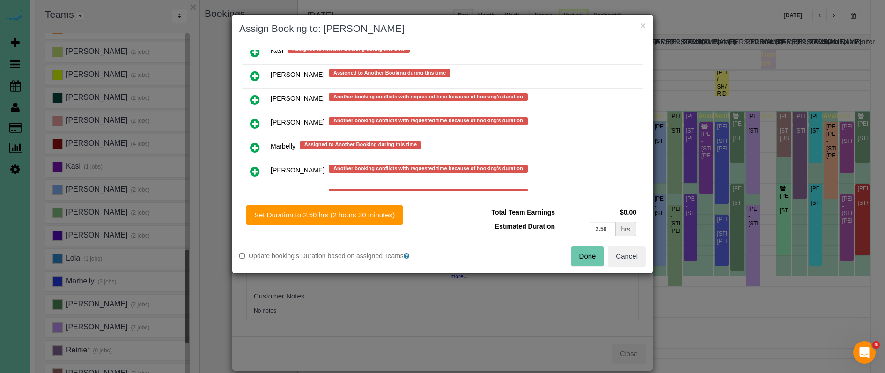
drag, startPoint x: 324, startPoint y: 215, endPoint x: 388, endPoint y: 226, distance: 64.5
click at [325, 215] on button "Set Duration to 2.50 hrs (2 hours 30 minutes)" at bounding box center [324, 215] width 156 height 20
type input "2.50"
drag, startPoint x: 593, startPoint y: 254, endPoint x: 573, endPoint y: 248, distance: 20.9
click at [593, 254] on button "Done" at bounding box center [587, 256] width 33 height 20
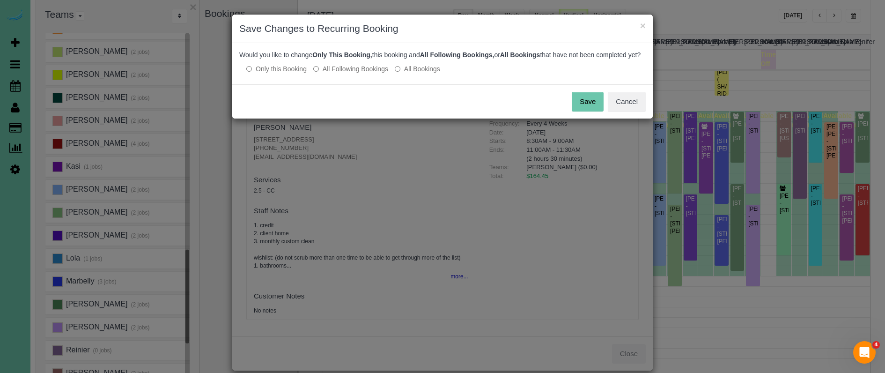
drag, startPoint x: 580, startPoint y: 110, endPoint x: 588, endPoint y: 95, distance: 17.2
click at [580, 110] on button "Save" at bounding box center [587, 102] width 32 height 20
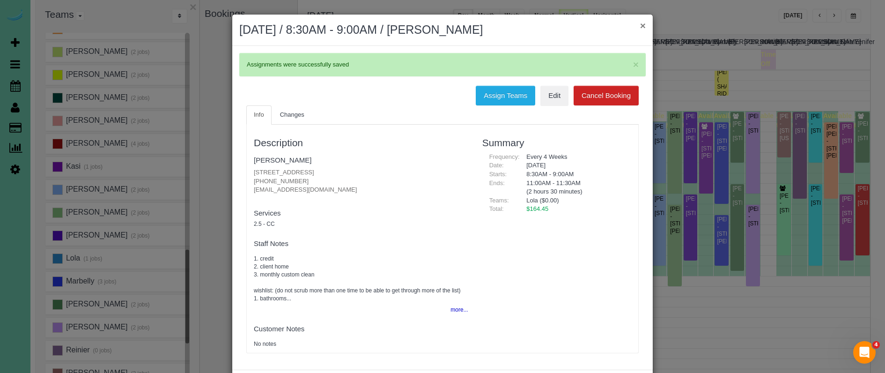
click at [643, 25] on button "×" at bounding box center [643, 26] width 6 height 10
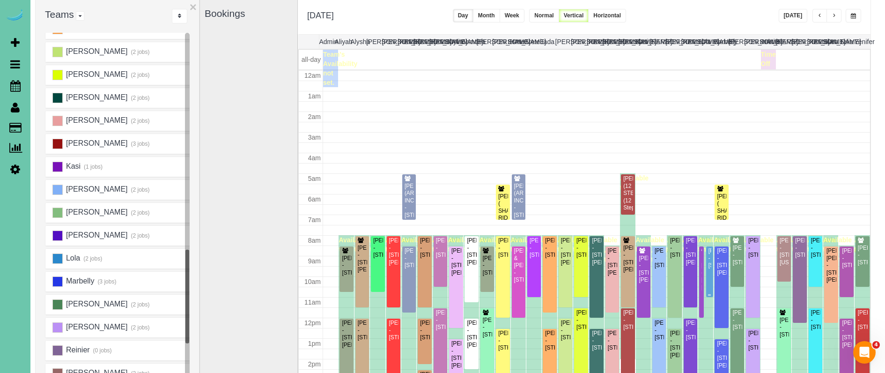
scroll to position [124, 0]
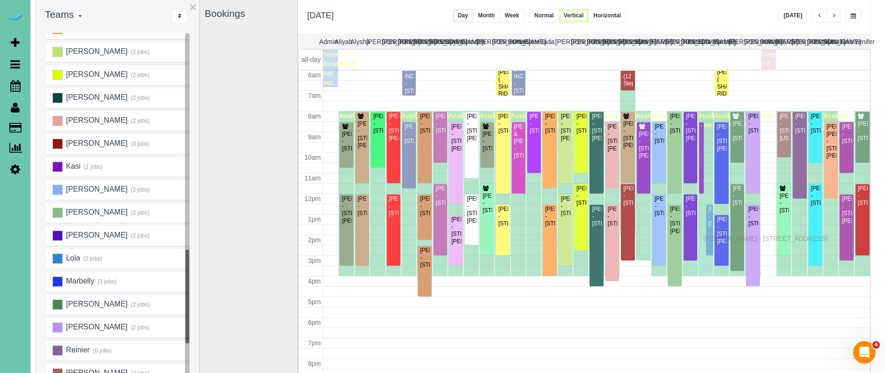
drag, startPoint x: 711, startPoint y: 154, endPoint x: 705, endPoint y: 237, distance: 82.6
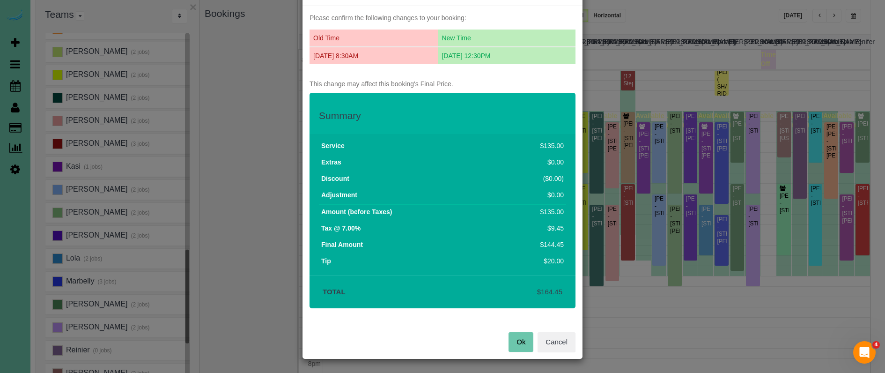
scroll to position [37, 0]
click at [522, 344] on button "Ok" at bounding box center [520, 342] width 25 height 20
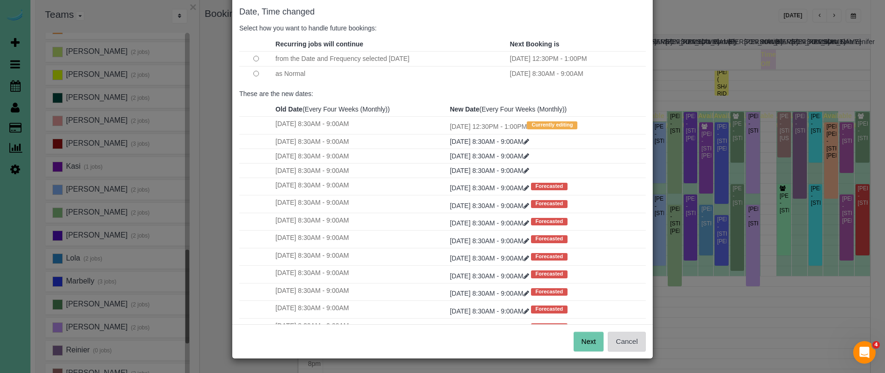
scroll to position [46, 0]
click at [584, 339] on button "Next" at bounding box center [588, 342] width 30 height 20
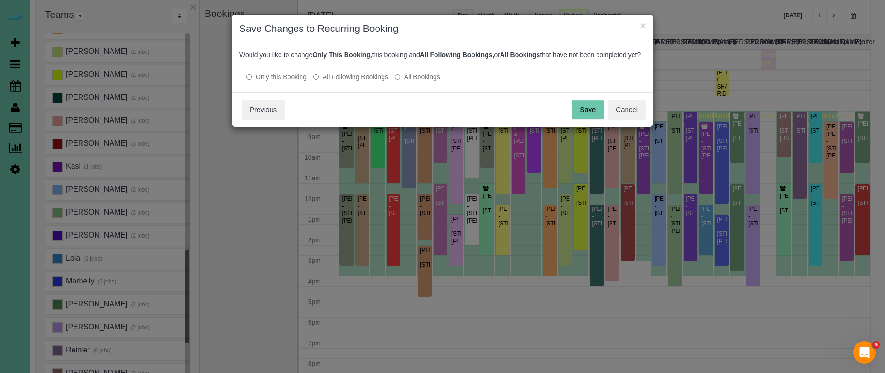
click at [580, 119] on button "Save" at bounding box center [587, 110] width 32 height 20
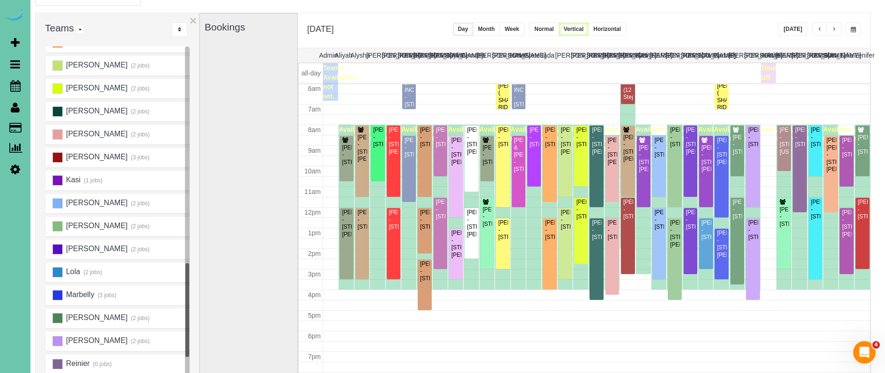
scroll to position [52, 3]
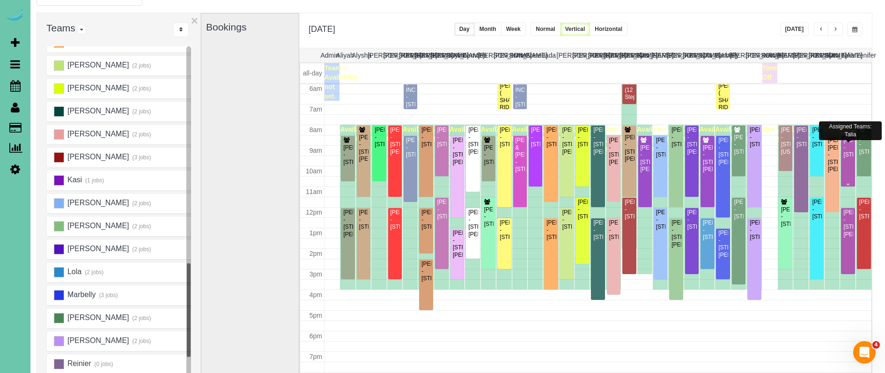
click at [708, 156] on div "Steve Zimmerman - 9828 Louis Drive, Omaha, NE 68114" at bounding box center [847, 148] width 10 height 22
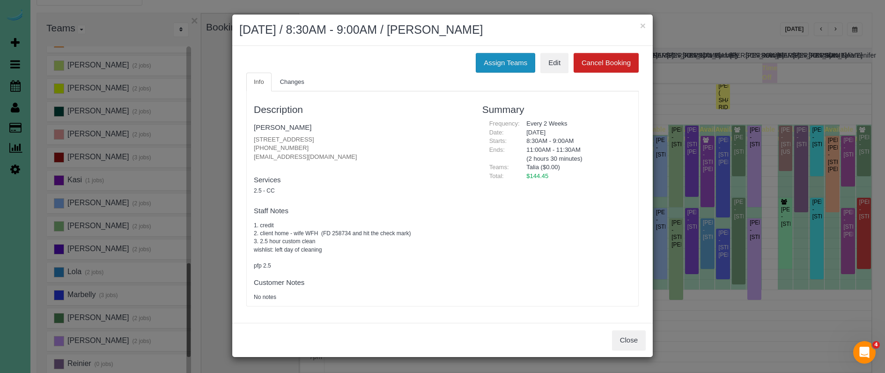
drag, startPoint x: 505, startPoint y: 59, endPoint x: 499, endPoint y: 59, distance: 5.2
click at [505, 59] on button "Assign Teams" at bounding box center [504, 63] width 59 height 20
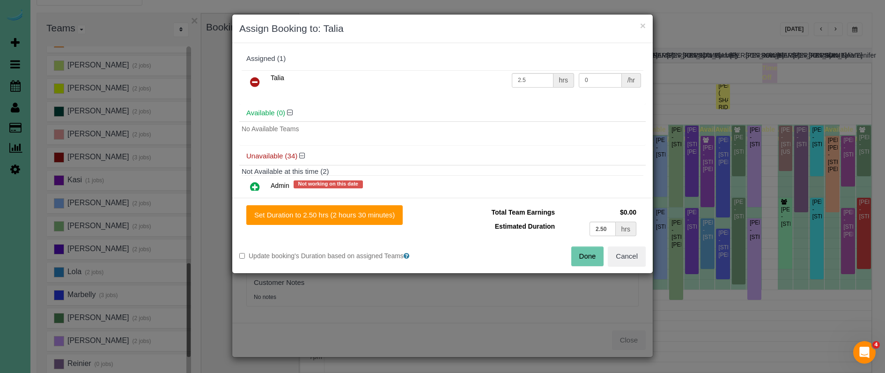
click at [255, 80] on icon at bounding box center [255, 81] width 10 height 11
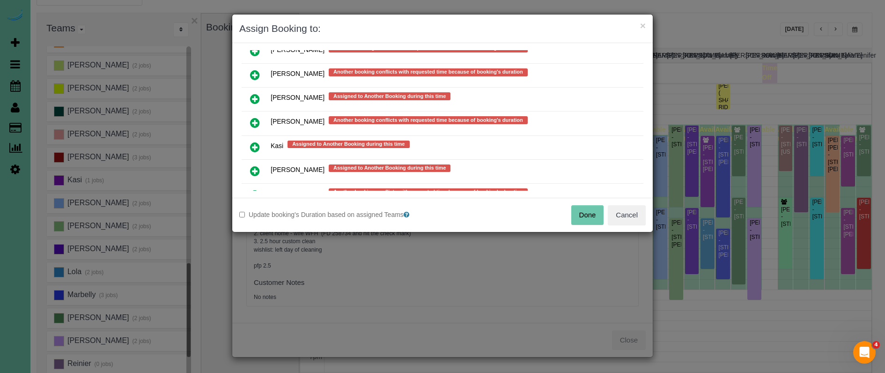
scroll to position [510, 0]
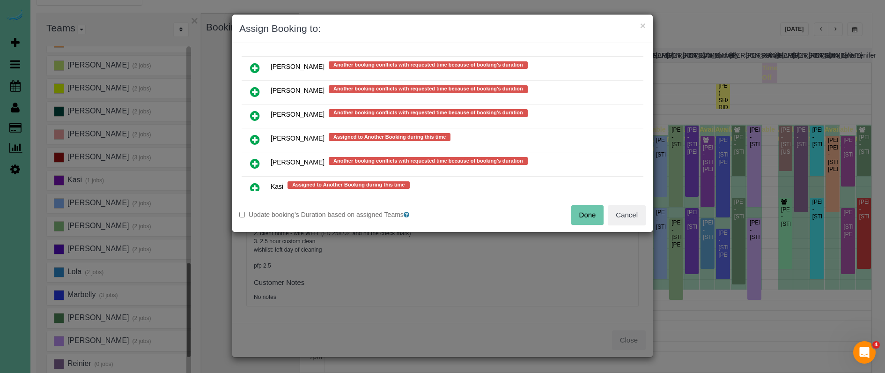
click at [251, 159] on icon at bounding box center [255, 163] width 10 height 11
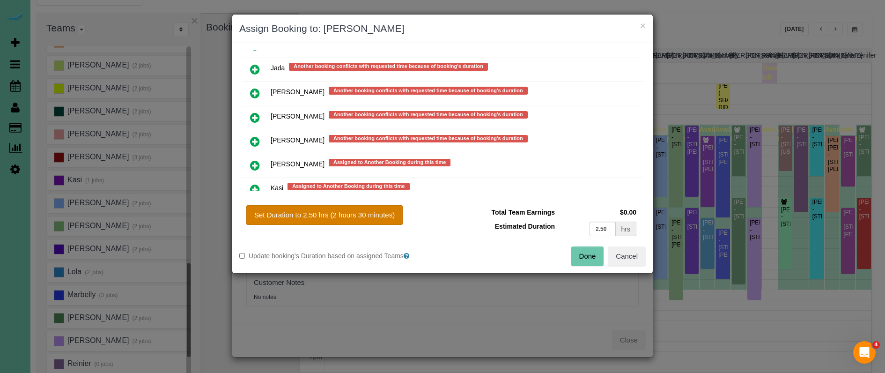
click at [322, 220] on button "Set Duration to 2.50 hrs (2 hours 30 minutes)" at bounding box center [324, 215] width 156 height 20
type input "2.50"
click at [587, 256] on button "Done" at bounding box center [587, 256] width 33 height 20
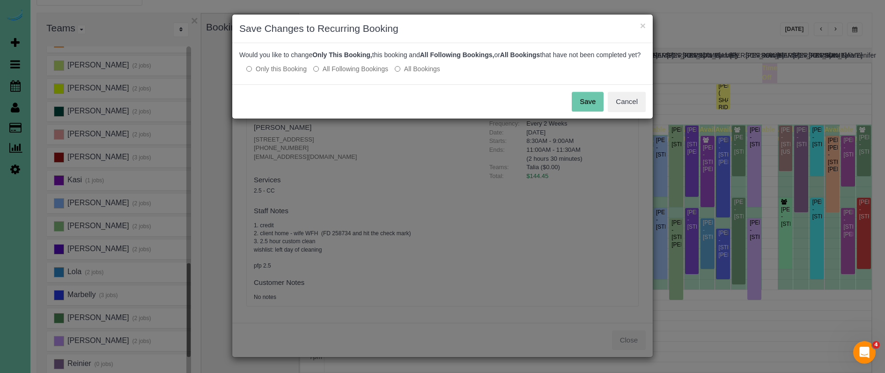
click at [591, 107] on button "Save" at bounding box center [587, 102] width 32 height 20
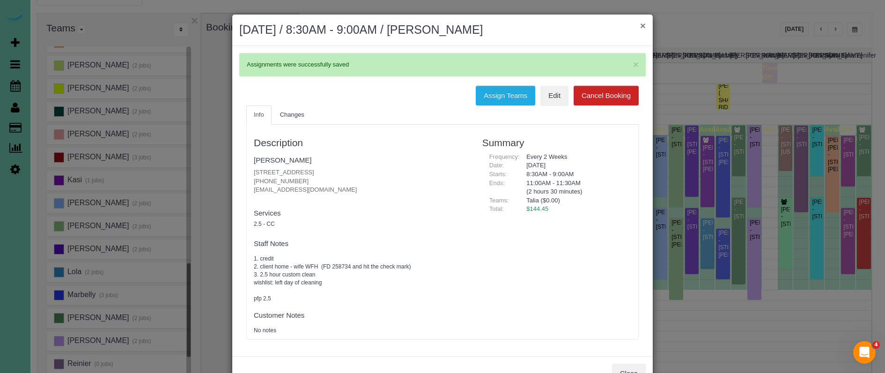
click at [640, 26] on button "×" at bounding box center [643, 26] width 6 height 10
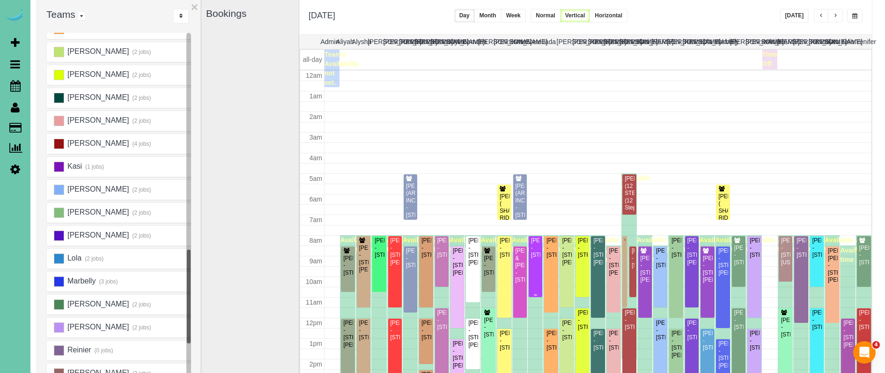
scroll to position [124, 0]
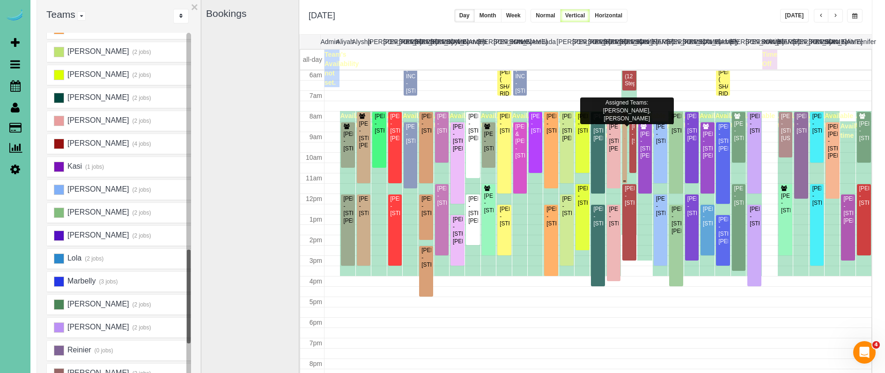
click at [623, 123] on div at bounding box center [624, 147] width 5 height 71
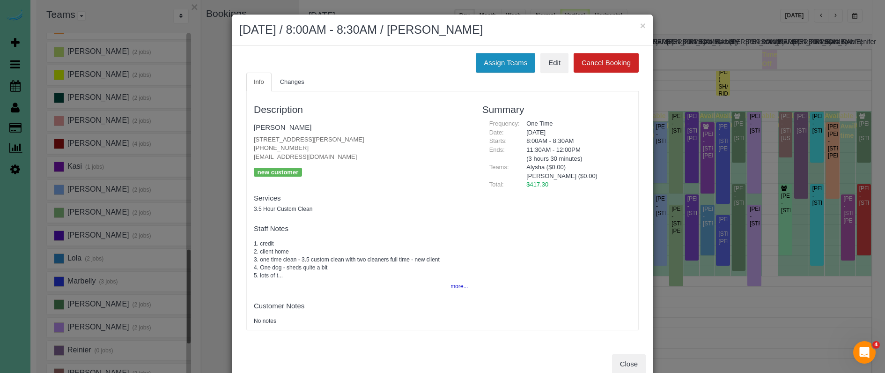
click at [501, 60] on button "Assign Teams" at bounding box center [504, 63] width 59 height 20
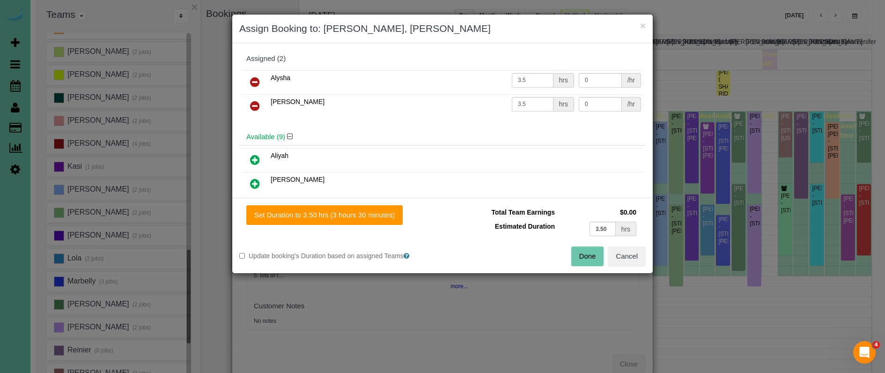
click at [255, 104] on icon at bounding box center [255, 105] width 10 height 11
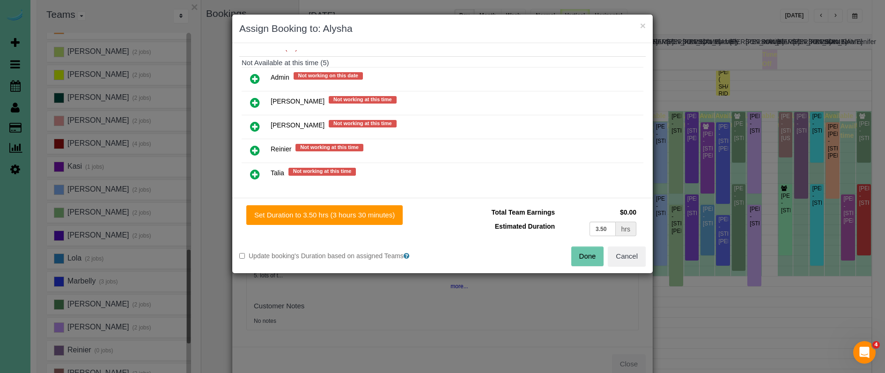
scroll to position [339, 0]
drag, startPoint x: 258, startPoint y: 171, endPoint x: 276, endPoint y: 179, distance: 19.3
click at [257, 171] on icon at bounding box center [255, 173] width 10 height 11
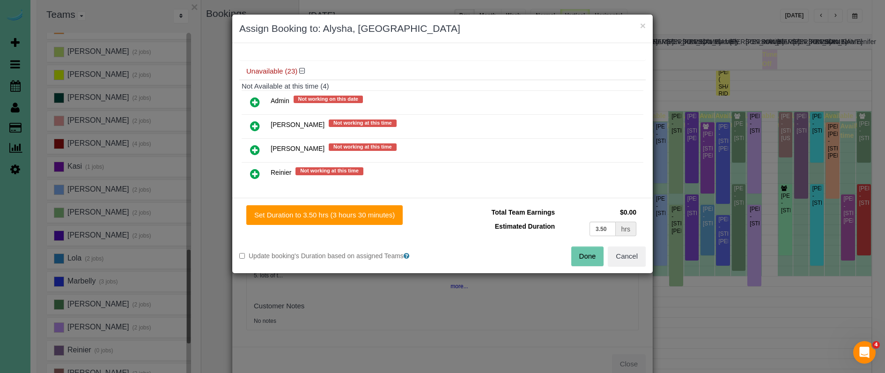
drag, startPoint x: 336, startPoint y: 211, endPoint x: 467, endPoint y: 229, distance: 132.2
click at [336, 211] on button "Set Duration to 3.50 hrs (3 hours 30 minutes)" at bounding box center [324, 215] width 156 height 20
type input "3.50"
click at [586, 257] on button "Done" at bounding box center [587, 256] width 33 height 20
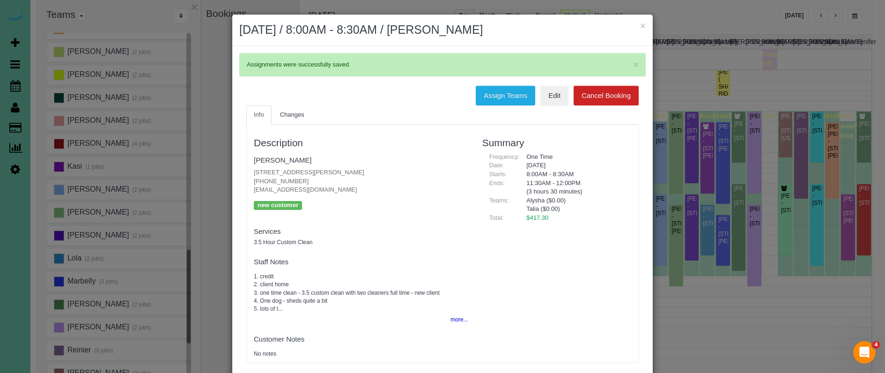
drag, startPoint x: 640, startPoint y: 27, endPoint x: 644, endPoint y: 29, distance: 5.1
click at [641, 27] on button "×" at bounding box center [643, 26] width 6 height 10
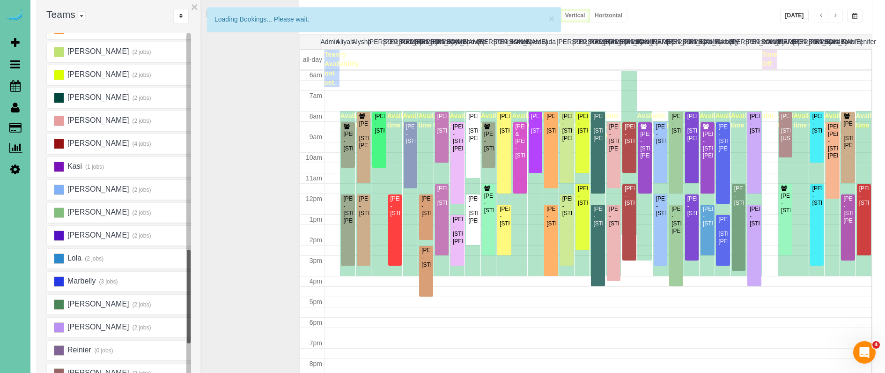
scroll to position [124, 0]
click at [708, 224] on div "Katy Roshone - 8011 Manderson St., Omaha, NE 68134" at bounding box center [847, 209] width 10 height 29
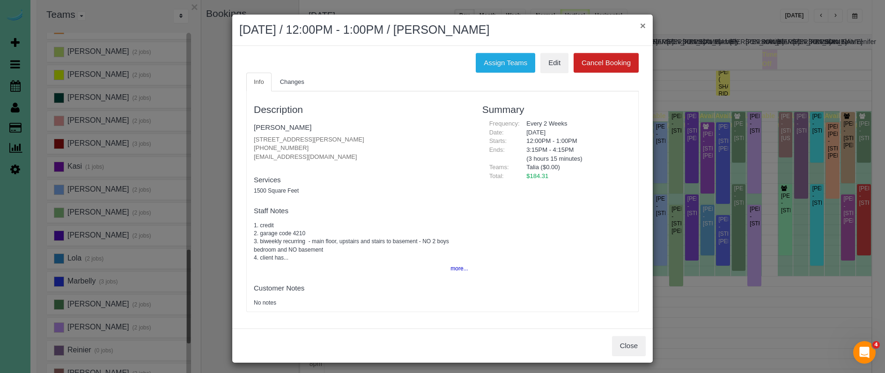
click at [642, 23] on button "×" at bounding box center [643, 26] width 6 height 10
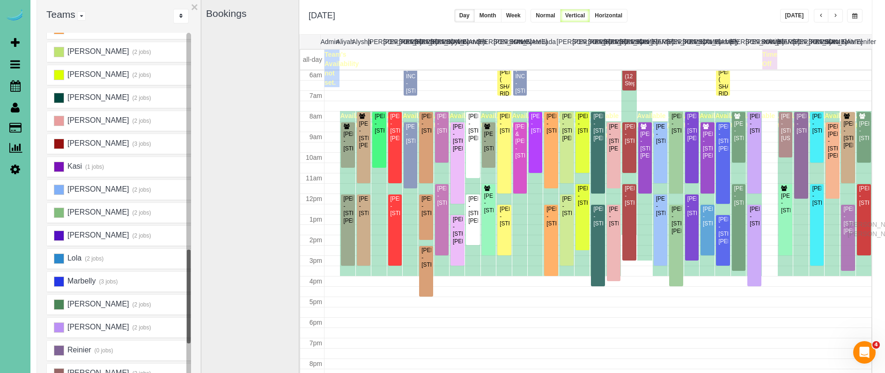
drag, startPoint x: 849, startPoint y: 215, endPoint x: 849, endPoint y: 223, distance: 7.5
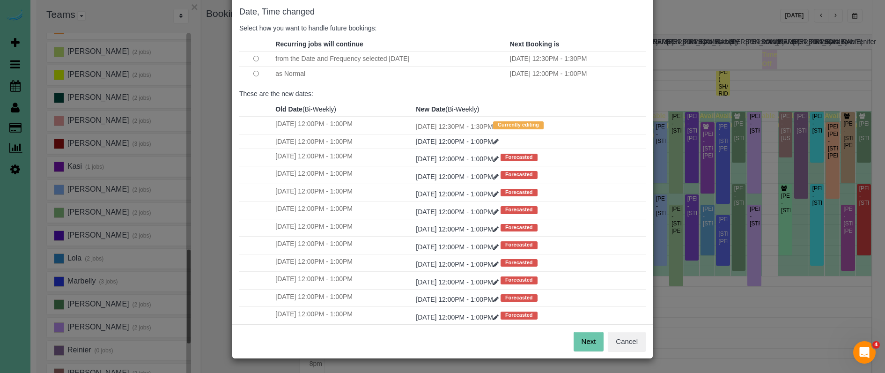
scroll to position [46, 0]
click at [582, 334] on button "Next" at bounding box center [588, 342] width 30 height 20
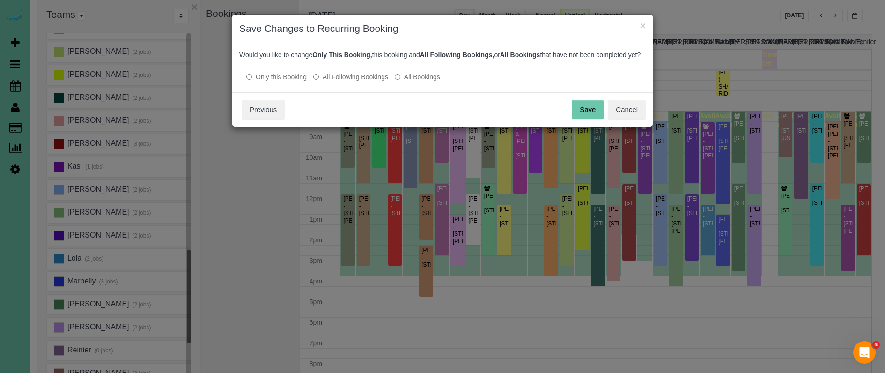
click at [594, 119] on button "Save" at bounding box center [587, 110] width 32 height 20
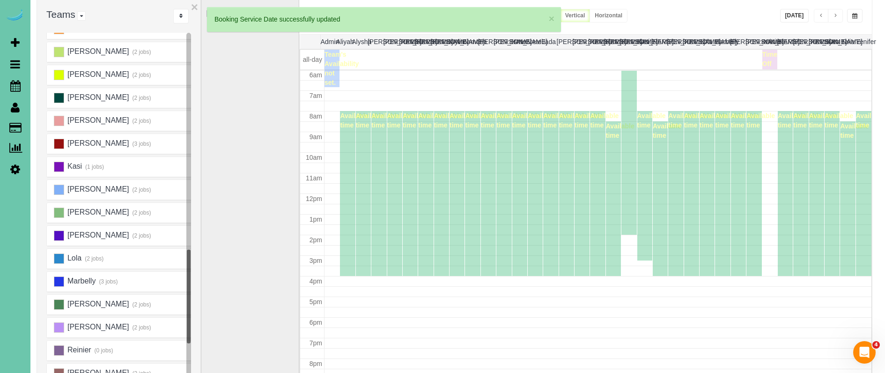
scroll to position [124, 0]
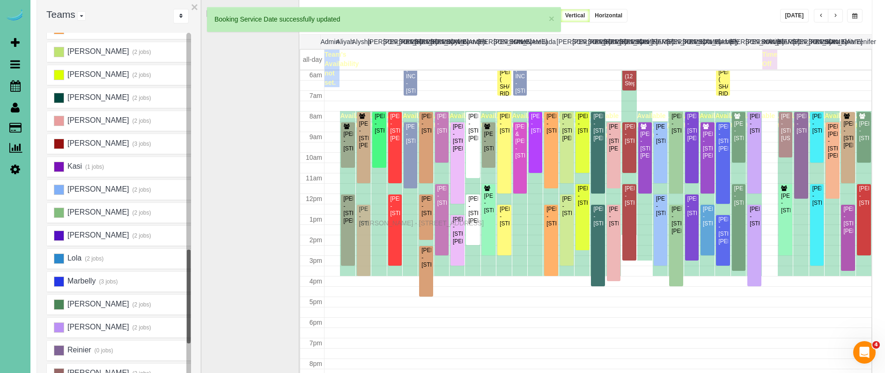
drag, startPoint x: 361, startPoint y: 215, endPoint x: 361, endPoint y: 221, distance: 6.1
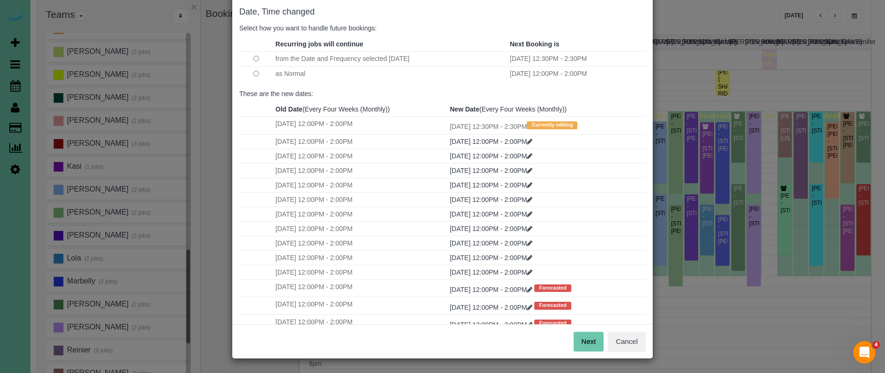
scroll to position [46, 0]
drag, startPoint x: 579, startPoint y: 341, endPoint x: 549, endPoint y: 325, distance: 34.3
click at [579, 341] on button "Next" at bounding box center [588, 342] width 30 height 20
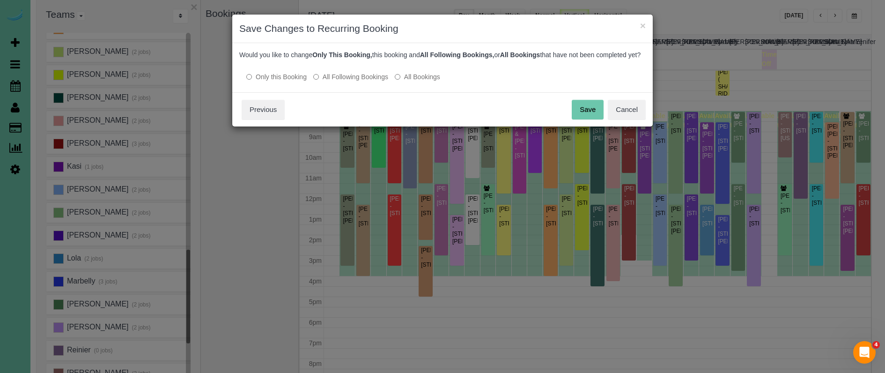
click at [584, 119] on button "Save" at bounding box center [587, 110] width 32 height 20
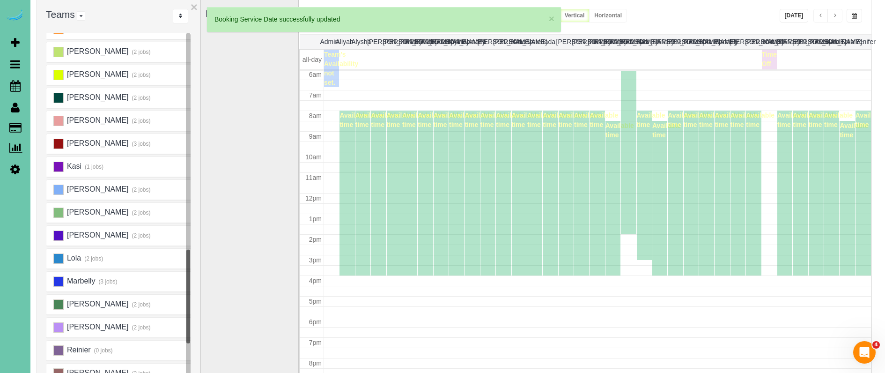
scroll to position [124, 0]
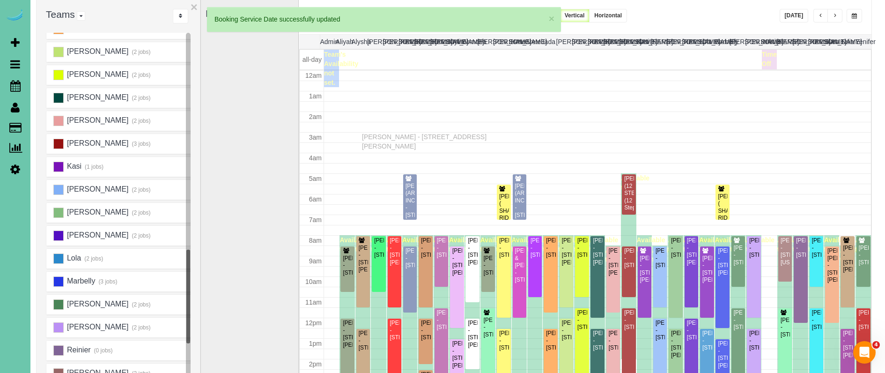
drag, startPoint x: 365, startPoint y: 130, endPoint x: 364, endPoint y: 135, distance: 5.7
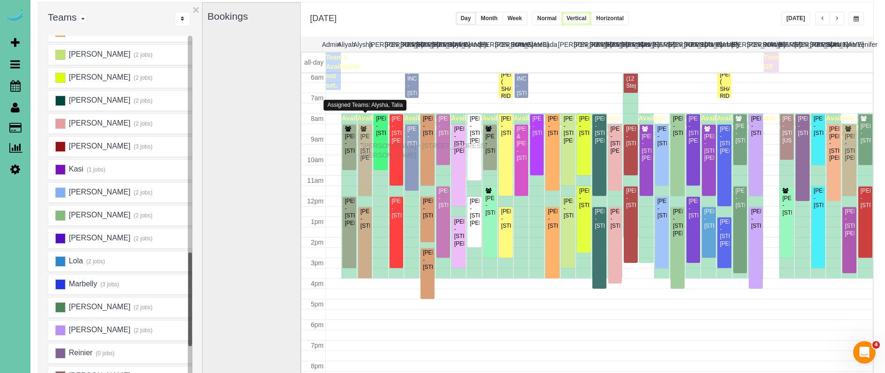
drag, startPoint x: 365, startPoint y: 135, endPoint x: 365, endPoint y: 144, distance: 9.4
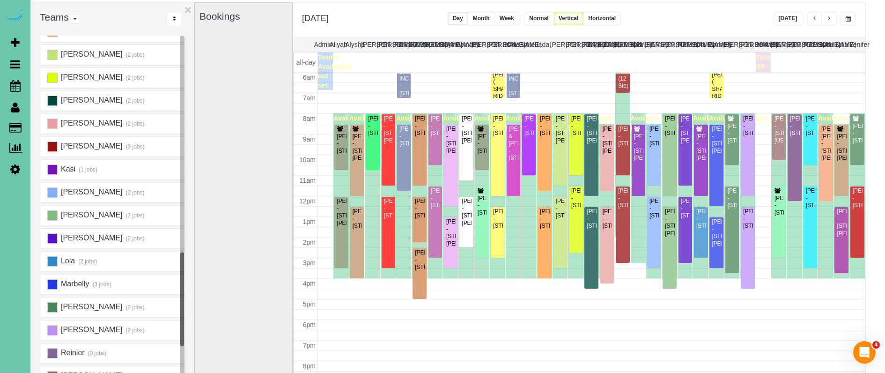
scroll to position [63, 0]
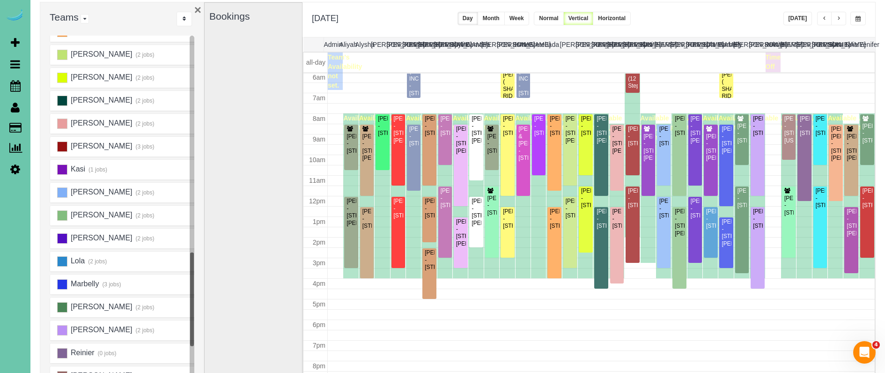
click at [195, 12] on button "×" at bounding box center [197, 10] width 7 height 12
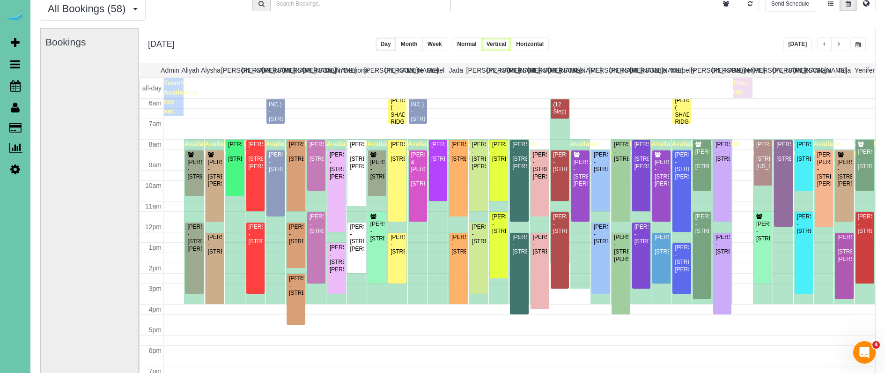
scroll to position [36, 0]
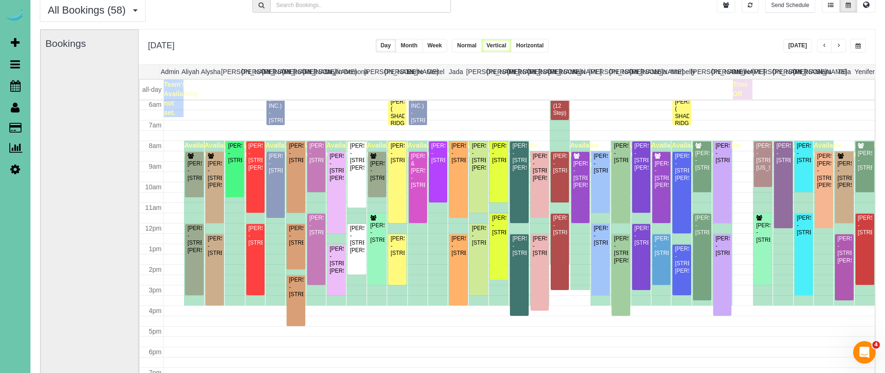
click at [708, 46] on button "button" at bounding box center [838, 46] width 15 height 14
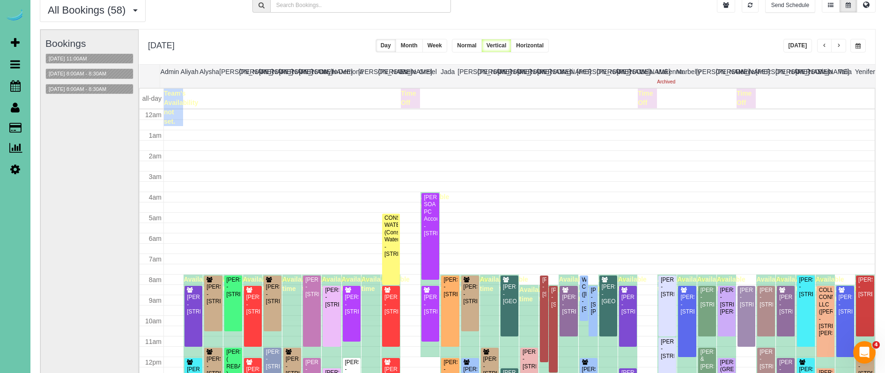
scroll to position [124, 0]
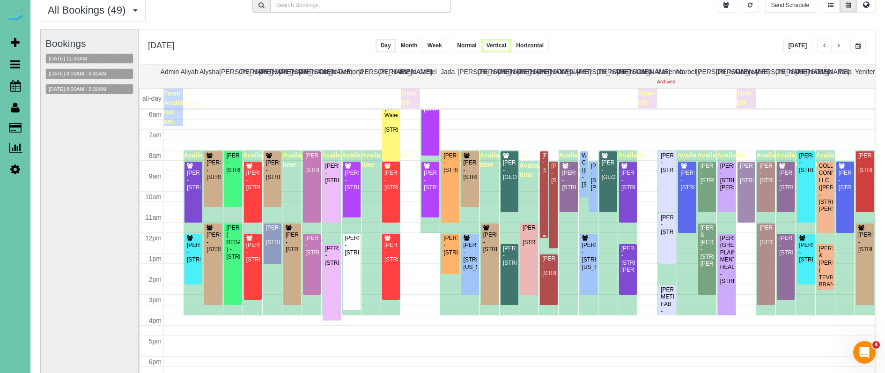
click at [546, 154] on div "Gabrielle Freeman - 5507 Dodge St, Omaha, NE 68132" at bounding box center [543, 163] width 5 height 22
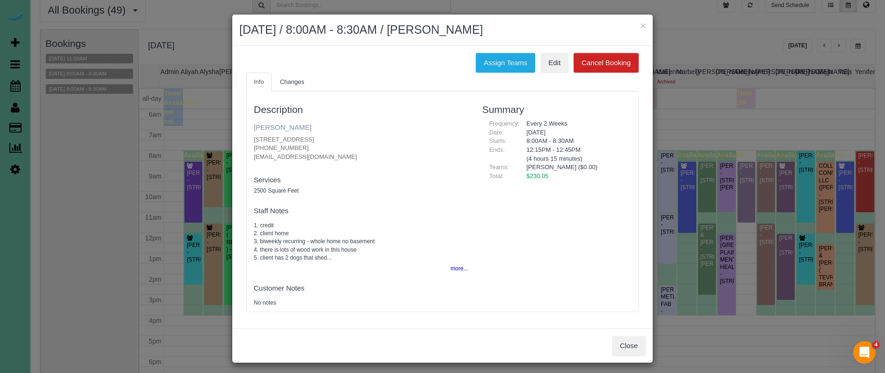
click at [294, 126] on link "Gabrielle Freeman" at bounding box center [283, 127] width 58 height 8
click at [502, 64] on button "Assign Teams" at bounding box center [504, 63] width 59 height 20
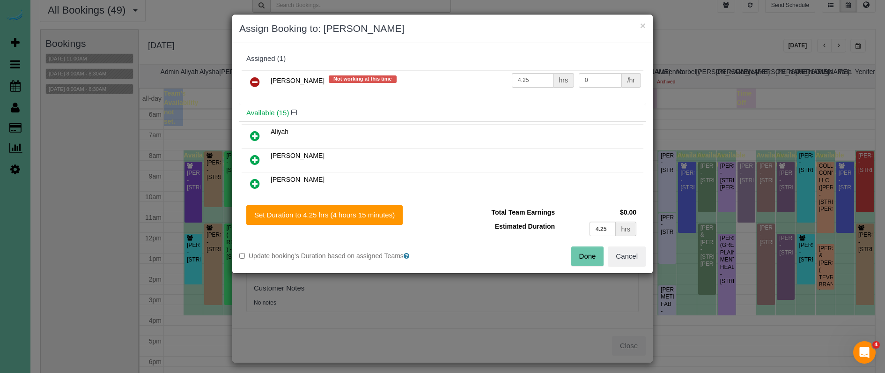
drag, startPoint x: 253, startPoint y: 80, endPoint x: 293, endPoint y: 99, distance: 44.0
click at [254, 80] on icon at bounding box center [255, 81] width 10 height 11
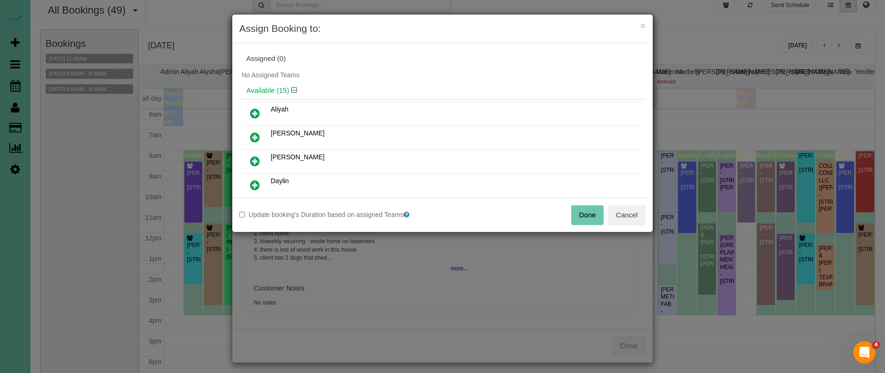
drag, startPoint x: 579, startPoint y: 212, endPoint x: 549, endPoint y: 205, distance: 30.4
click at [579, 212] on button "Done" at bounding box center [587, 215] width 33 height 20
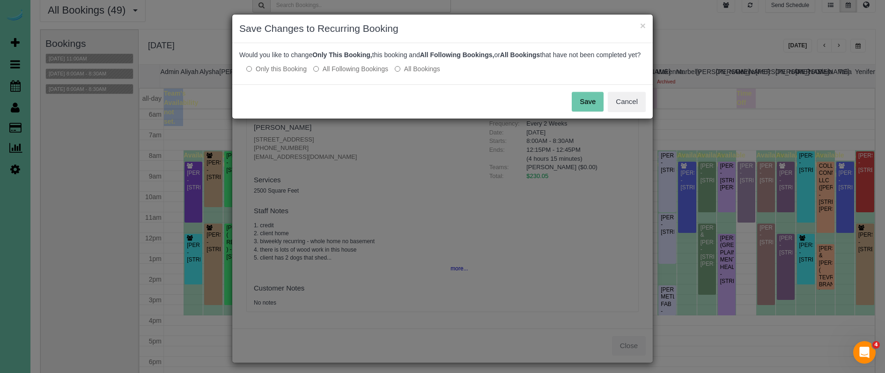
drag, startPoint x: 354, startPoint y: 81, endPoint x: 431, endPoint y: 84, distance: 76.8
click at [356, 73] on label "All Following Bookings" at bounding box center [350, 68] width 75 height 9
click at [588, 111] on button "Save" at bounding box center [587, 102] width 32 height 20
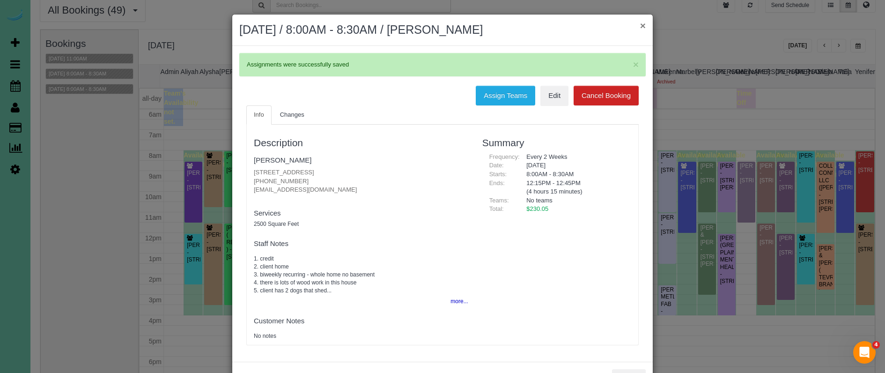
click at [643, 25] on button "×" at bounding box center [643, 26] width 6 height 10
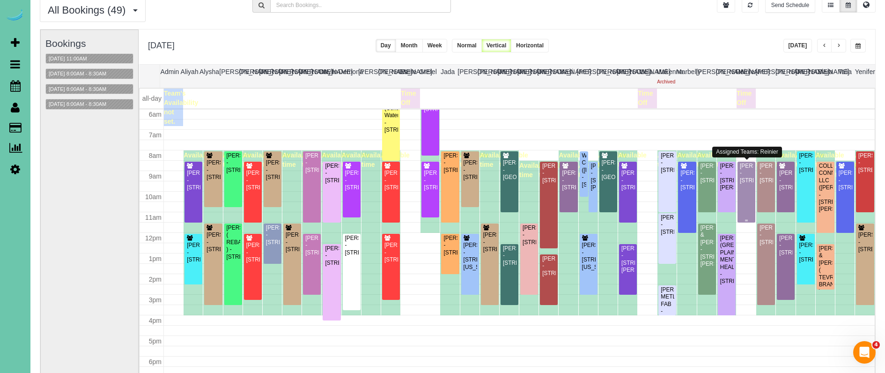
click at [708, 183] on div "Pam Andersen - 4419 N 204th Ave, Elkhorn, NE 68022" at bounding box center [746, 173] width 14 height 22
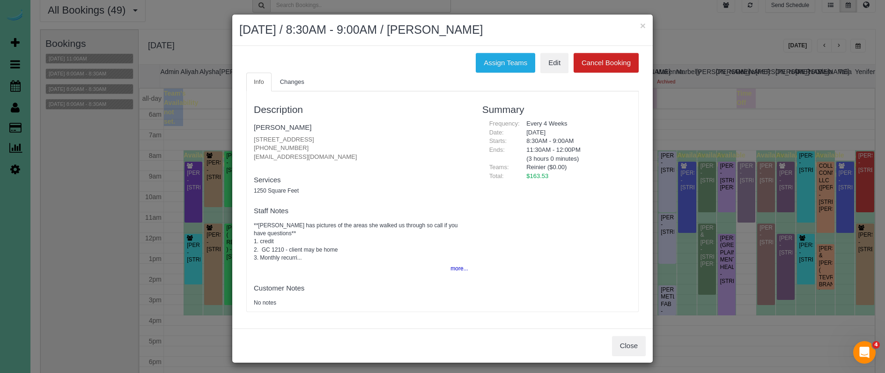
drag, startPoint x: 492, startPoint y: 63, endPoint x: 436, endPoint y: 68, distance: 55.9
click at [492, 63] on button "Assign Teams" at bounding box center [504, 63] width 59 height 20
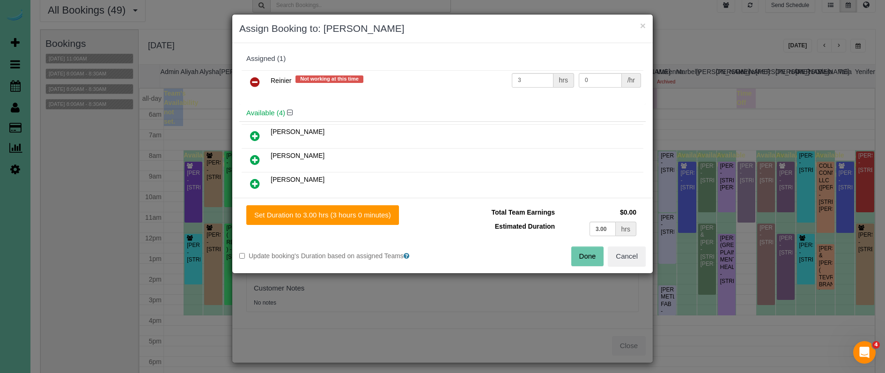
click at [259, 79] on icon at bounding box center [255, 81] width 10 height 11
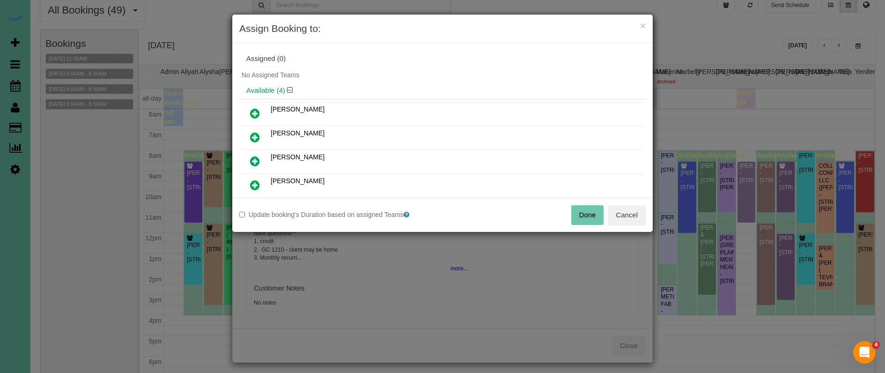
drag, startPoint x: 254, startPoint y: 129, endPoint x: 297, endPoint y: 178, distance: 65.6
click at [254, 130] on link at bounding box center [255, 137] width 22 height 19
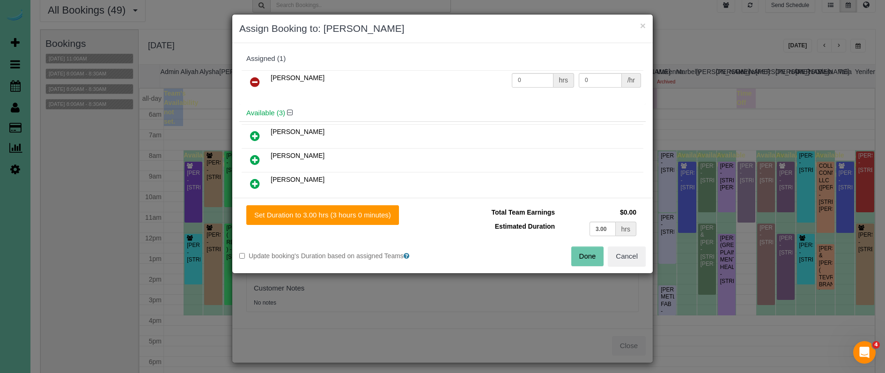
drag, startPoint x: 352, startPoint y: 212, endPoint x: 452, endPoint y: 234, distance: 102.1
click at [356, 212] on button "Set Duration to 3.00 hrs (3 hours 0 minutes)" at bounding box center [322, 215] width 153 height 20
type input "3.00"
drag, startPoint x: 600, startPoint y: 250, endPoint x: 578, endPoint y: 244, distance: 23.0
click at [600, 250] on button "Done" at bounding box center [587, 256] width 33 height 20
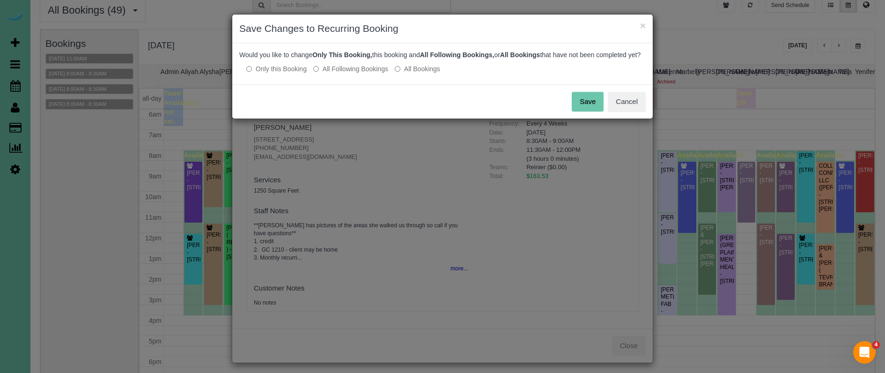
drag, startPoint x: 346, startPoint y: 78, endPoint x: 352, endPoint y: 78, distance: 6.6
click at [346, 73] on label "All Following Bookings" at bounding box center [350, 68] width 75 height 9
click at [580, 110] on button "Save" at bounding box center [587, 102] width 32 height 20
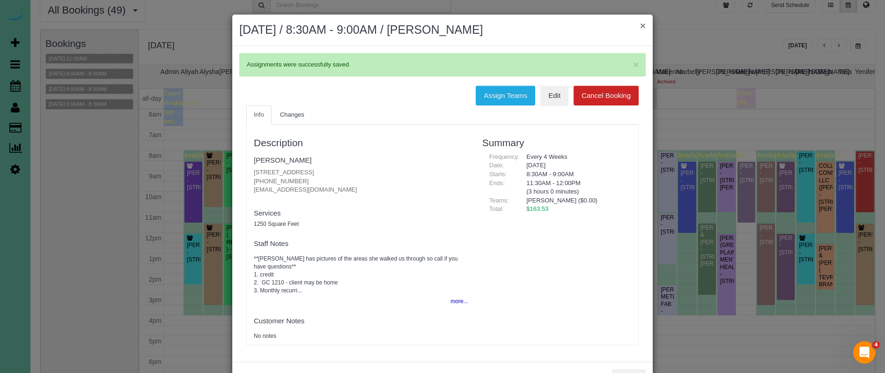
click at [641, 26] on button "×" at bounding box center [643, 26] width 6 height 10
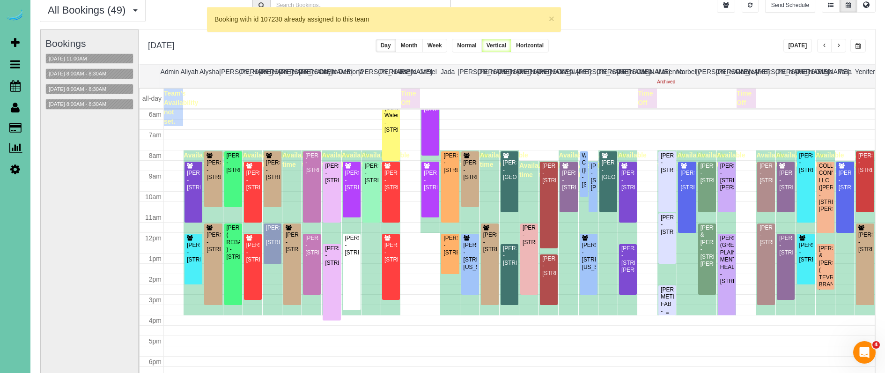
click at [667, 294] on div "CHRISTINE MILLER METL-FAB - 9615 Ida St, Omaha, NE 68122" at bounding box center [667, 308] width 14 height 44
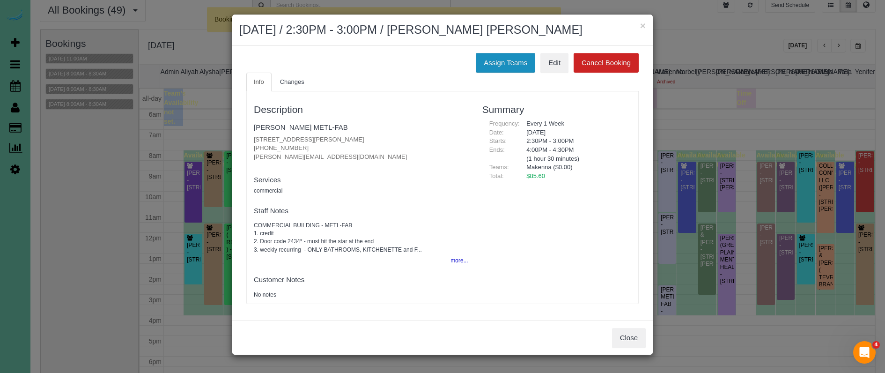
click at [491, 54] on button "Assign Teams" at bounding box center [504, 63] width 59 height 20
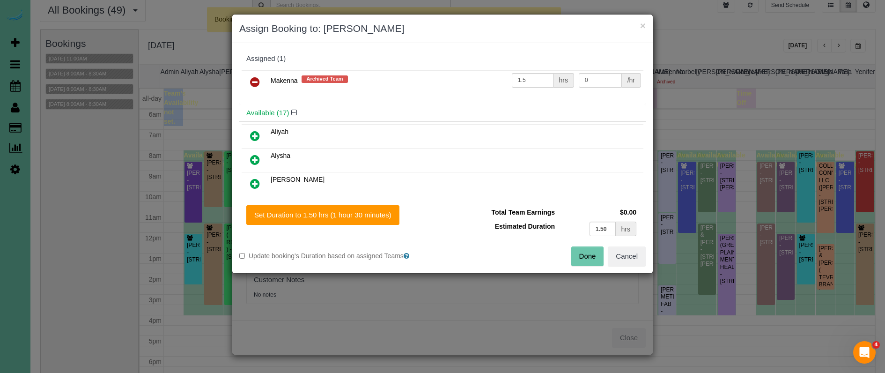
click at [251, 81] on icon at bounding box center [255, 81] width 10 height 11
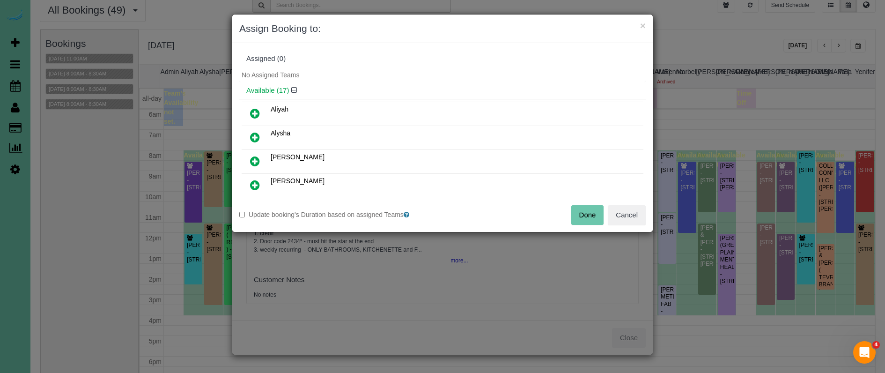
click at [257, 181] on icon at bounding box center [255, 184] width 10 height 11
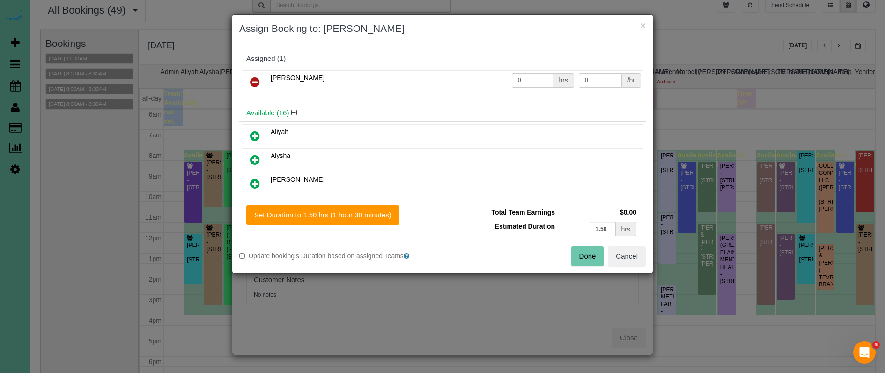
drag, startPoint x: 306, startPoint y: 209, endPoint x: 400, endPoint y: 223, distance: 95.2
click at [307, 209] on button "Set Duration to 1.50 hrs (1 hour 30 minutes)" at bounding box center [322, 215] width 153 height 20
type input "1.50"
drag, startPoint x: 596, startPoint y: 256, endPoint x: 515, endPoint y: 212, distance: 92.1
click at [596, 256] on button "Done" at bounding box center [587, 256] width 33 height 20
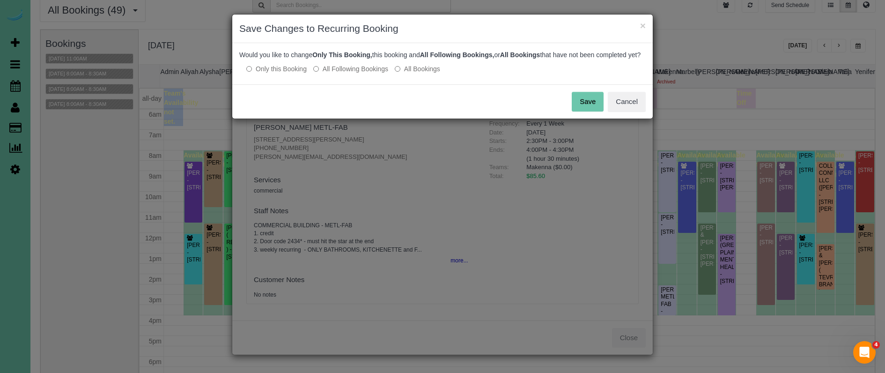
click at [585, 104] on button "Save" at bounding box center [587, 102] width 32 height 20
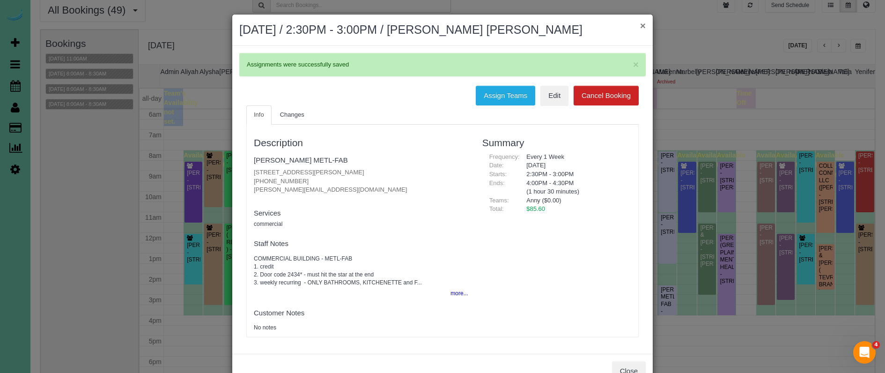
click at [640, 26] on button "×" at bounding box center [643, 26] width 6 height 10
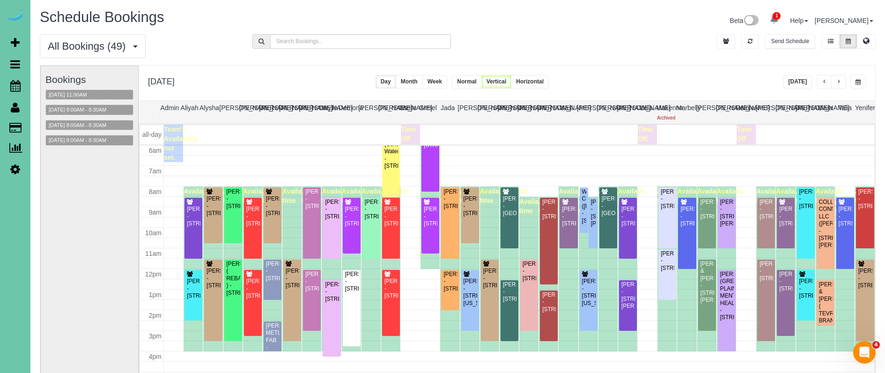
scroll to position [0, 0]
drag, startPoint x: 866, startPoint y: 46, endPoint x: 857, endPoint y: 50, distance: 10.1
click at [708, 46] on button at bounding box center [865, 41] width 19 height 15
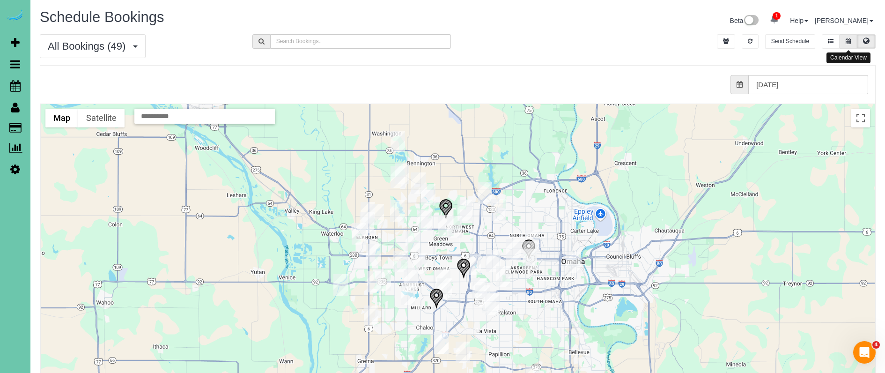
click at [708, 39] on icon at bounding box center [847, 41] width 5 height 6
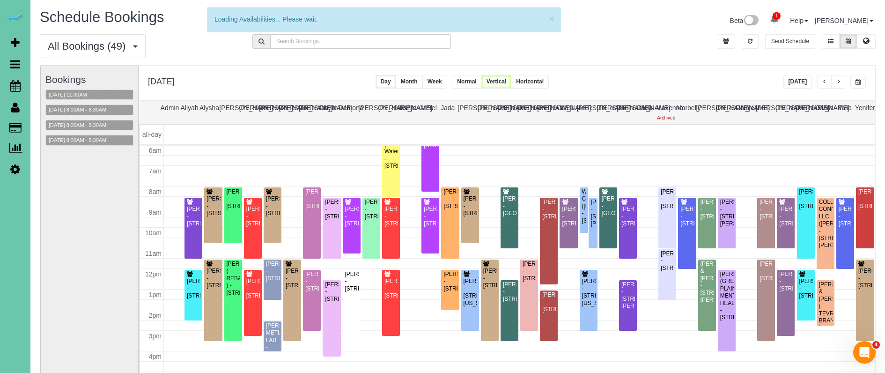
scroll to position [124, 0]
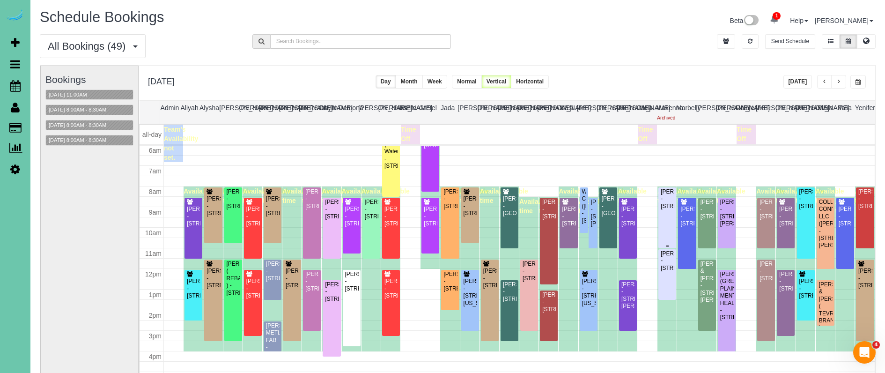
click at [665, 210] on div "Shawn McCardle - 6510 N 149th Street, Omaha, NE 68116" at bounding box center [667, 199] width 14 height 22
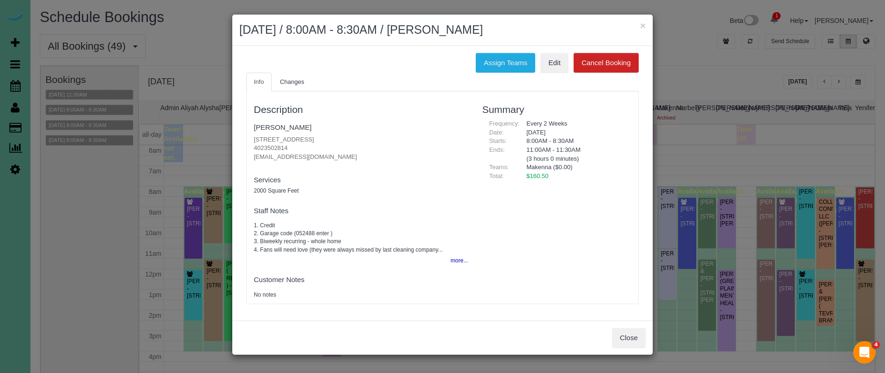
drag, startPoint x: 514, startPoint y: 65, endPoint x: 401, endPoint y: 58, distance: 113.4
click at [511, 64] on button "Assign Teams" at bounding box center [504, 63] width 59 height 20
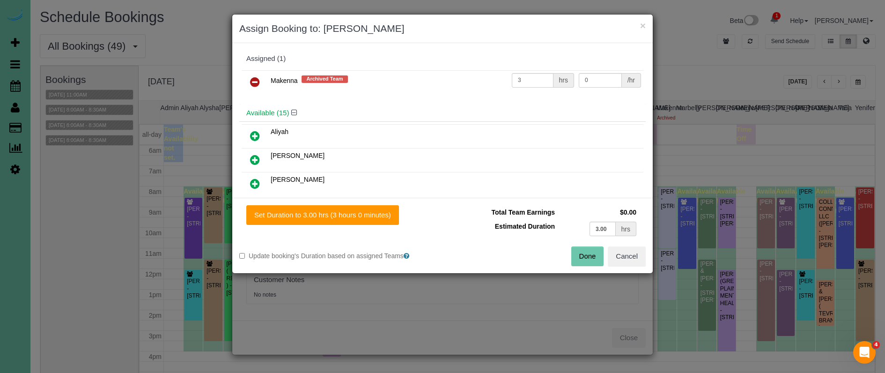
drag, startPoint x: 249, startPoint y: 82, endPoint x: 251, endPoint y: 91, distance: 9.5
click at [249, 82] on link at bounding box center [255, 82] width 22 height 19
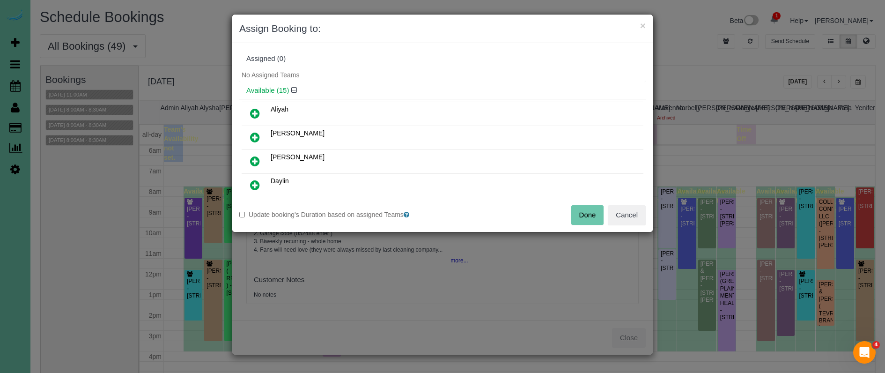
click at [252, 164] on icon at bounding box center [255, 160] width 10 height 11
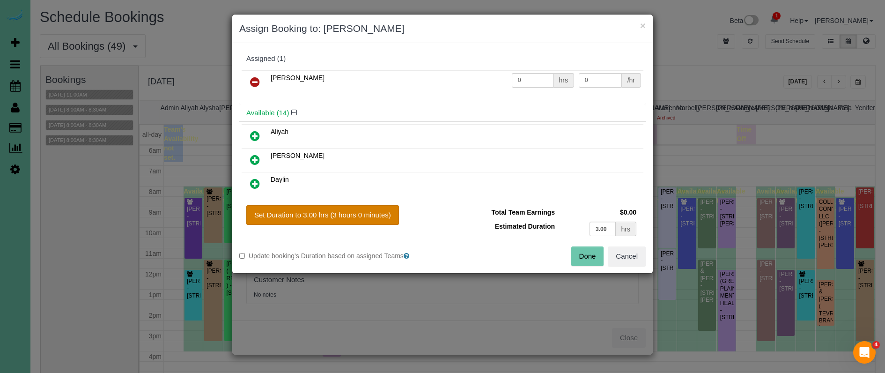
drag, startPoint x: 307, startPoint y: 212, endPoint x: 380, endPoint y: 219, distance: 72.5
click at [308, 212] on button "Set Duration to 3.00 hrs (3 hours 0 minutes)" at bounding box center [322, 215] width 153 height 20
type input "3.00"
click at [594, 255] on button "Done" at bounding box center [587, 256] width 33 height 20
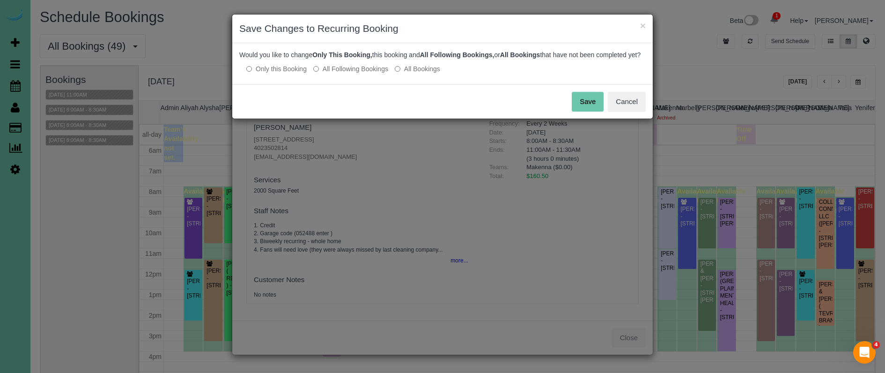
drag, startPoint x: 358, startPoint y: 81, endPoint x: 390, endPoint y: 86, distance: 32.2
click at [358, 73] on label "All Following Bookings" at bounding box center [350, 68] width 75 height 9
click at [578, 106] on button "Save" at bounding box center [587, 102] width 32 height 20
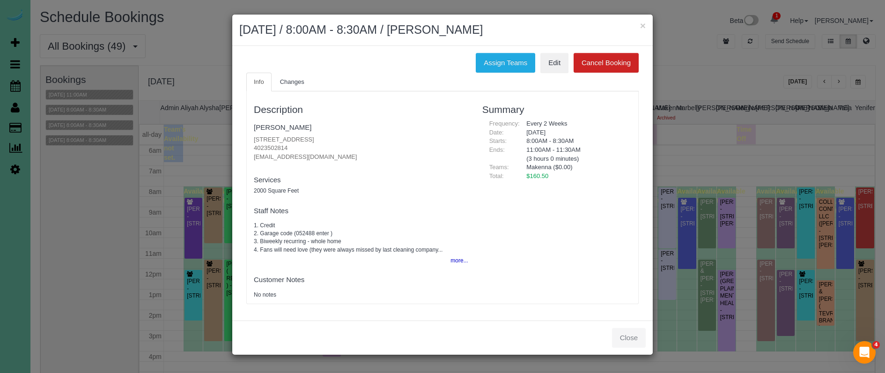
click at [629, 336] on div "Close" at bounding box center [442, 337] width 420 height 34
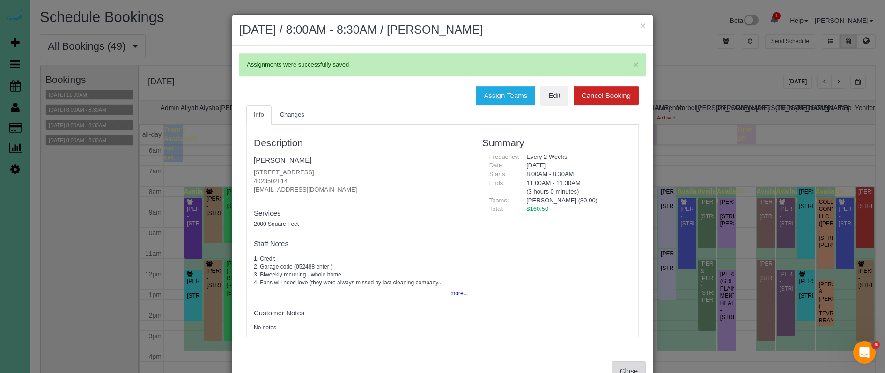
click at [625, 365] on button "Close" at bounding box center [629, 371] width 34 height 20
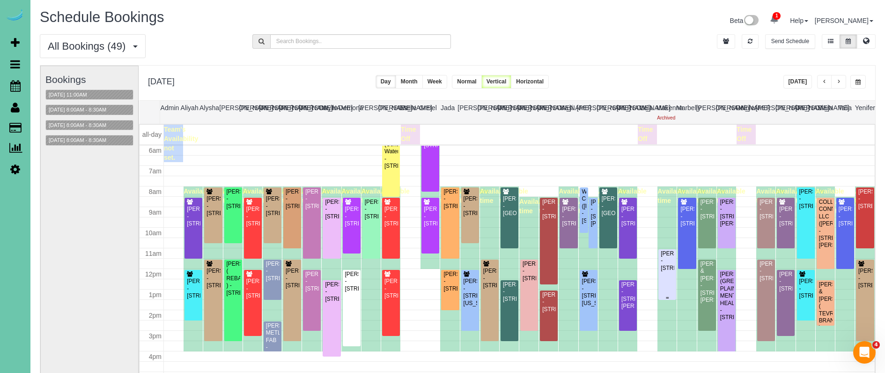
click at [666, 270] on div "Alan Kreutzer - 15671 King Street, Bennington, NE 68007" at bounding box center [667, 261] width 14 height 22
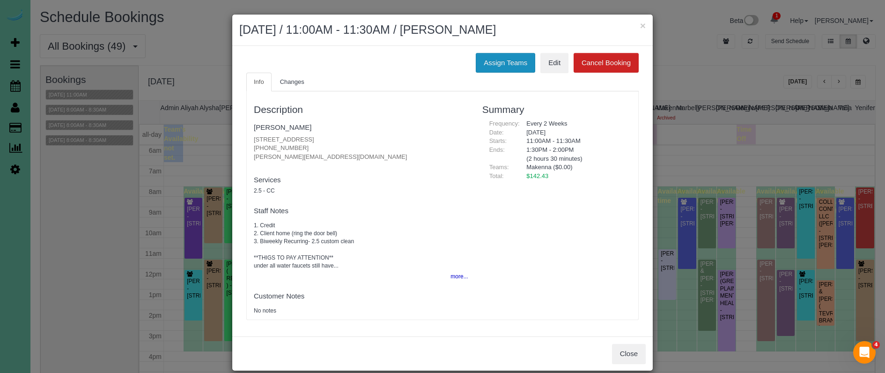
click at [503, 63] on button "Assign Teams" at bounding box center [504, 63] width 59 height 20
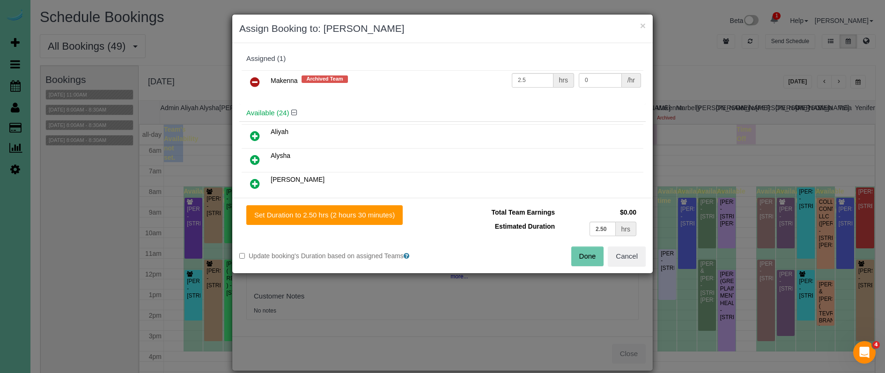
drag, startPoint x: 253, startPoint y: 84, endPoint x: 249, endPoint y: 100, distance: 16.6
click at [253, 84] on icon at bounding box center [255, 81] width 10 height 11
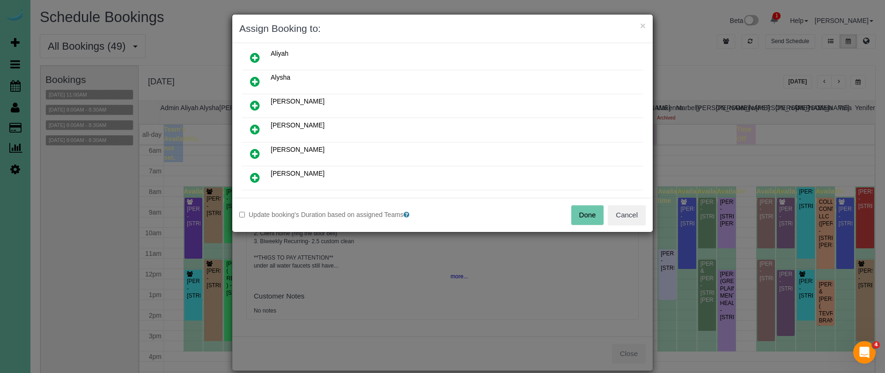
scroll to position [57, 0]
drag, startPoint x: 255, startPoint y: 174, endPoint x: 278, endPoint y: 185, distance: 26.0
click at [255, 174] on icon at bounding box center [255, 175] width 10 height 11
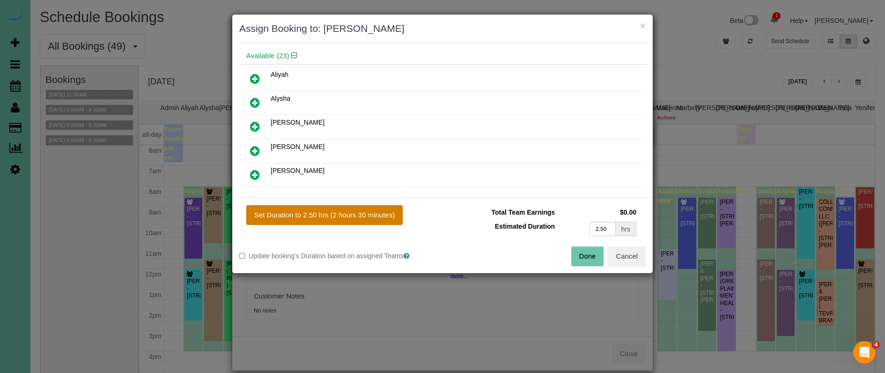
drag, startPoint x: 344, startPoint y: 212, endPoint x: 380, endPoint y: 219, distance: 36.2
click at [345, 212] on button "Set Duration to 2.50 hrs (2 hours 30 minutes)" at bounding box center [324, 215] width 156 height 20
type input "2.50"
click at [588, 256] on button "Done" at bounding box center [587, 256] width 33 height 20
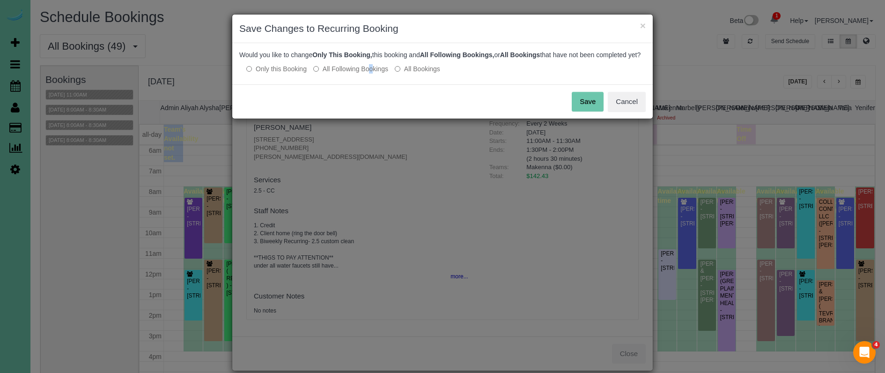
drag, startPoint x: 342, startPoint y: 77, endPoint x: 365, endPoint y: 78, distance: 23.4
click at [344, 73] on label "All Following Bookings" at bounding box center [350, 68] width 75 height 9
click at [590, 108] on button "Save" at bounding box center [587, 102] width 32 height 20
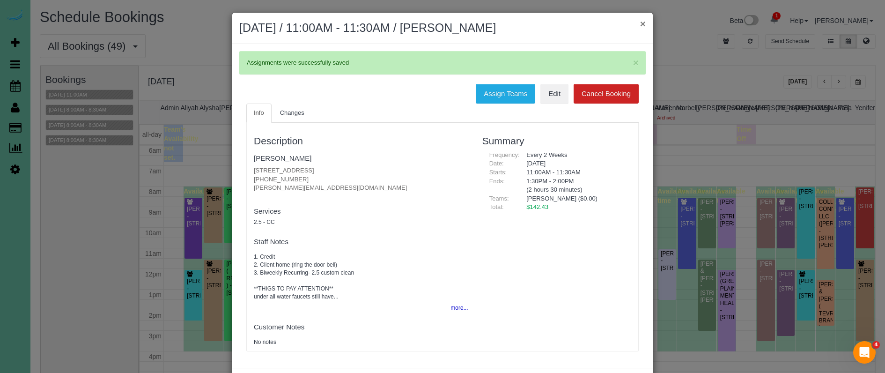
scroll to position [4, 0]
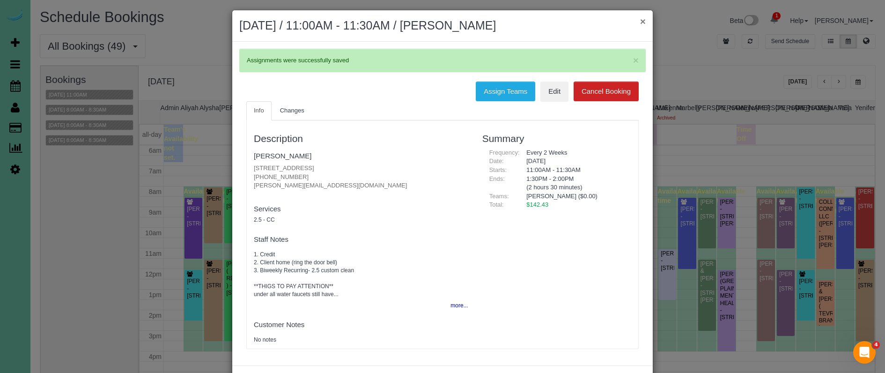
click at [642, 24] on button "×" at bounding box center [643, 21] width 6 height 10
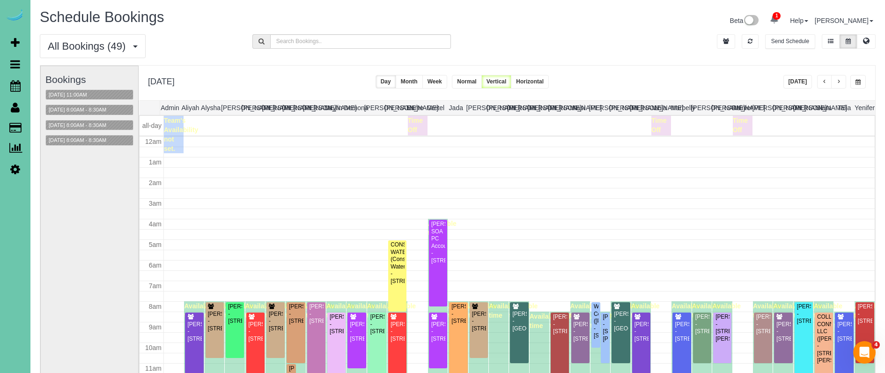
scroll to position [124, 0]
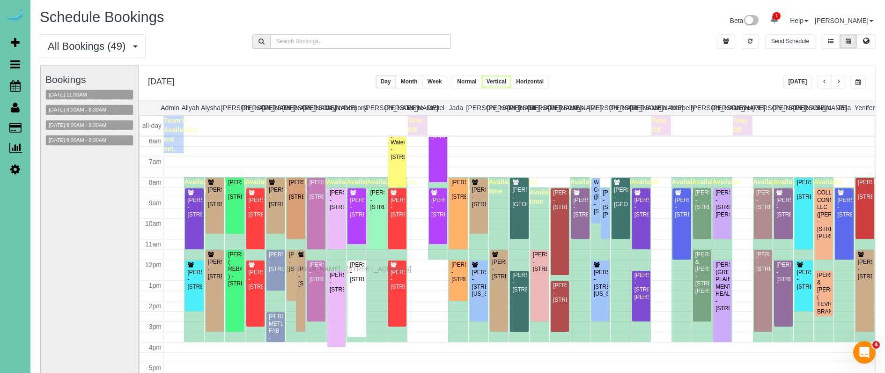
drag, startPoint x: 289, startPoint y: 261, endPoint x: 289, endPoint y: 267, distance: 6.6
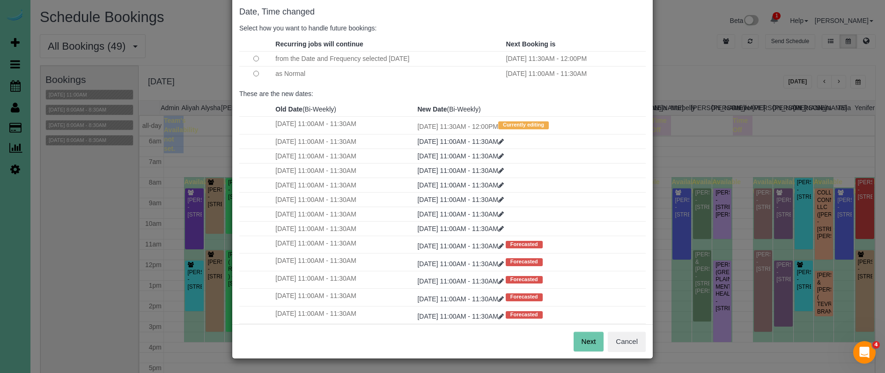
scroll to position [46, 0]
click at [594, 343] on button "Next" at bounding box center [588, 342] width 30 height 20
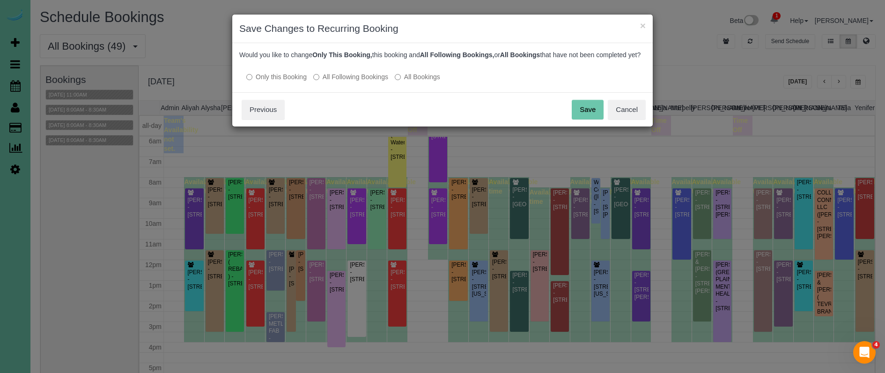
scroll to position [0, 0]
click at [589, 119] on button "Save" at bounding box center [587, 110] width 32 height 20
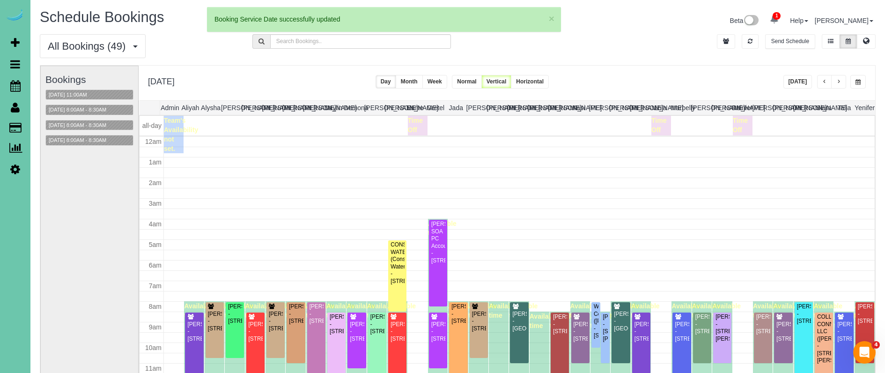
scroll to position [124, 0]
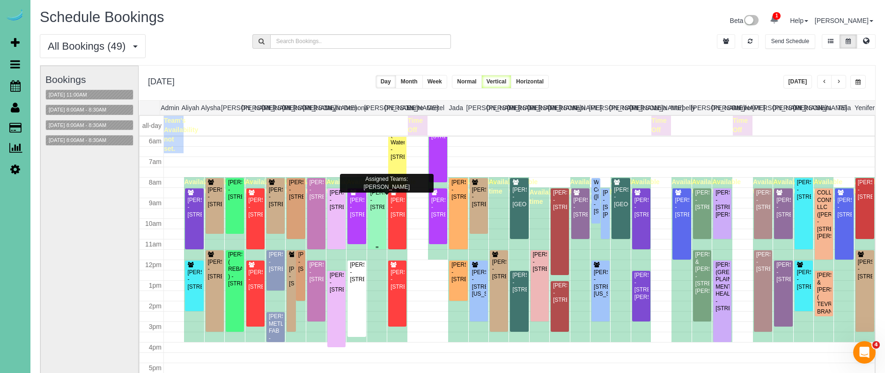
click at [379, 211] on div "Pam Andersen - 4419 N 204th Ave, Elkhorn, NE 68022" at bounding box center [377, 200] width 15 height 22
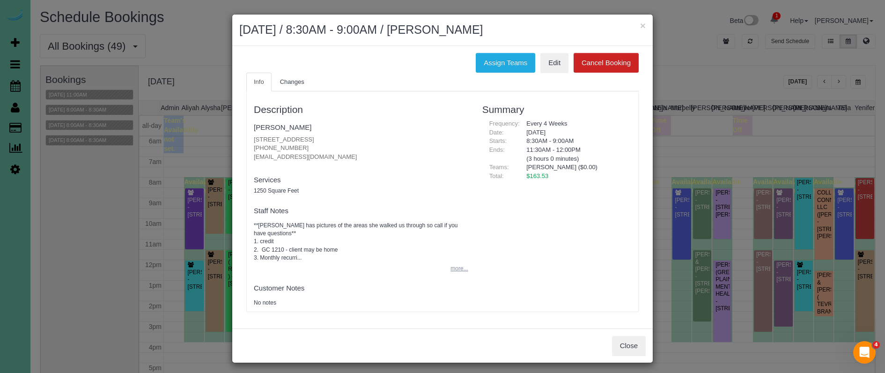
click at [461, 262] on button "more..." at bounding box center [456, 269] width 23 height 14
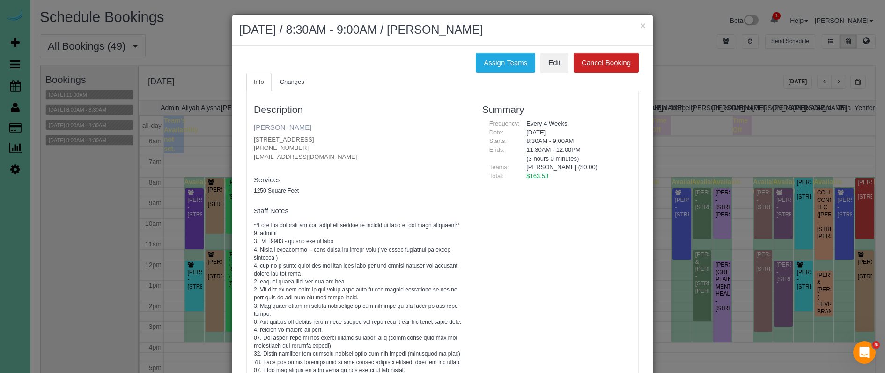
scroll to position [0, 0]
click at [268, 124] on link "Pam Andersen" at bounding box center [283, 127] width 58 height 8
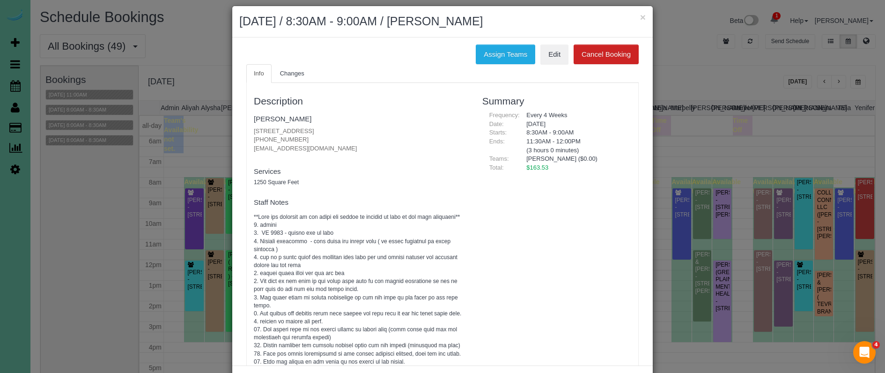
scroll to position [9, 0]
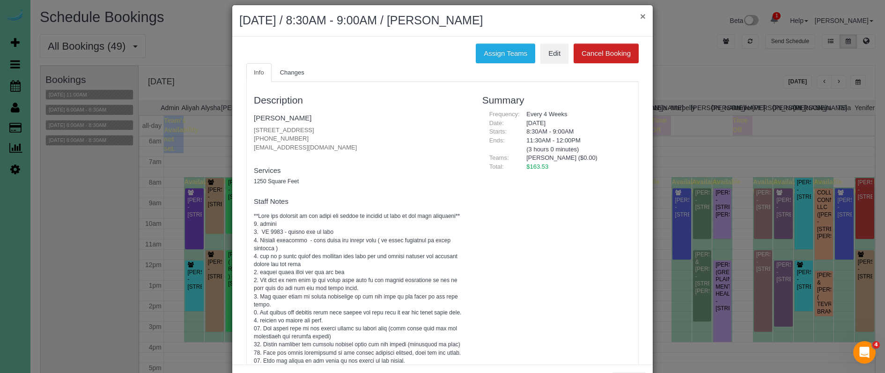
click at [643, 16] on button "×" at bounding box center [643, 16] width 6 height 10
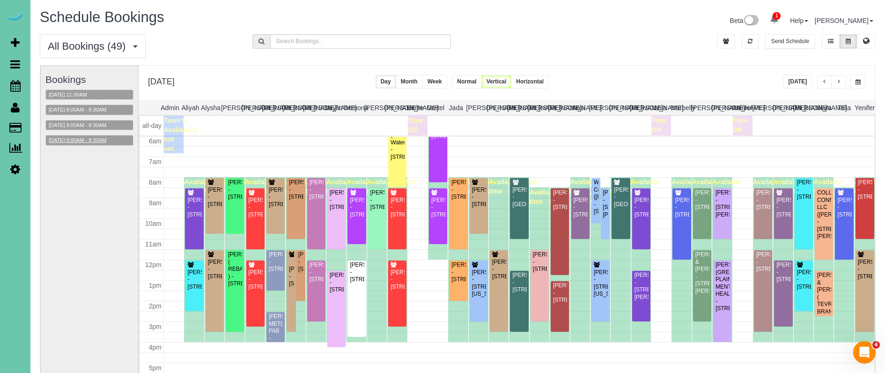
click at [78, 141] on button "09/19/2025 8:00AM - 8:30AM" at bounding box center [77, 140] width 63 height 10
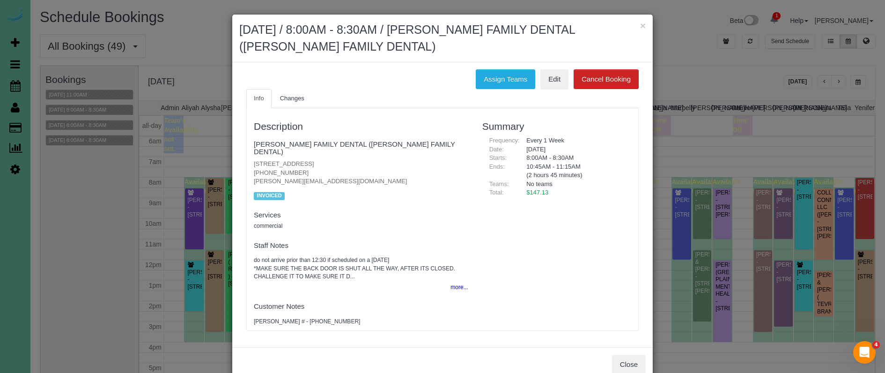
drag, startPoint x: 631, startPoint y: 351, endPoint x: 543, endPoint y: 313, distance: 96.0
click at [630, 354] on button "Close" at bounding box center [629, 364] width 34 height 20
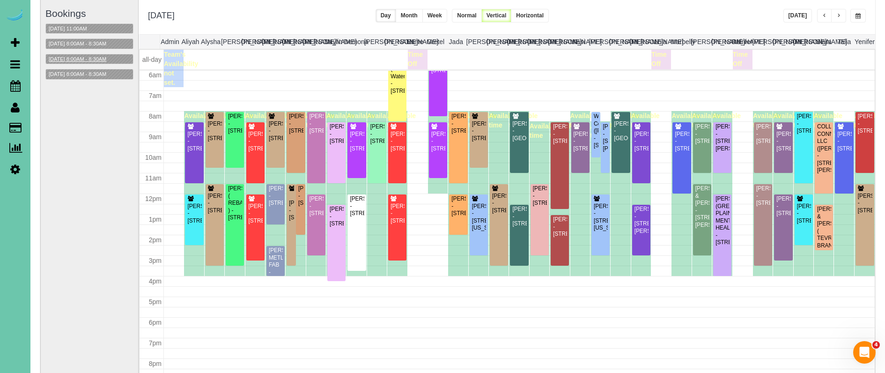
click at [71, 54] on button "09/19/2025 8:00AM - 8:30AM" at bounding box center [77, 59] width 63 height 10
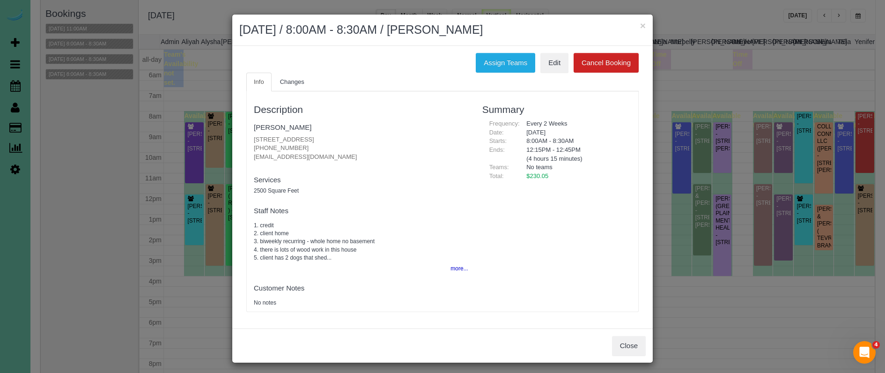
drag, startPoint x: 628, startPoint y: 339, endPoint x: 499, endPoint y: 263, distance: 149.1
click at [628, 339] on button "Close" at bounding box center [629, 346] width 34 height 20
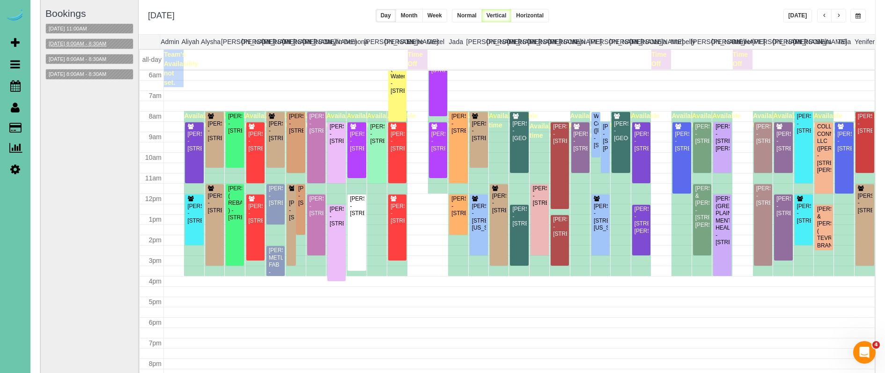
click at [101, 45] on button "09/19/2025 8:00AM - 8:30AM" at bounding box center [77, 44] width 63 height 10
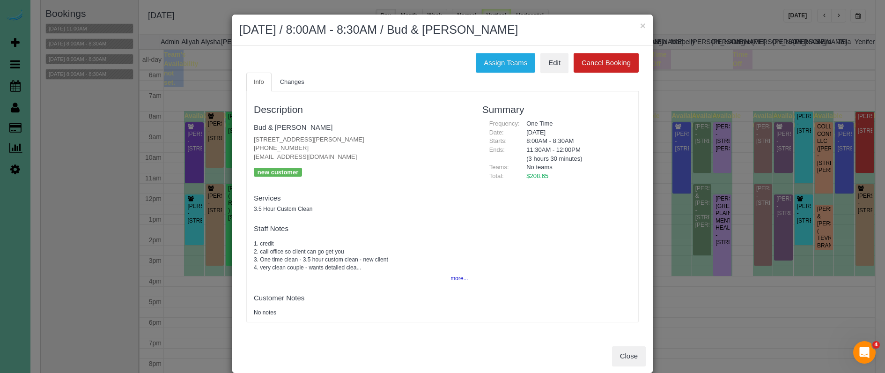
click at [635, 342] on div "Close" at bounding box center [442, 355] width 420 height 34
click at [633, 346] on button "Close" at bounding box center [629, 356] width 34 height 20
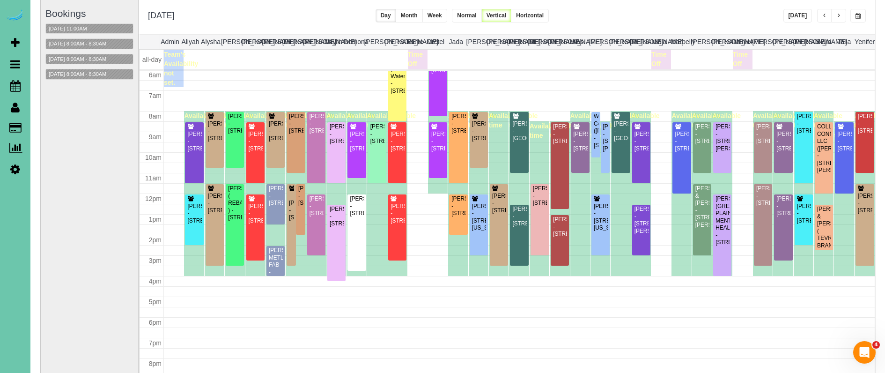
scroll to position [124, 0]
click at [90, 26] on button "09/19/2025 11:00AM" at bounding box center [68, 29] width 44 height 10
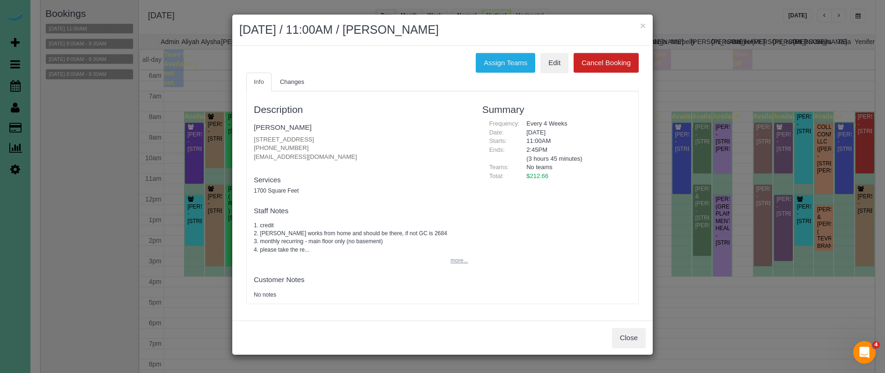
click at [451, 258] on button "more..." at bounding box center [456, 261] width 23 height 14
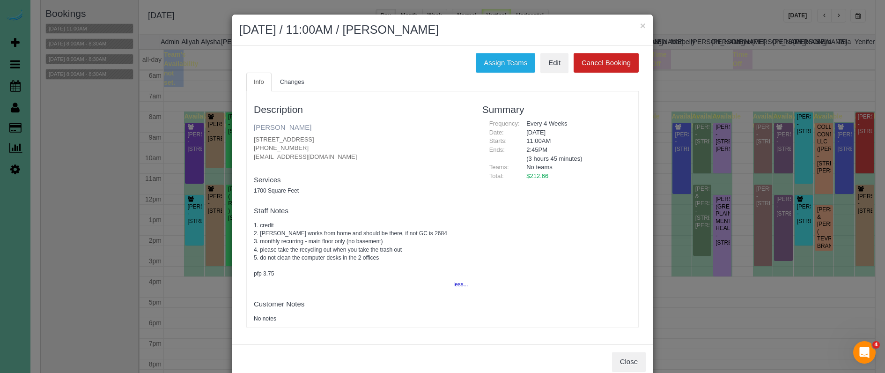
drag, startPoint x: 264, startPoint y: 125, endPoint x: 275, endPoint y: 125, distance: 10.3
click at [265, 125] on link "Erica Mahon" at bounding box center [283, 127] width 58 height 8
click at [645, 24] on button "×" at bounding box center [643, 26] width 6 height 10
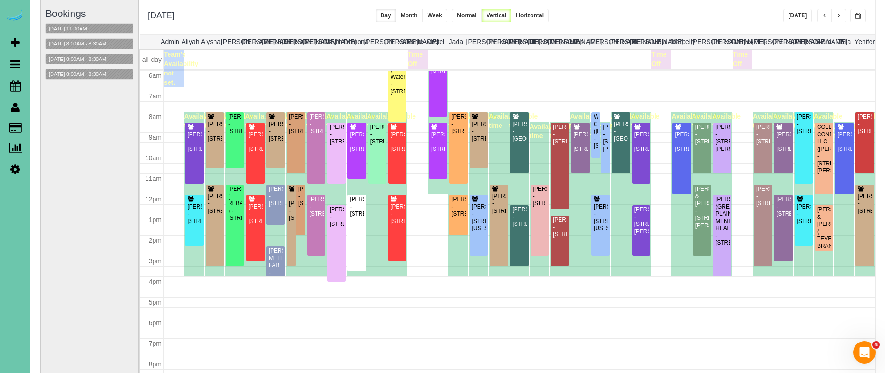
click at [74, 26] on button "09/19/2025 11:00AM" at bounding box center [68, 29] width 44 height 10
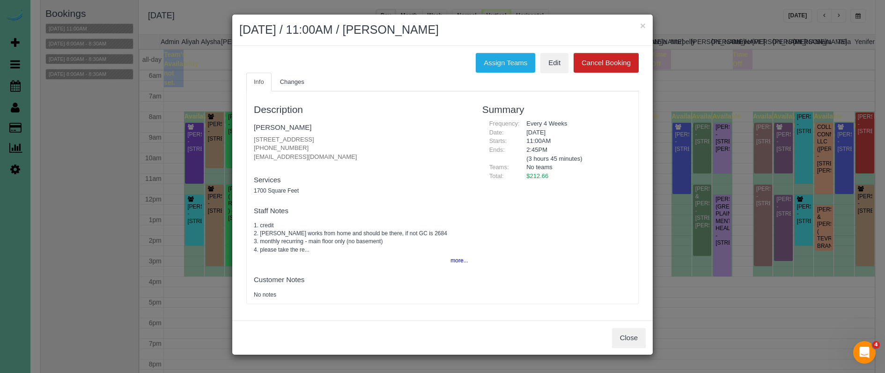
click at [457, 257] on button "more..." at bounding box center [456, 261] width 23 height 14
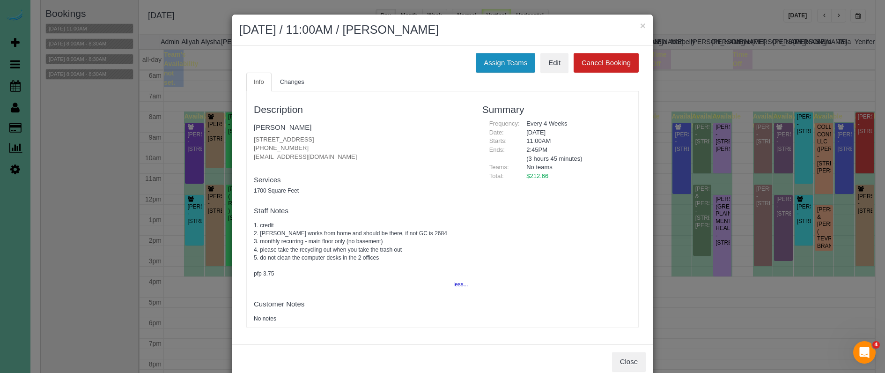
drag, startPoint x: 499, startPoint y: 60, endPoint x: 492, endPoint y: 62, distance: 7.3
click at [499, 60] on button "Assign Teams" at bounding box center [504, 63] width 59 height 20
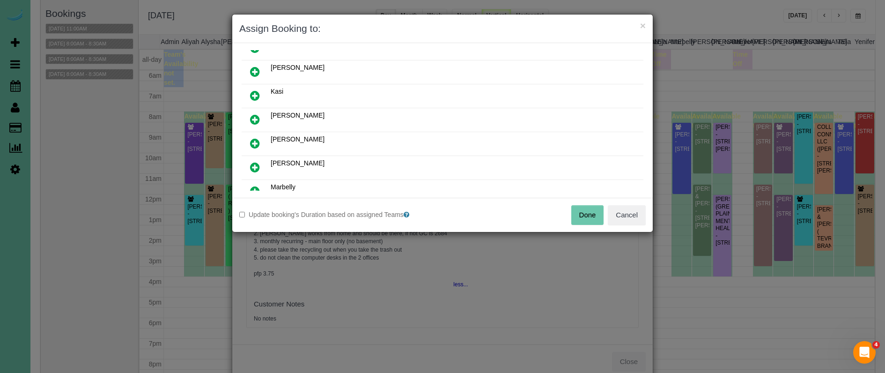
scroll to position [344, 0]
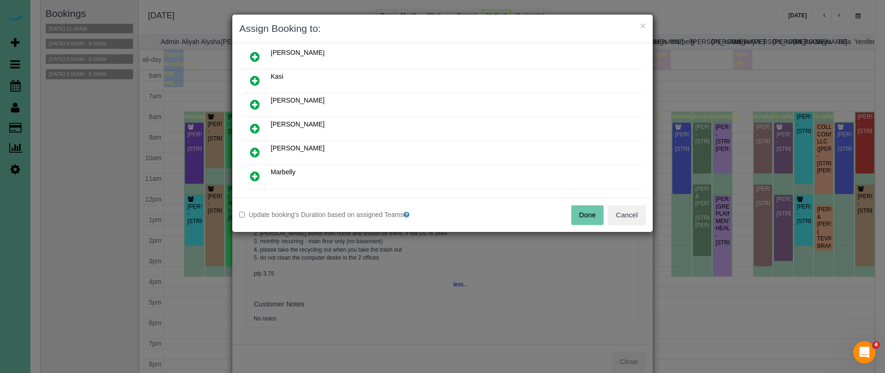
click at [254, 174] on icon at bounding box center [255, 175] width 10 height 11
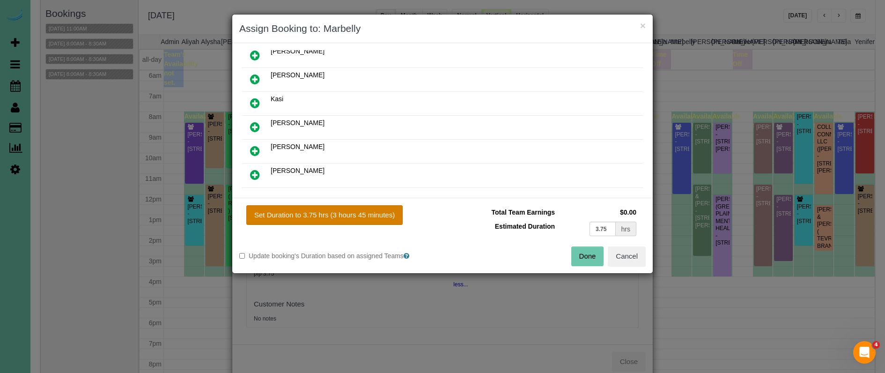
click at [369, 222] on button "Set Duration to 3.75 hrs (3 hours 45 minutes)" at bounding box center [324, 215] width 156 height 20
type input "3.75"
click at [580, 252] on button "Done" at bounding box center [587, 256] width 33 height 20
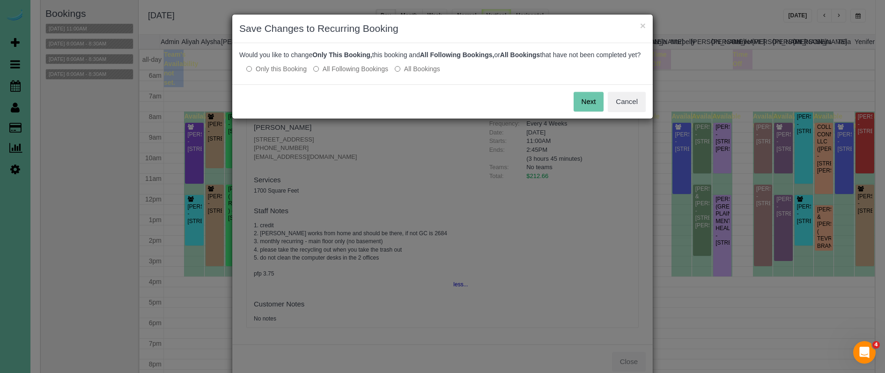
click at [348, 73] on label "All Following Bookings" at bounding box center [350, 68] width 75 height 9
click at [581, 110] on button "Save" at bounding box center [587, 102] width 32 height 20
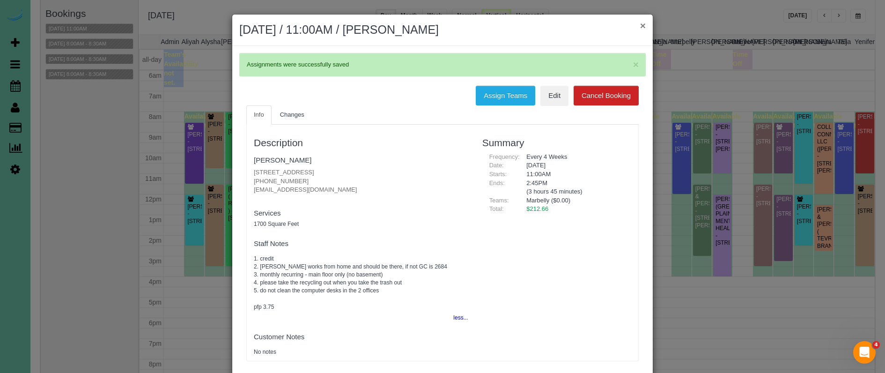
click at [642, 24] on button "×" at bounding box center [643, 26] width 6 height 10
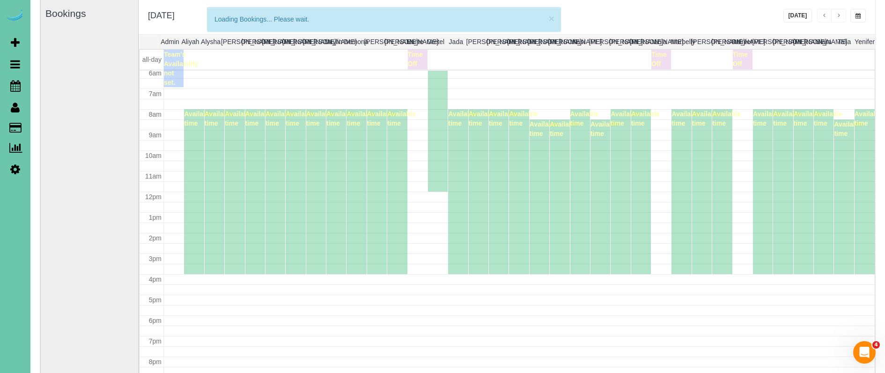
scroll to position [127, 0]
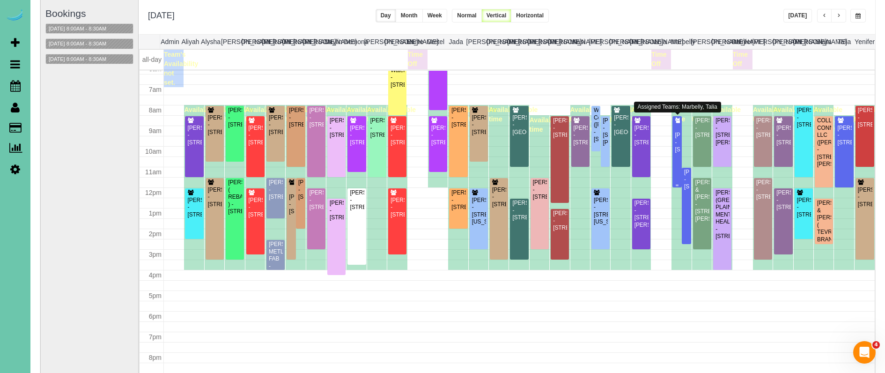
click at [677, 139] on div "Emily Lindley - 20520 Wolfs St, Elkhorn, NE 68022" at bounding box center [676, 143] width 5 height 22
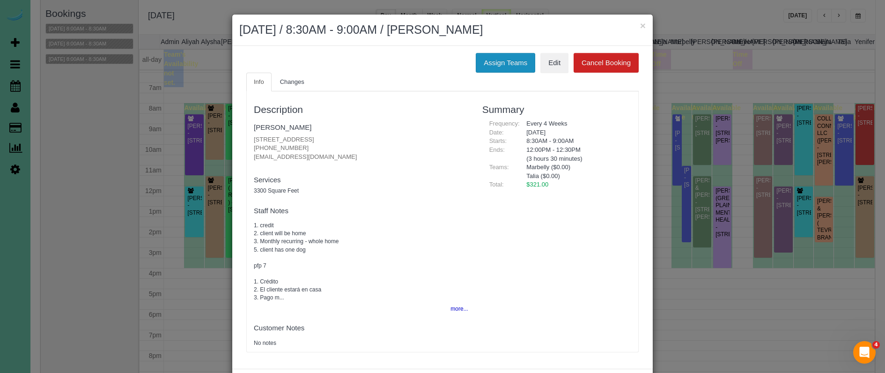
click at [480, 62] on button "Assign Teams" at bounding box center [504, 63] width 59 height 20
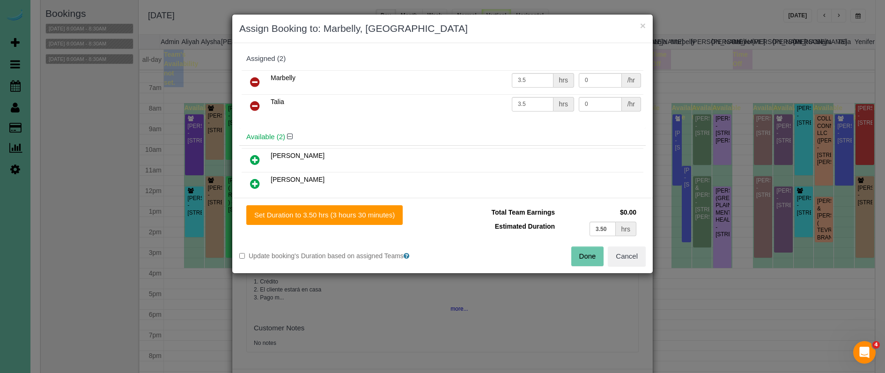
click at [484, 58] on div "Assigned (2)" at bounding box center [442, 59] width 392 height 8
click at [255, 103] on icon at bounding box center [255, 105] width 10 height 11
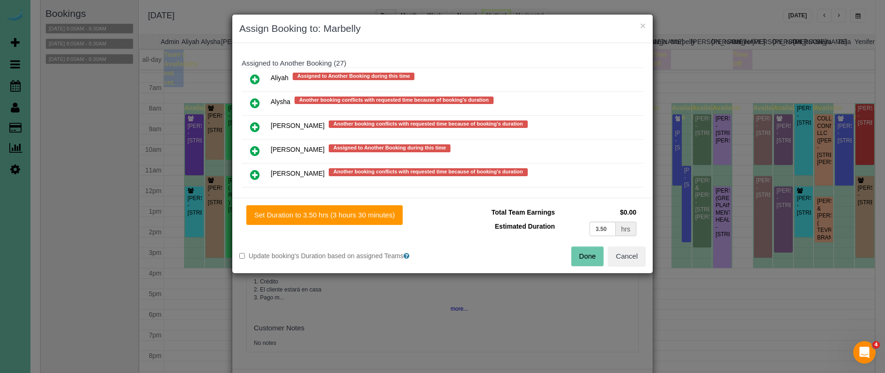
scroll to position [284, 0]
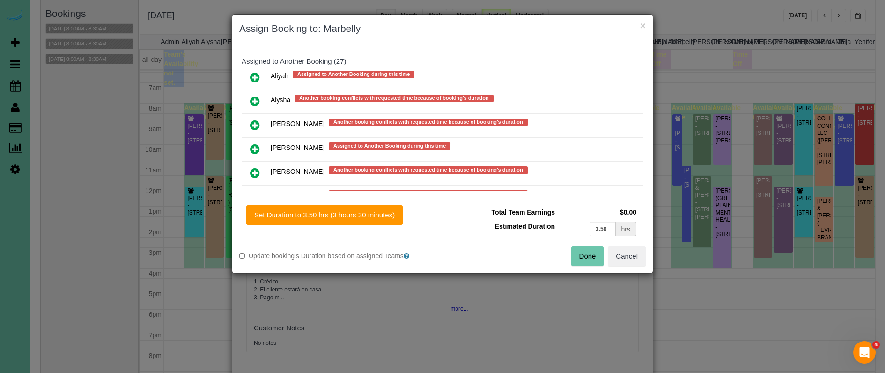
click at [252, 74] on icon at bounding box center [255, 77] width 10 height 11
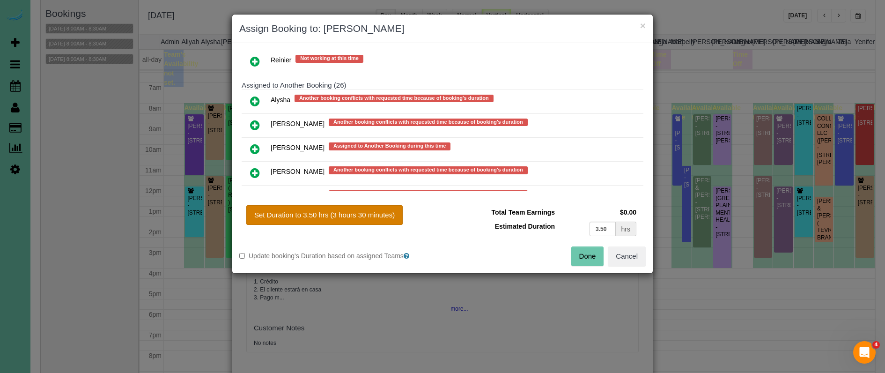
click at [322, 215] on button "Set Duration to 3.50 hrs (3 hours 30 minutes)" at bounding box center [324, 215] width 156 height 20
type input "3.50"
click at [583, 254] on button "Done" at bounding box center [587, 256] width 33 height 20
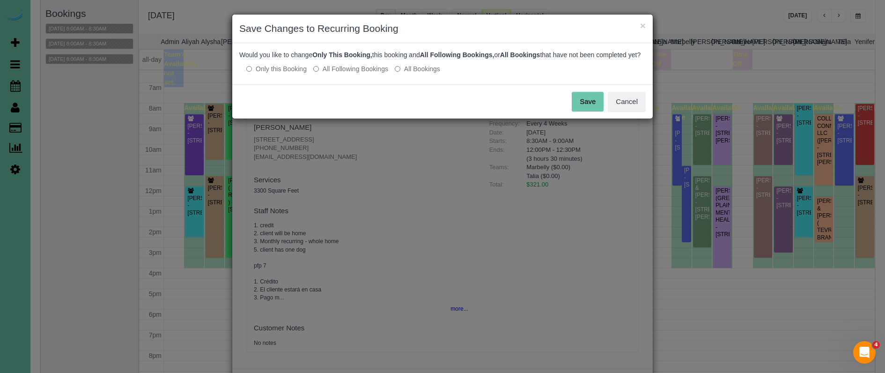
drag, startPoint x: 348, startPoint y: 78, endPoint x: 353, endPoint y: 77, distance: 4.8
click at [349, 73] on label "All Following Bookings" at bounding box center [350, 68] width 75 height 9
drag, startPoint x: 581, startPoint y: 106, endPoint x: 566, endPoint y: 102, distance: 16.0
click at [576, 103] on button "Save" at bounding box center [587, 102] width 32 height 20
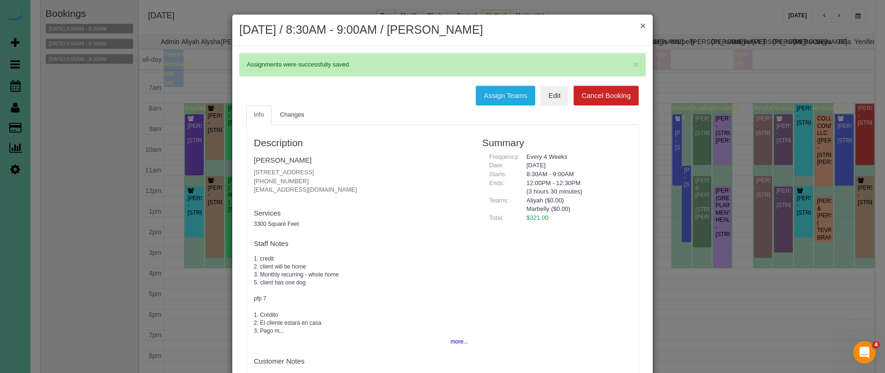
click at [642, 23] on button "×" at bounding box center [643, 26] width 6 height 10
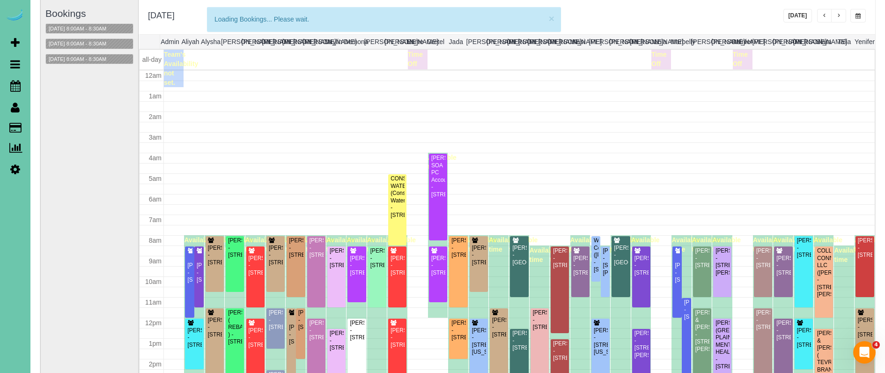
scroll to position [132, 0]
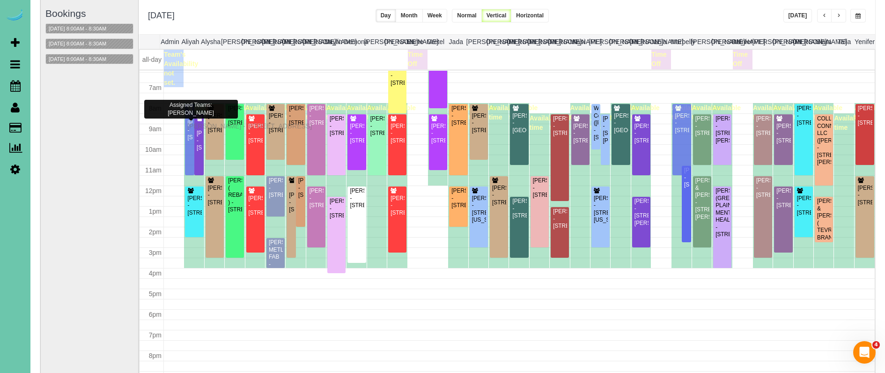
drag, startPoint x: 189, startPoint y: 134, endPoint x: 189, endPoint y: 124, distance: 9.8
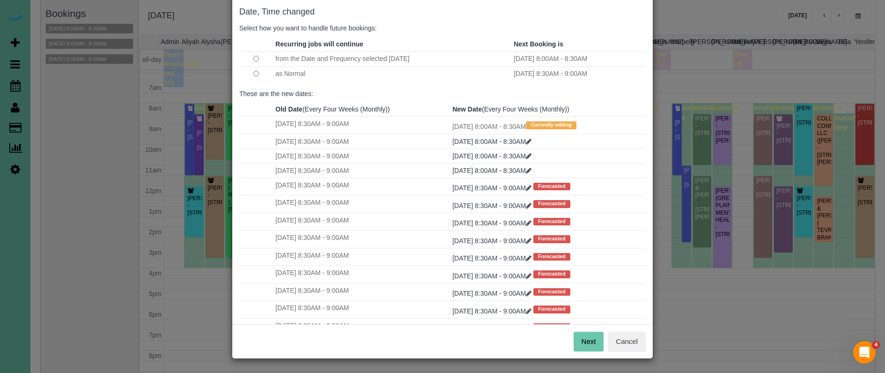
scroll to position [47, 0]
drag, startPoint x: 584, startPoint y: 337, endPoint x: 580, endPoint y: 324, distance: 13.6
click at [585, 337] on button "Next" at bounding box center [588, 341] width 30 height 20
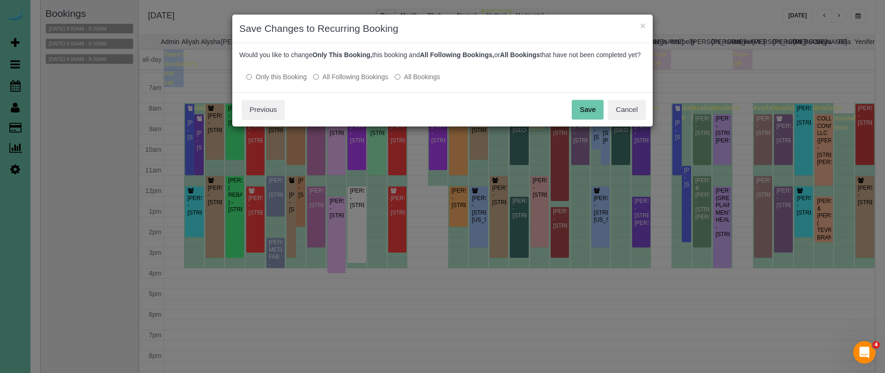
click at [355, 81] on label "All Following Bookings" at bounding box center [350, 76] width 75 height 9
click at [589, 114] on button "Save" at bounding box center [587, 110] width 32 height 20
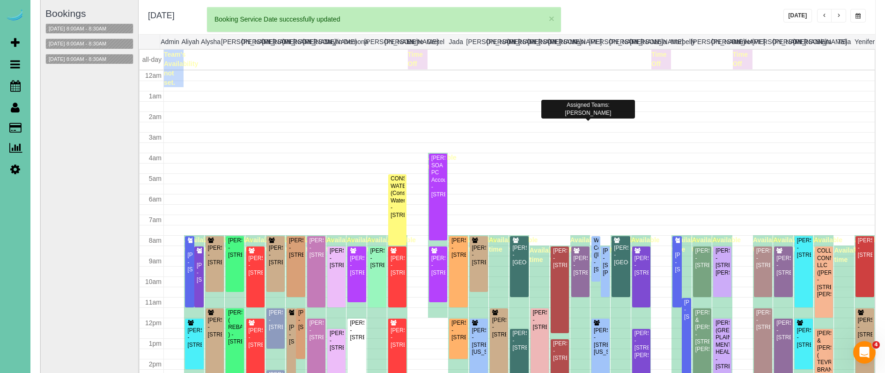
scroll to position [130, 0]
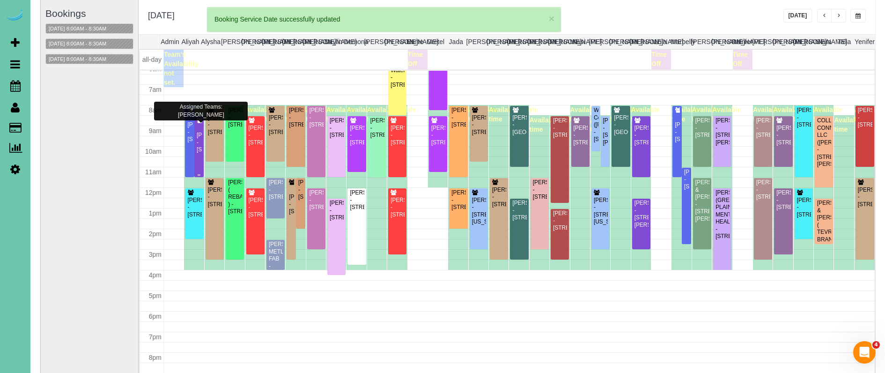
click at [200, 135] on div "Susan Brown - 3834 S Hws Cleveland Blvd, Elkhorn, NE 68022" at bounding box center [199, 143] width 6 height 22
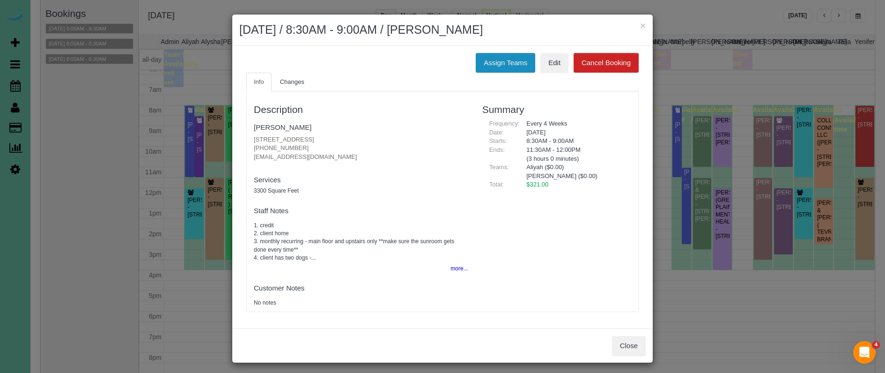
click at [498, 60] on button "Assign Teams" at bounding box center [504, 63] width 59 height 20
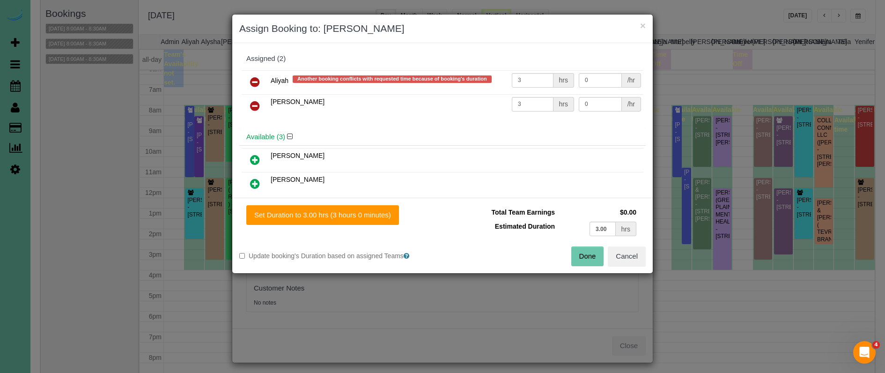
click at [253, 80] on icon at bounding box center [255, 81] width 10 height 11
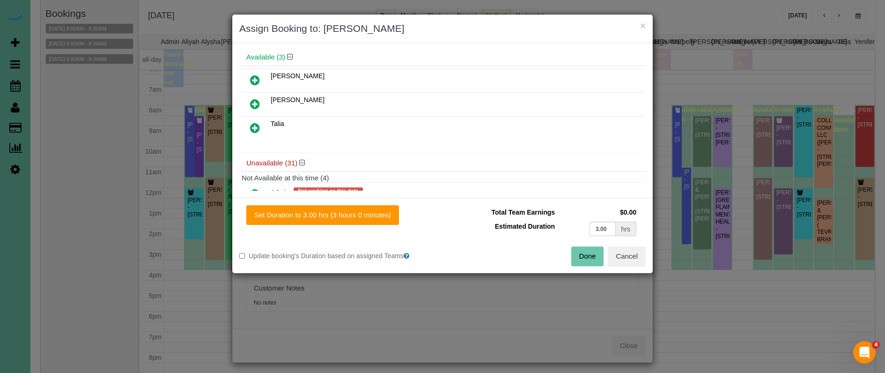
scroll to position [60, 0]
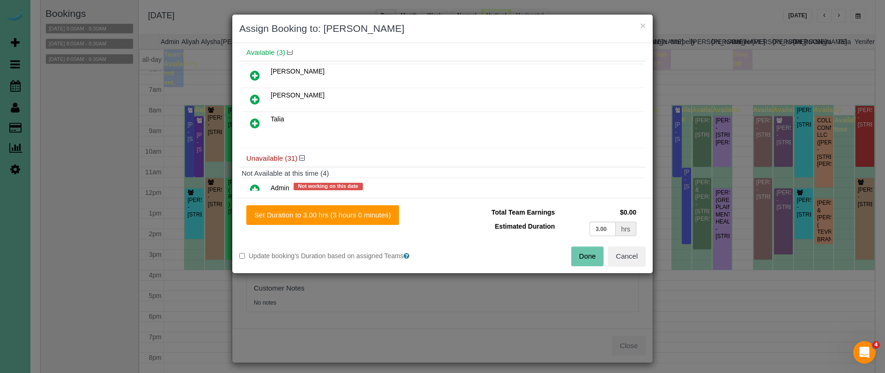
drag, startPoint x: 254, startPoint y: 125, endPoint x: 291, endPoint y: 170, distance: 58.2
click at [254, 125] on icon at bounding box center [255, 122] width 10 height 11
drag, startPoint x: 330, startPoint y: 219, endPoint x: 381, endPoint y: 226, distance: 51.6
click at [331, 219] on button "Set Duration to 3.00 hrs (3 hours 0 minutes)" at bounding box center [322, 215] width 153 height 20
type input "3.00"
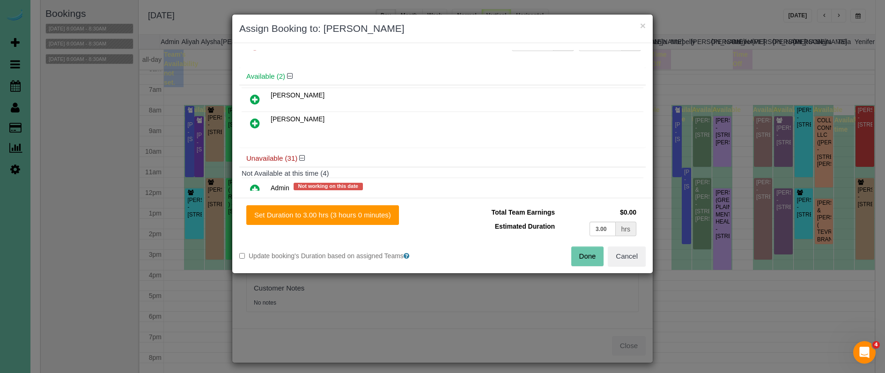
type input "3.00"
click at [589, 253] on button "Done" at bounding box center [587, 256] width 33 height 20
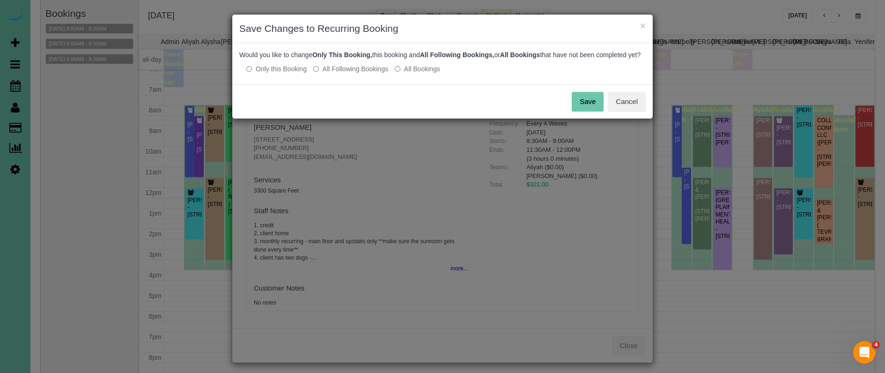
click at [367, 73] on label "All Following Bookings" at bounding box center [350, 68] width 75 height 9
click at [576, 106] on button "Save" at bounding box center [587, 102] width 32 height 20
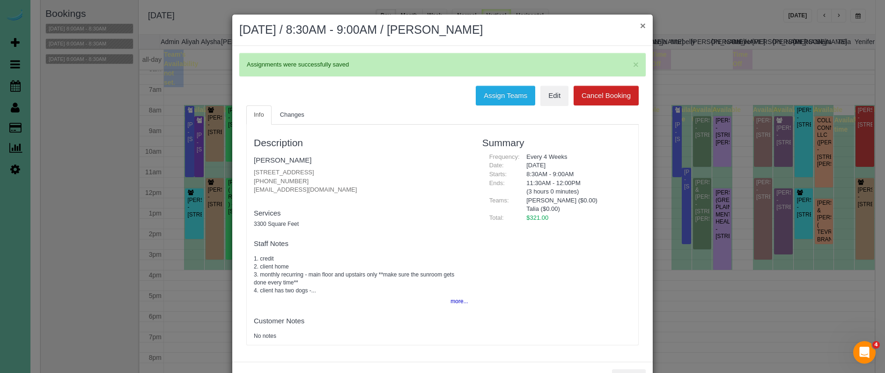
click at [641, 26] on button "×" at bounding box center [643, 26] width 6 height 10
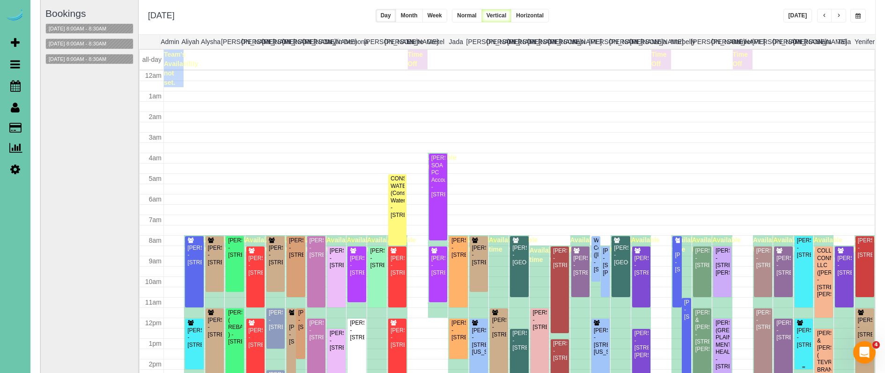
scroll to position [130, 0]
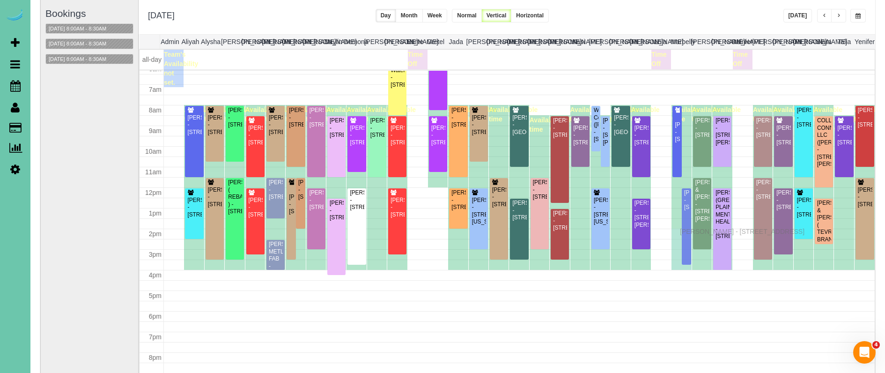
drag, startPoint x: 687, startPoint y: 205, endPoint x: 682, endPoint y: 230, distance: 25.2
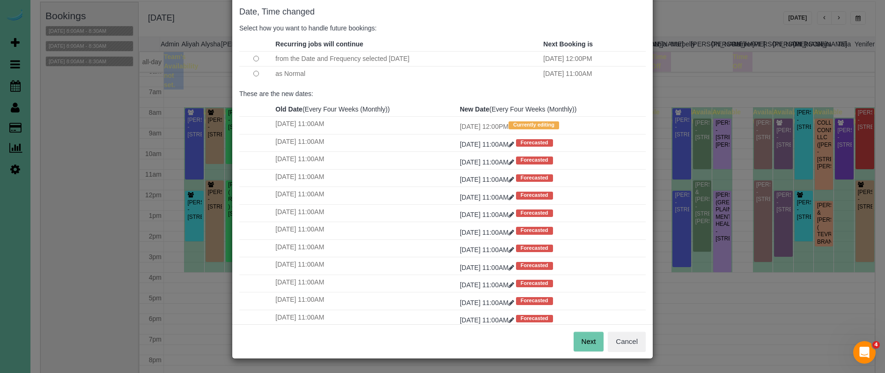
scroll to position [46, 0]
drag, startPoint x: 586, startPoint y: 337, endPoint x: 581, endPoint y: 282, distance: 55.5
click at [586, 337] on button "Next" at bounding box center [588, 342] width 30 height 20
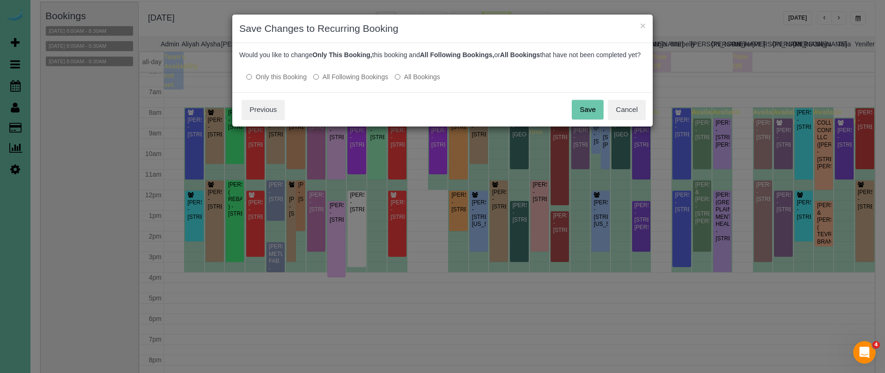
scroll to position [0, 0]
click at [583, 119] on button "Save" at bounding box center [587, 110] width 32 height 20
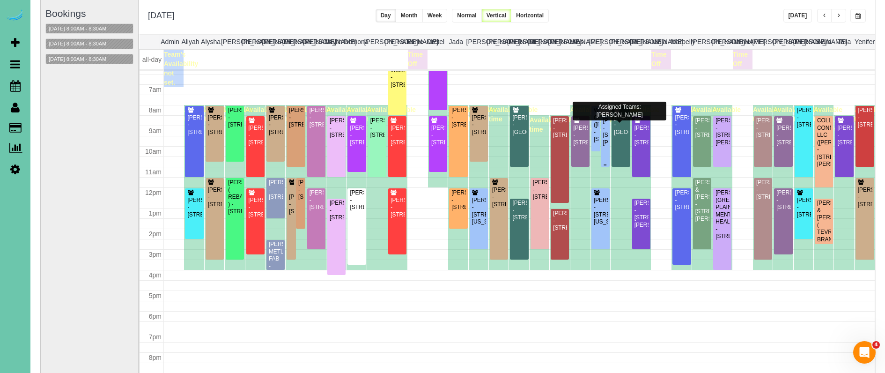
click at [607, 132] on div "Sara Saenz - 11655 Fowler Ave, Omaha, NE 68164" at bounding box center [605, 131] width 6 height 29
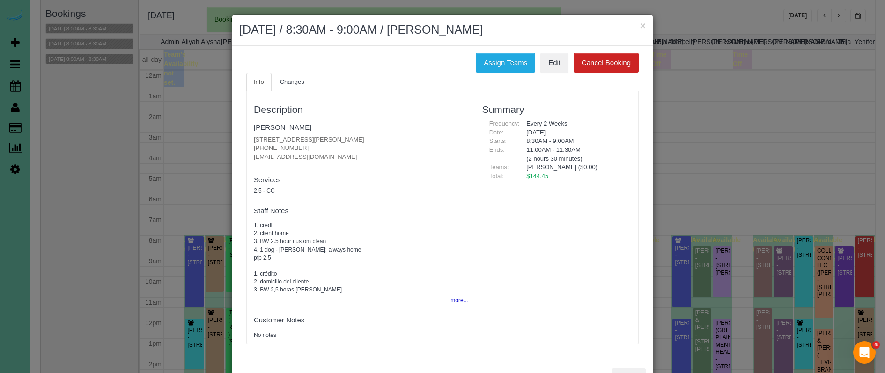
scroll to position [130, 0]
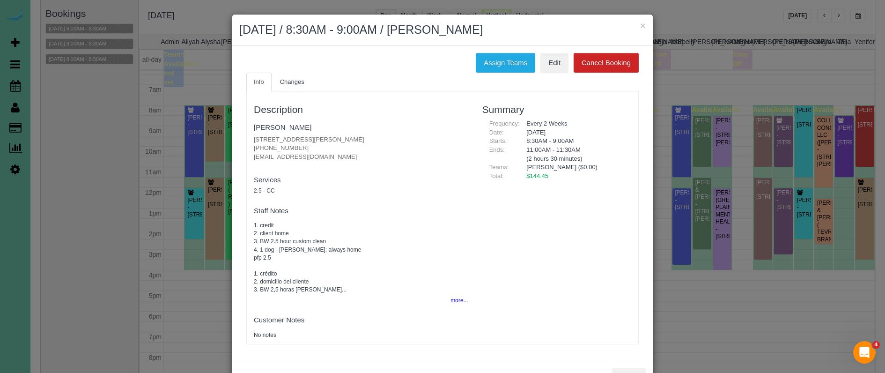
drag, startPoint x: 300, startPoint y: 148, endPoint x: 245, endPoint y: 148, distance: 55.7
click at [250, 145] on div "Description Sara Saenz 11655 Fowler Ave, Omaha, NE 68164 531-375-0759 sararsaen…" at bounding box center [361, 217] width 228 height 243
copy p "531-375-0759"
click at [487, 62] on button "Assign Teams" at bounding box center [504, 63] width 59 height 20
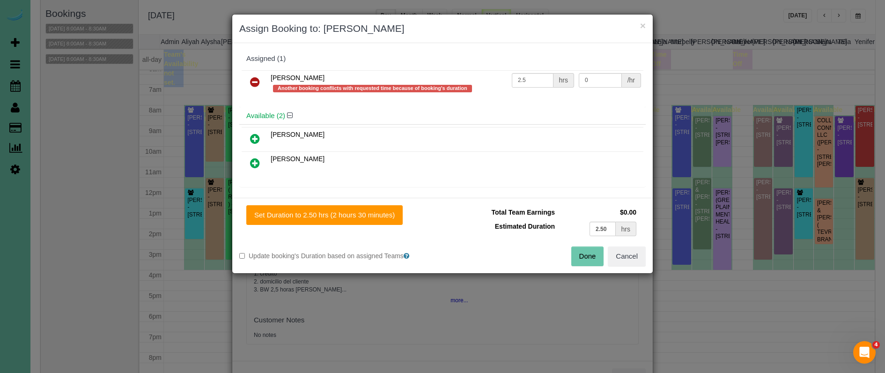
click at [255, 77] on icon at bounding box center [255, 81] width 10 height 11
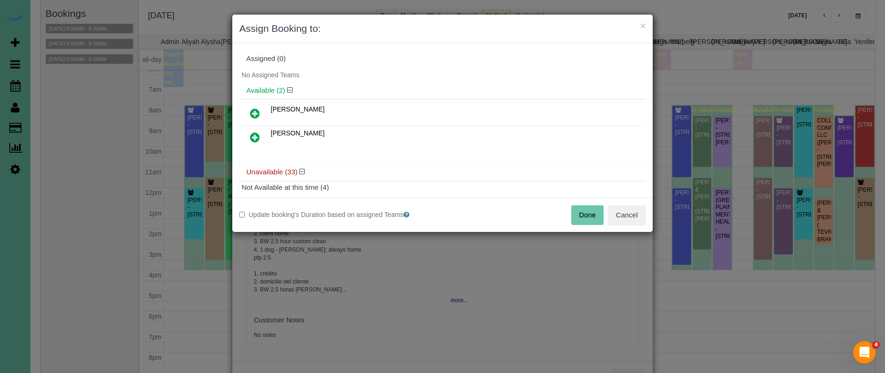
drag, startPoint x: 622, startPoint y: 221, endPoint x: 627, endPoint y: 170, distance: 51.3
click at [621, 221] on button "Cancel" at bounding box center [626, 215] width 38 height 20
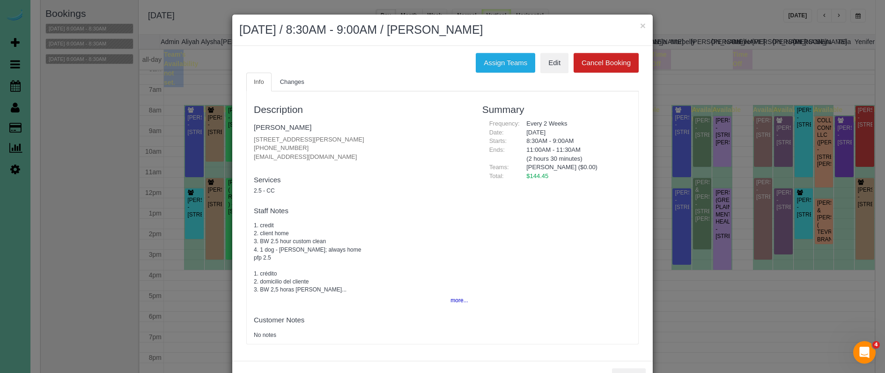
click at [642, 26] on button "×" at bounding box center [643, 26] width 6 height 10
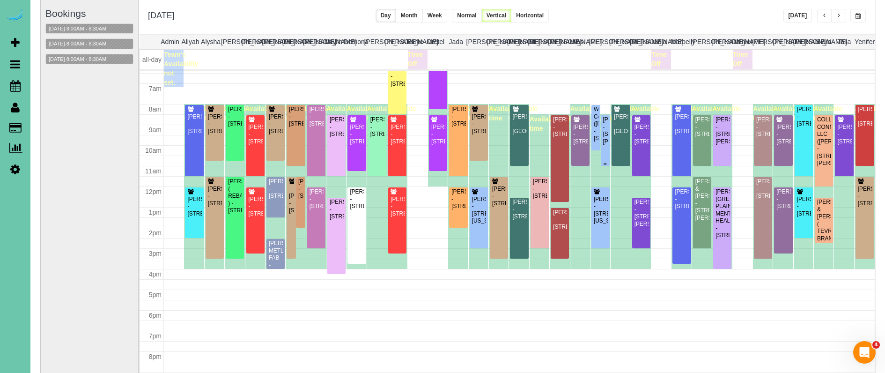
scroll to position [132, 0]
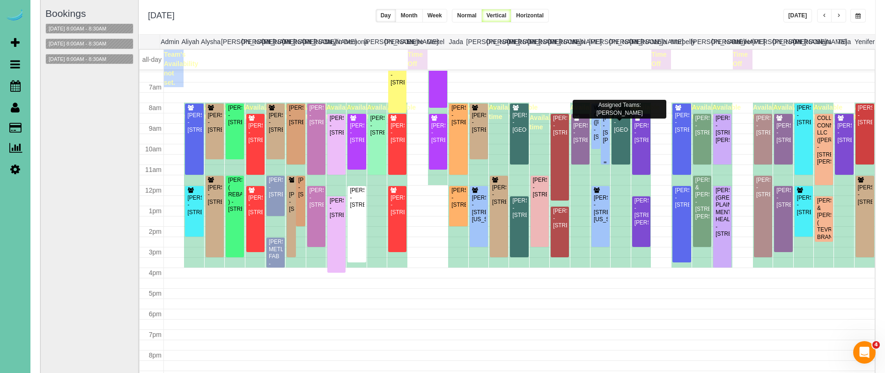
click at [605, 139] on div "Sara Saenz - 11655 Fowler Ave, Omaha, NE 68164" at bounding box center [605, 129] width 6 height 29
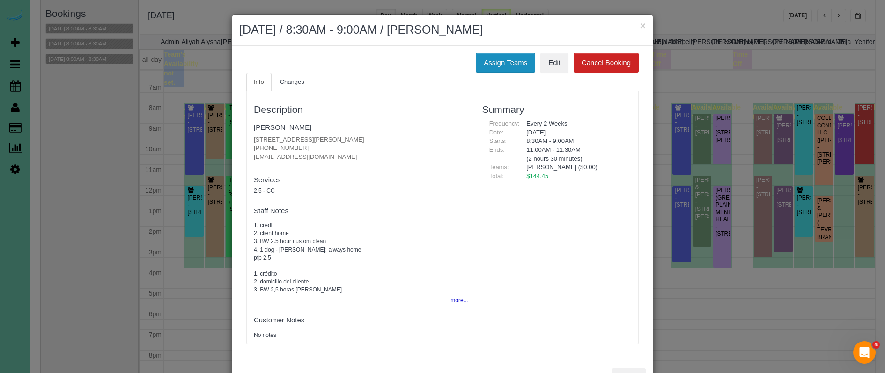
drag, startPoint x: 490, startPoint y: 65, endPoint x: 482, endPoint y: 66, distance: 8.5
click at [488, 65] on button "Assign Teams" at bounding box center [504, 63] width 59 height 20
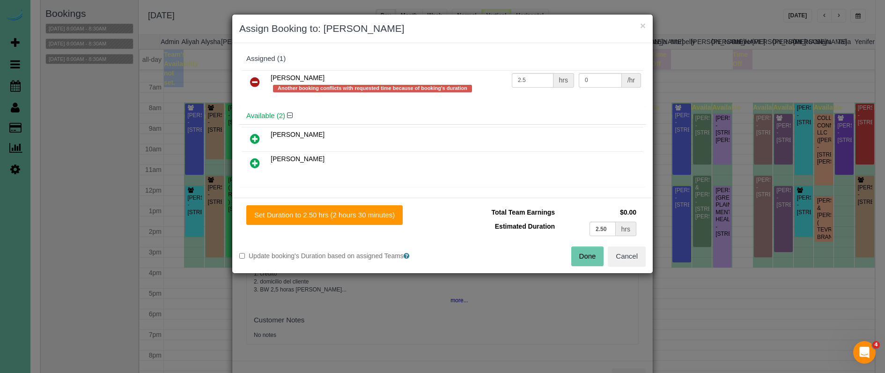
click at [256, 80] on icon at bounding box center [255, 81] width 10 height 11
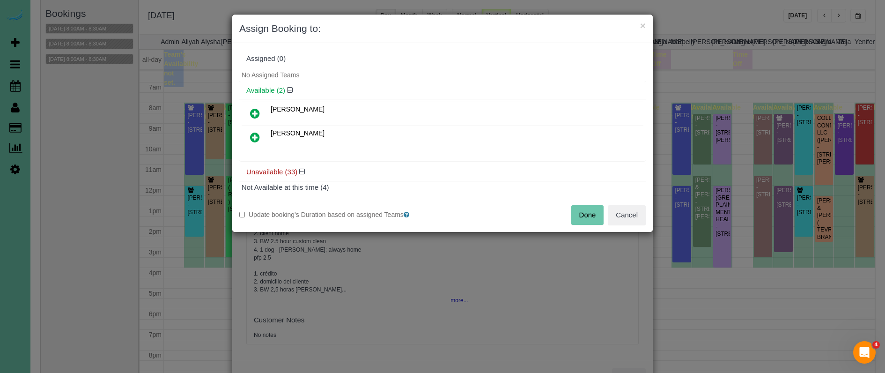
drag, startPoint x: 255, startPoint y: 140, endPoint x: 277, endPoint y: 160, distance: 29.2
click at [254, 140] on icon at bounding box center [255, 137] width 10 height 11
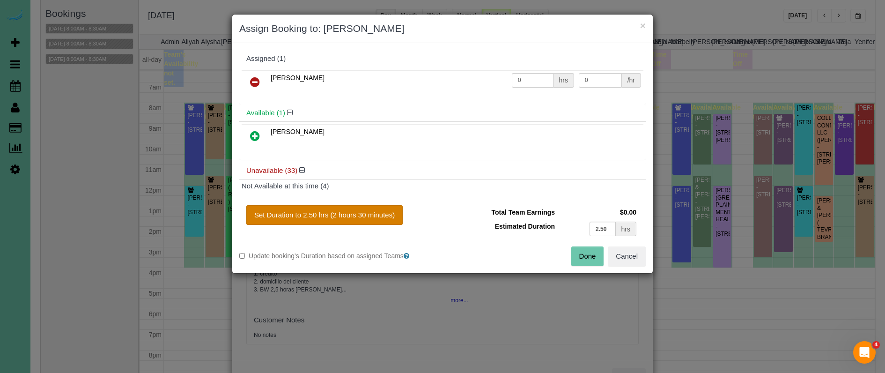
drag, startPoint x: 348, startPoint y: 217, endPoint x: 398, endPoint y: 223, distance: 50.4
click at [349, 218] on button "Set Duration to 2.50 hrs (2 hours 30 minutes)" at bounding box center [324, 215] width 156 height 20
type input "2.50"
click at [587, 259] on button "Done" at bounding box center [587, 256] width 33 height 20
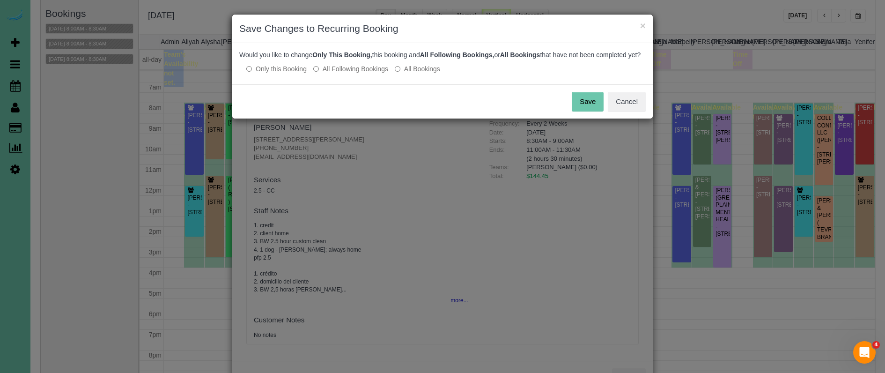
drag, startPoint x: 581, startPoint y: 113, endPoint x: 584, endPoint y: 109, distance: 5.1
click at [581, 111] on button "Save" at bounding box center [587, 102] width 32 height 20
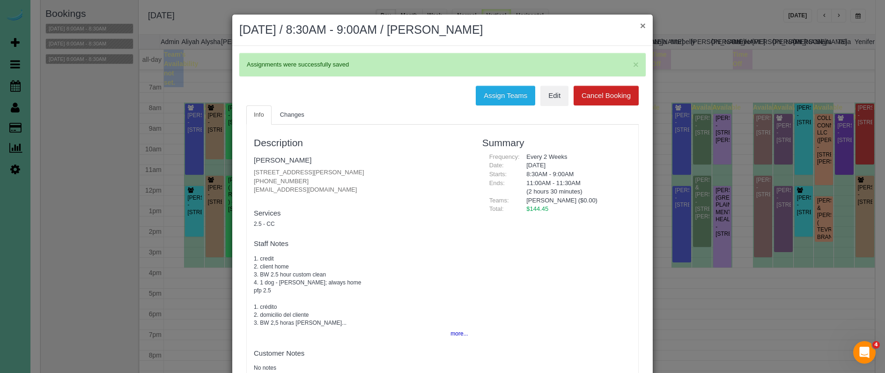
click at [640, 26] on button "×" at bounding box center [643, 26] width 6 height 10
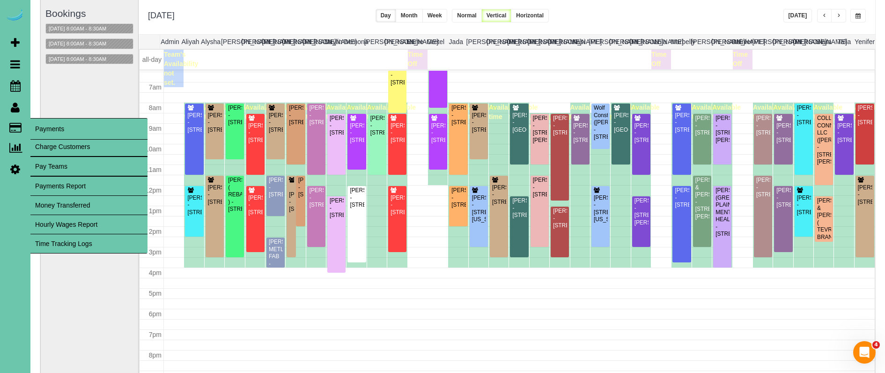
click at [82, 242] on link "Time Tracking Logs" at bounding box center [88, 243] width 117 height 19
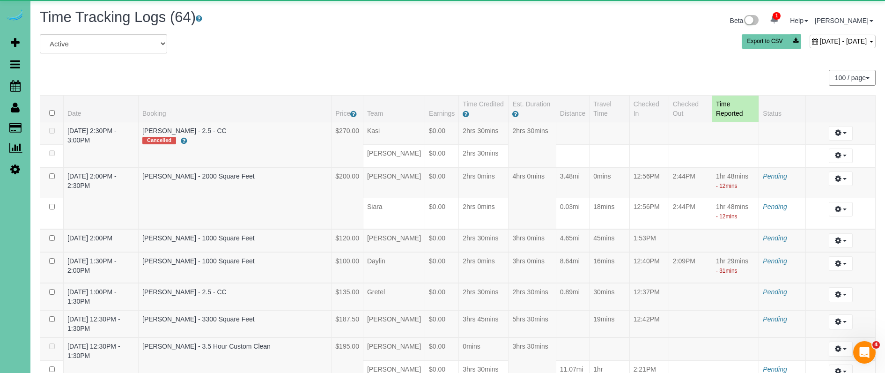
click at [708, 39] on span "September 11, 2025 - September 11, 2025" at bounding box center [842, 40] width 47 height 7
type input "**********"
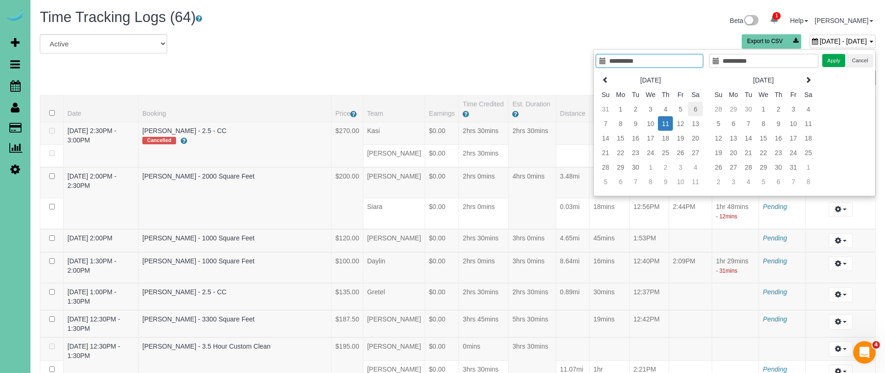
type input "**********"
click at [678, 112] on td "5" at bounding box center [680, 109] width 15 height 15
type input "**********"
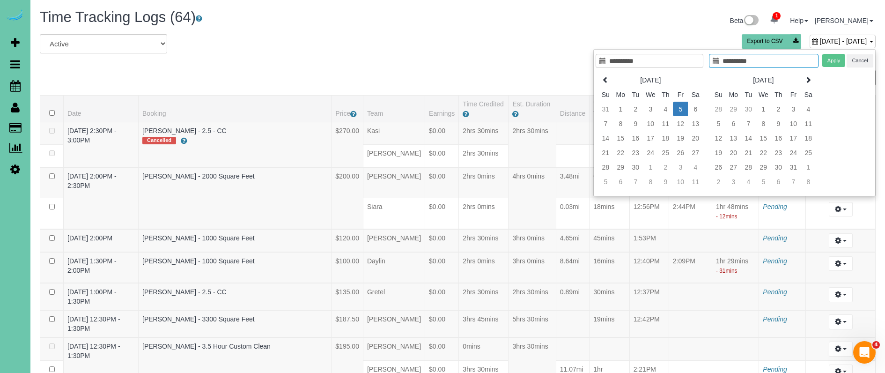
click at [678, 112] on td "5" at bounding box center [680, 109] width 15 height 15
type input "**********"
click at [708, 56] on button "Apply" at bounding box center [833, 61] width 23 height 14
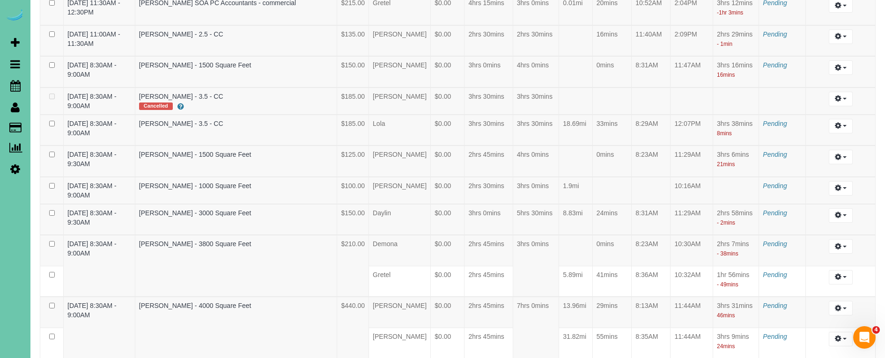
scroll to position [1409, 0]
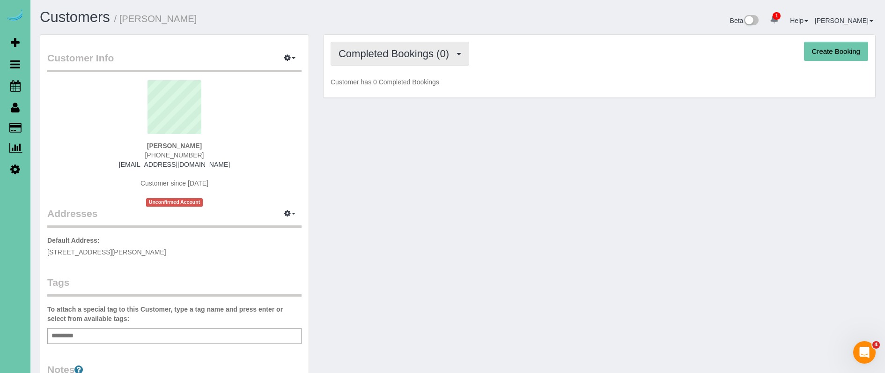
click at [409, 51] on span "Completed Bookings (0)" at bounding box center [395, 54] width 115 height 12
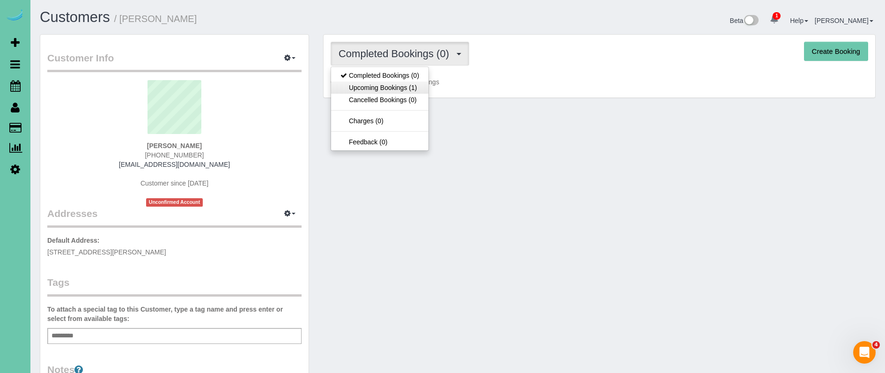
click at [427, 85] on link "Upcoming Bookings (1)" at bounding box center [379, 87] width 97 height 12
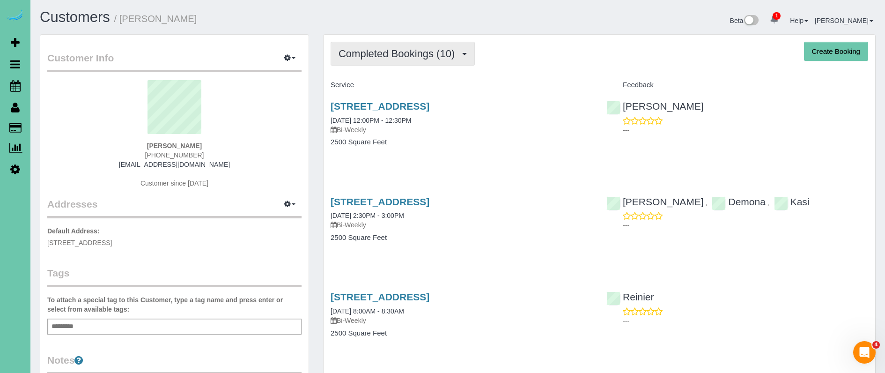
click at [408, 52] on span "Completed Bookings (10)" at bounding box center [398, 54] width 121 height 12
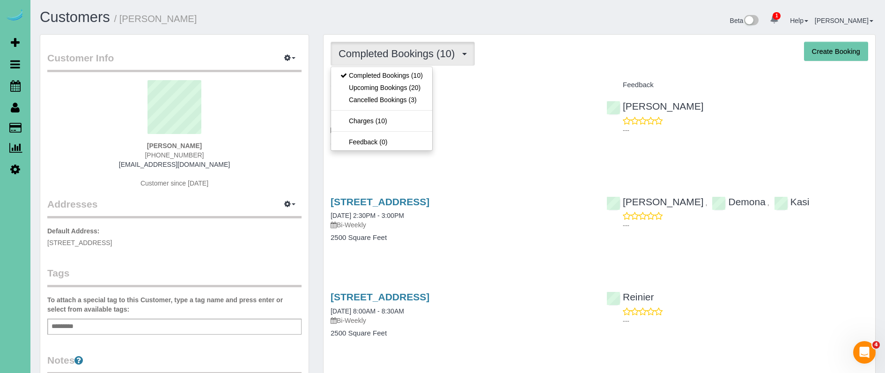
click at [411, 88] on link "Upcoming Bookings (20)" at bounding box center [381, 87] width 101 height 12
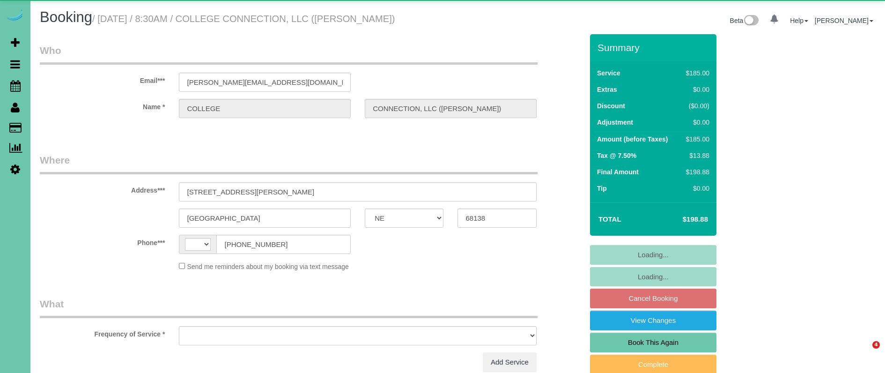
select select "NE"
select select "string:[GEOGRAPHIC_DATA]"
select select "object:626"
select select "string:fspay-ea160150-7d47-4e4a-954b-e39f13a9ad97"
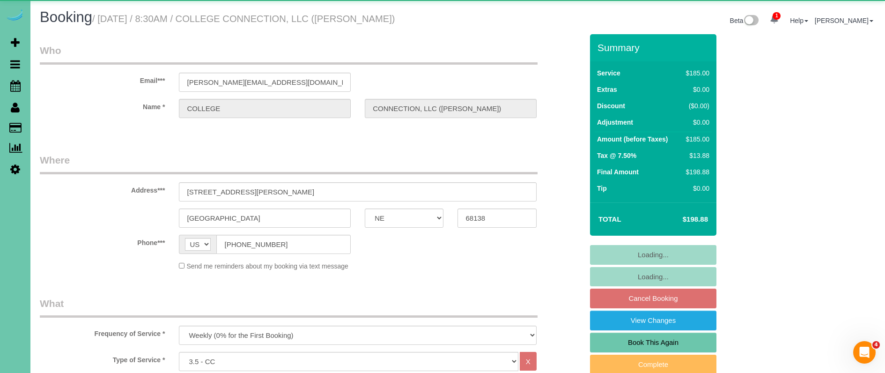
select select "object:899"
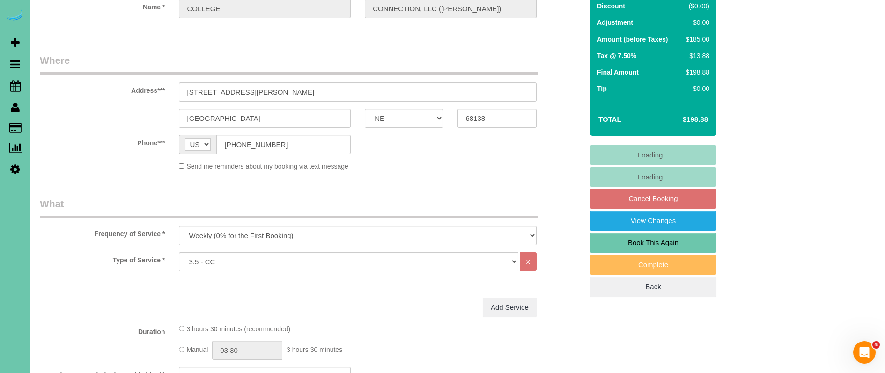
scroll to position [106, 0]
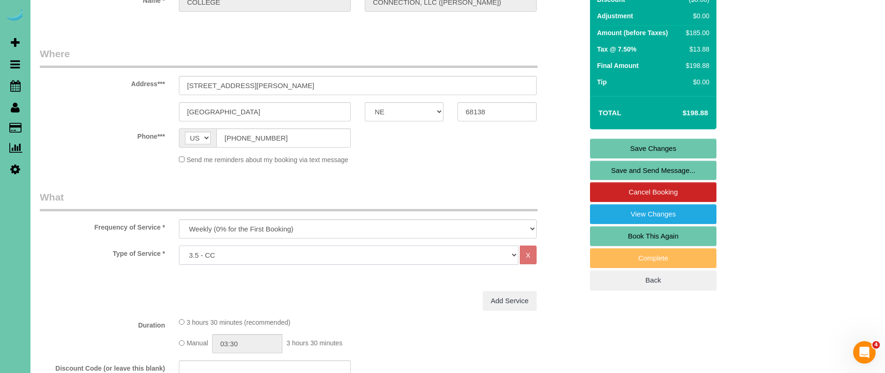
select select "160"
click at [603, 144] on link "Save Changes" at bounding box center [653, 149] width 126 height 20
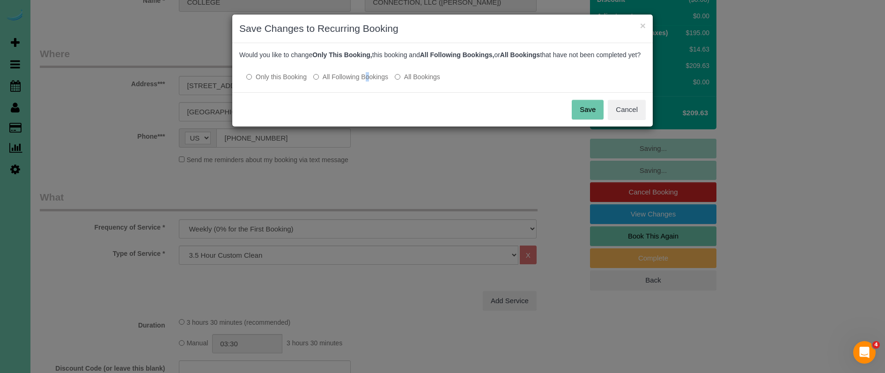
drag, startPoint x: 338, startPoint y: 85, endPoint x: 498, endPoint y: 92, distance: 160.2
click at [341, 81] on label "All Following Bookings" at bounding box center [350, 76] width 75 height 9
drag, startPoint x: 595, startPoint y: 119, endPoint x: 419, endPoint y: 71, distance: 182.0
click at [590, 118] on button "Save" at bounding box center [587, 110] width 32 height 20
